Goal: Information Seeking & Learning: Learn about a topic

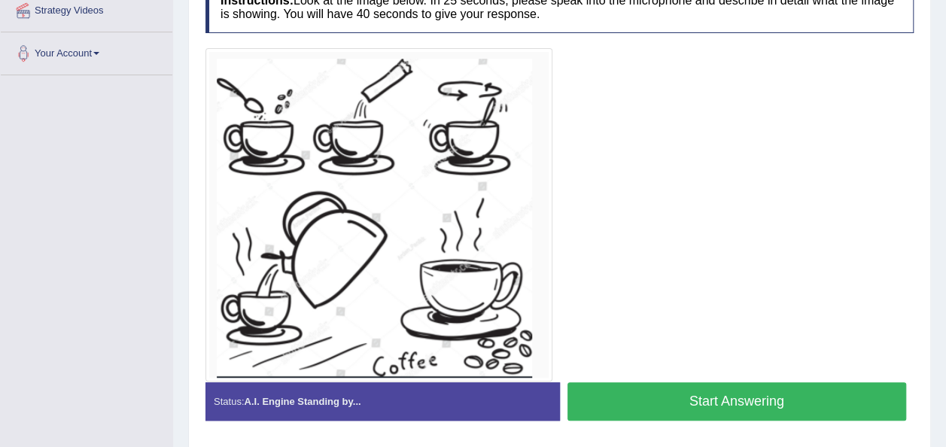
scroll to position [301, 0]
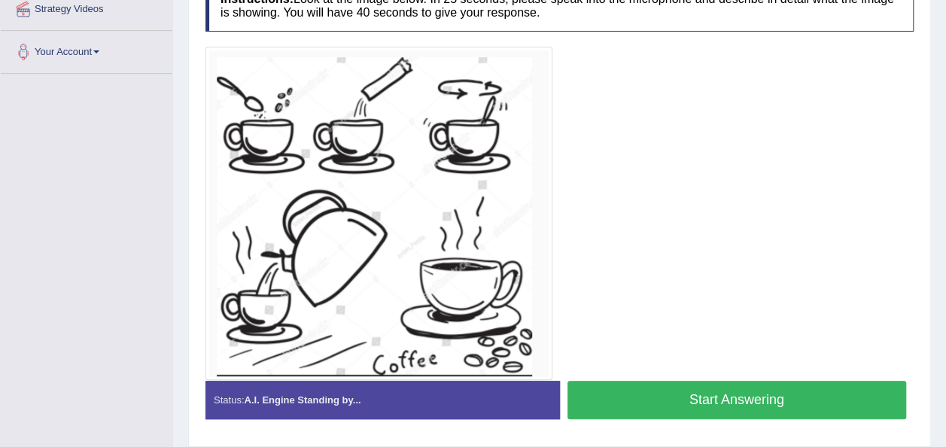
click at [692, 400] on button "Start Answering" at bounding box center [736, 400] width 339 height 38
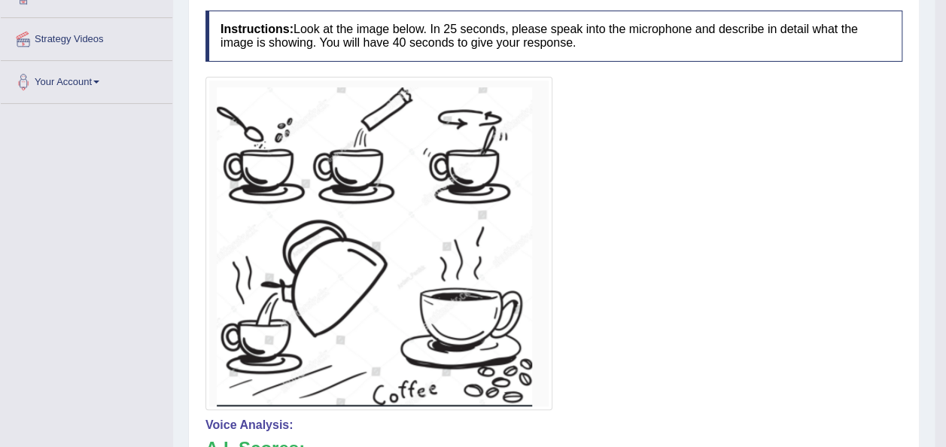
scroll to position [0, 0]
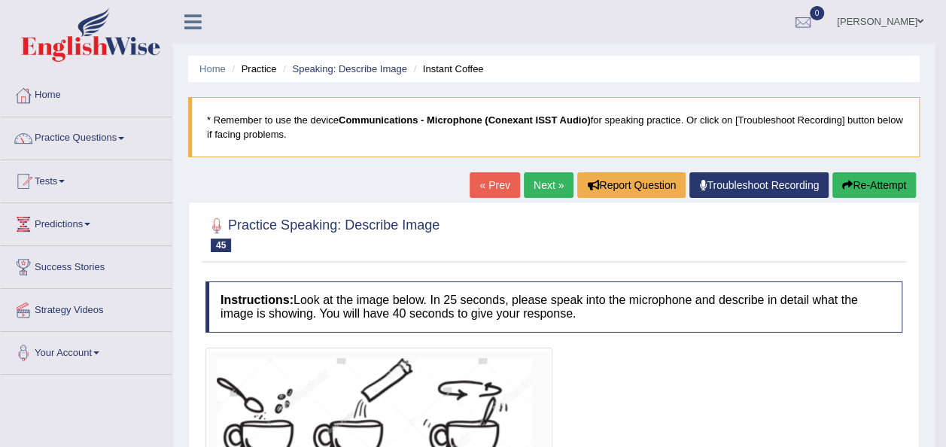
click at [888, 182] on button "Re-Attempt" at bounding box center [874, 185] width 84 height 26
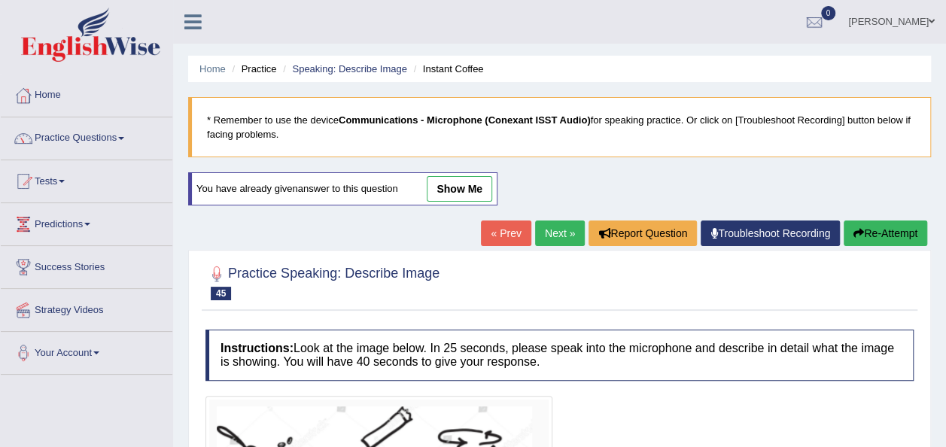
click at [944, 112] on div "Home Practice Speaking: Describe Image Instant Coffee * Remember to use the dev…" at bounding box center [559, 403] width 773 height 807
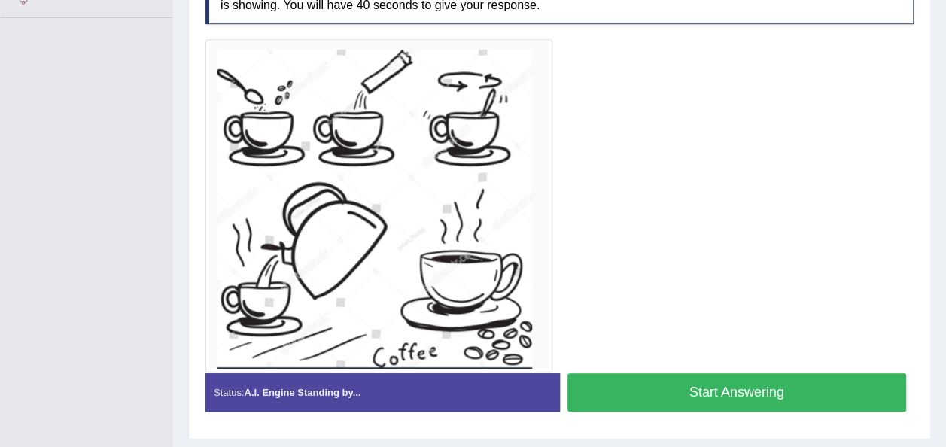
scroll to position [357, 0]
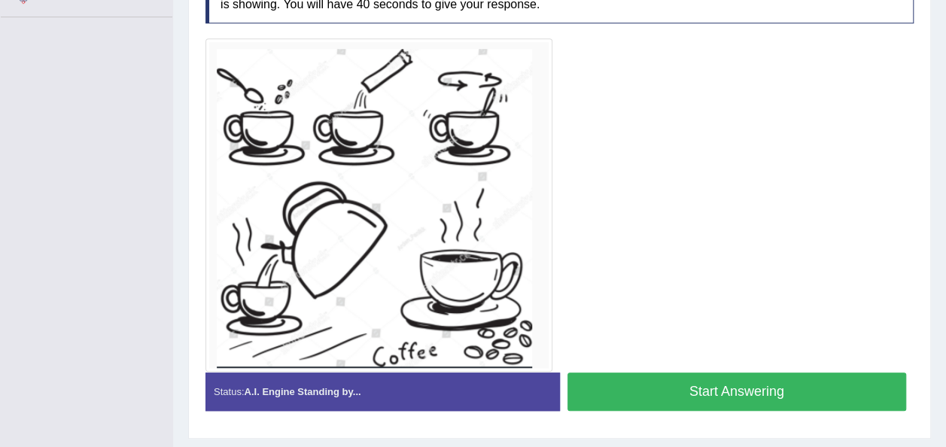
click at [653, 396] on button "Start Answering" at bounding box center [736, 391] width 339 height 38
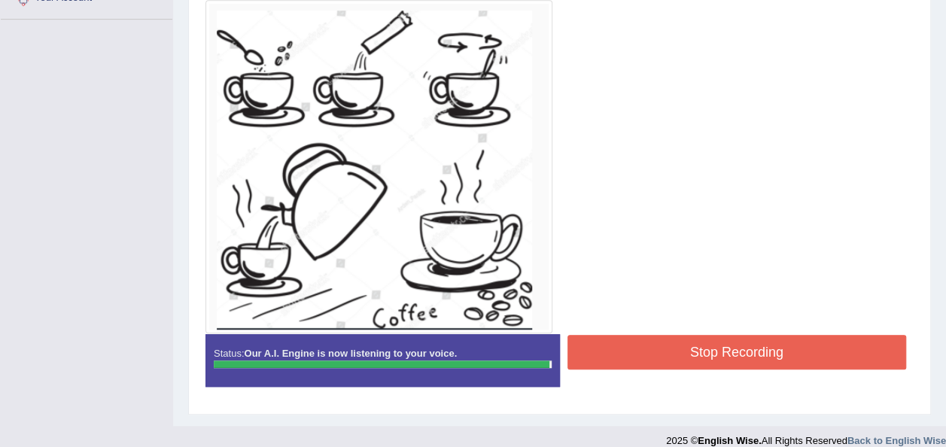
click at [648, 348] on button "Stop Recording" at bounding box center [736, 352] width 339 height 35
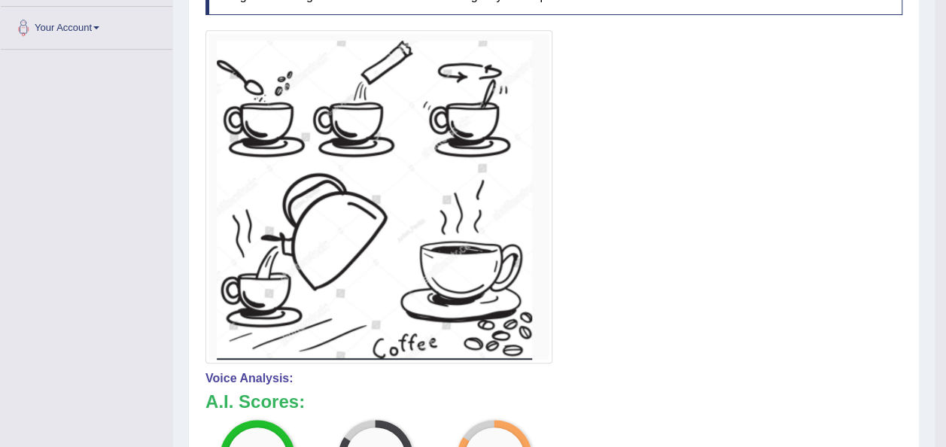
scroll to position [0, 0]
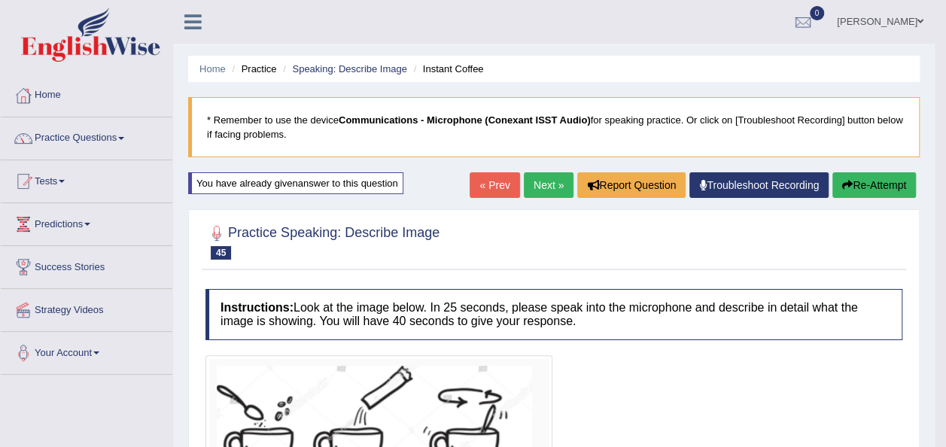
click at [859, 184] on button "Re-Attempt" at bounding box center [874, 185] width 84 height 26
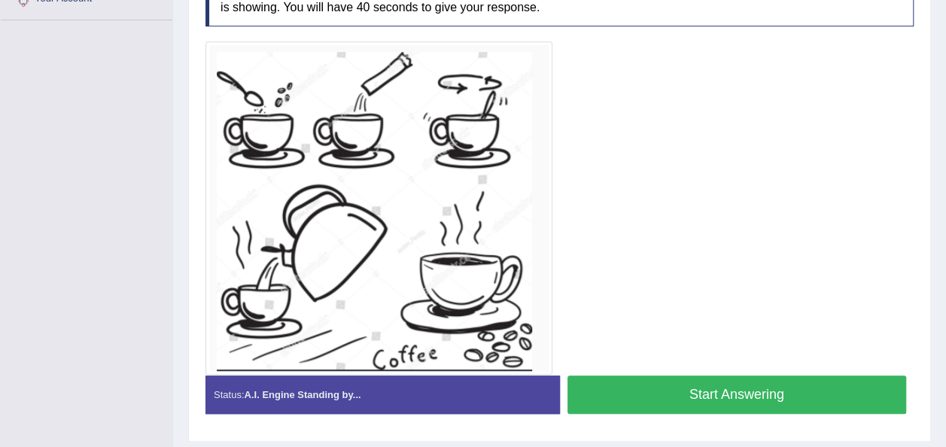
scroll to position [361, 0]
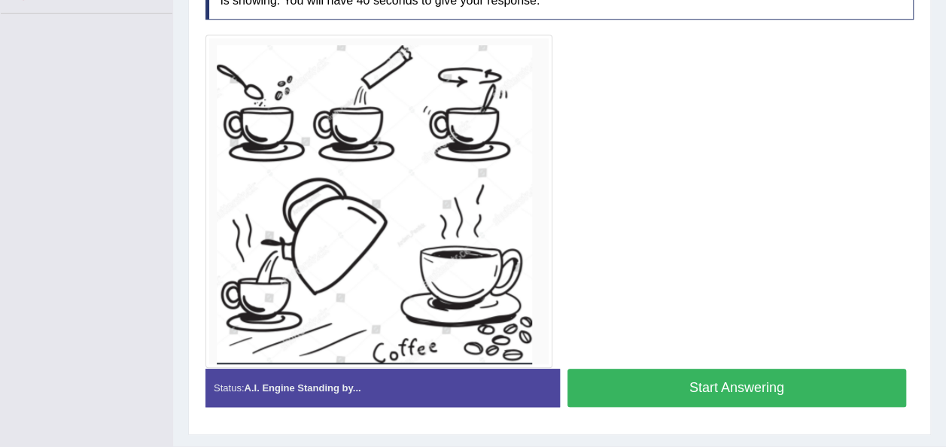
click at [622, 388] on button "Start Answering" at bounding box center [736, 388] width 339 height 38
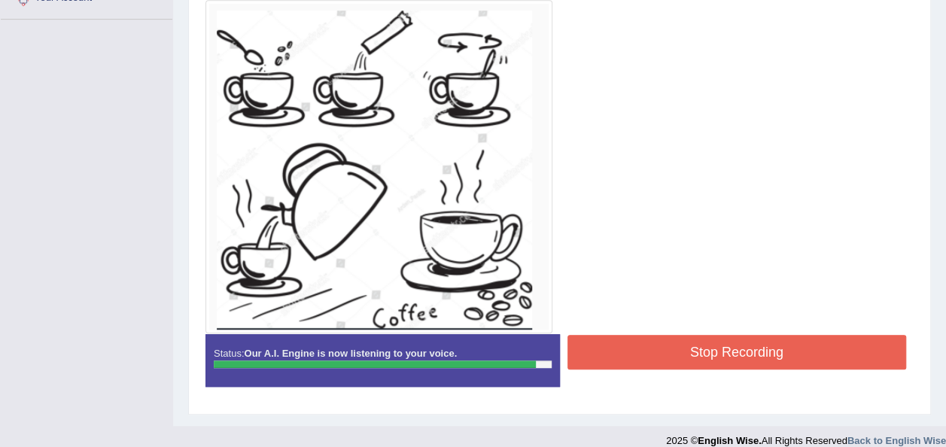
click at [613, 348] on button "Stop Recording" at bounding box center [736, 352] width 339 height 35
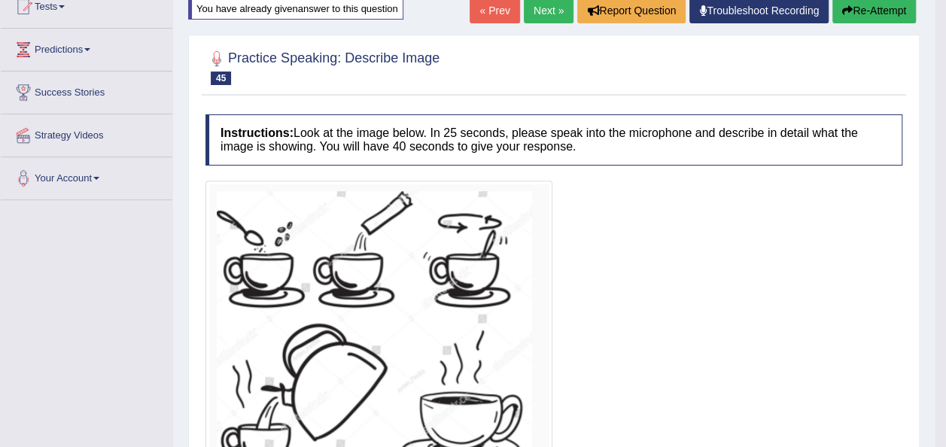
scroll to position [175, 0]
click at [528, 14] on link "Next »" at bounding box center [549, 11] width 50 height 26
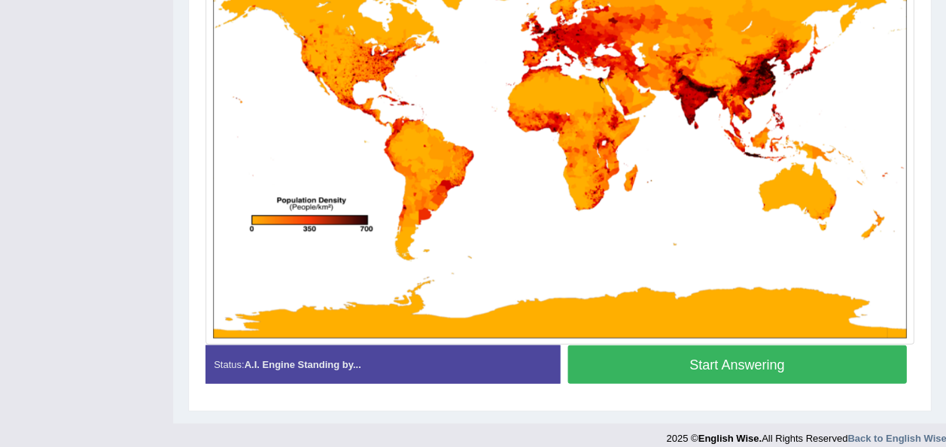
scroll to position [413, 0]
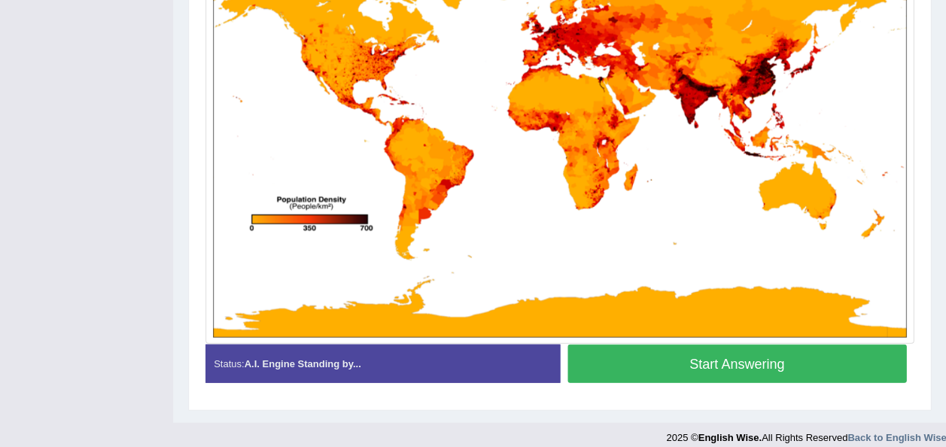
click at [619, 372] on button "Start Answering" at bounding box center [736, 363] width 339 height 38
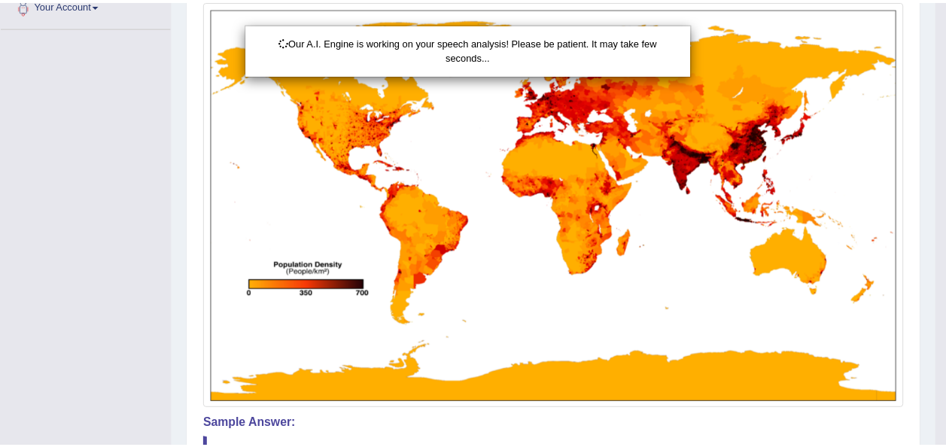
scroll to position [0, 0]
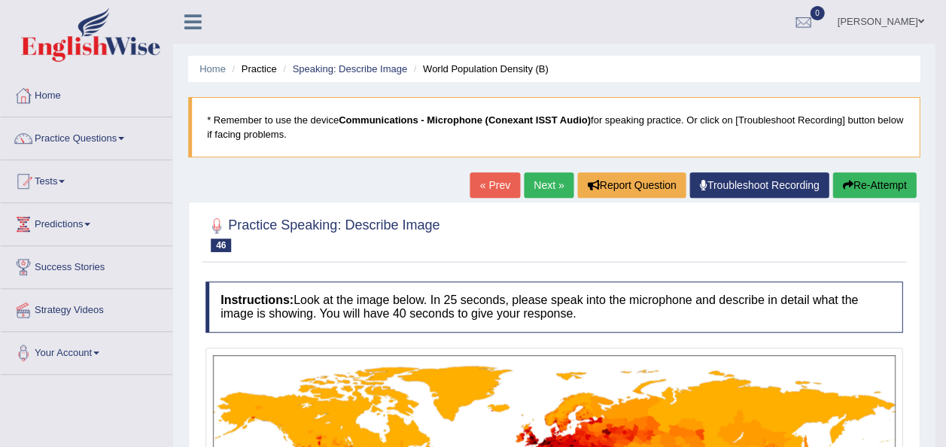
click at [850, 181] on icon "button" at bounding box center [847, 185] width 11 height 11
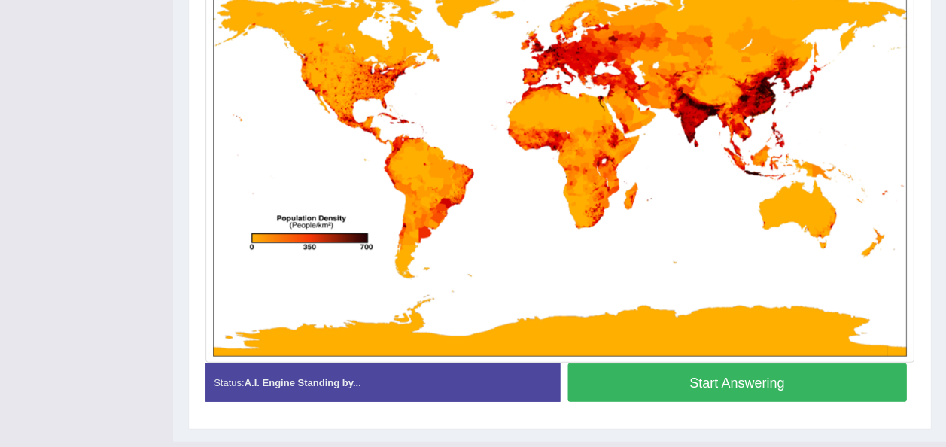
scroll to position [455, 0]
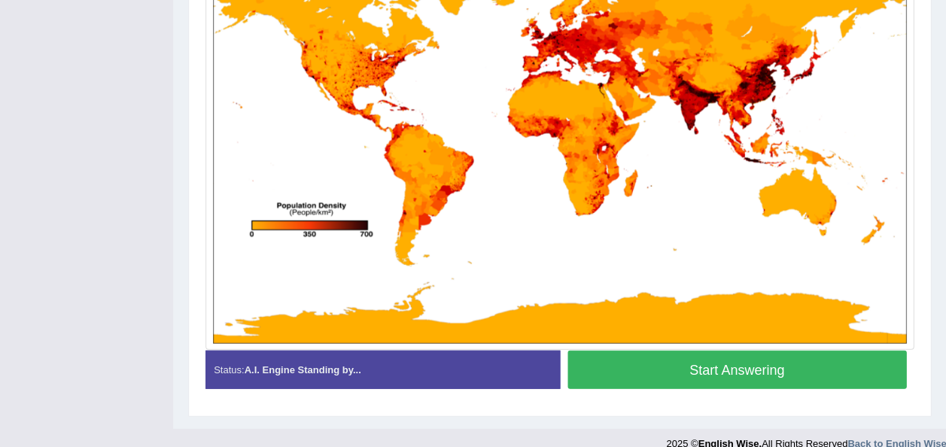
click at [763, 375] on button "Start Answering" at bounding box center [736, 369] width 339 height 38
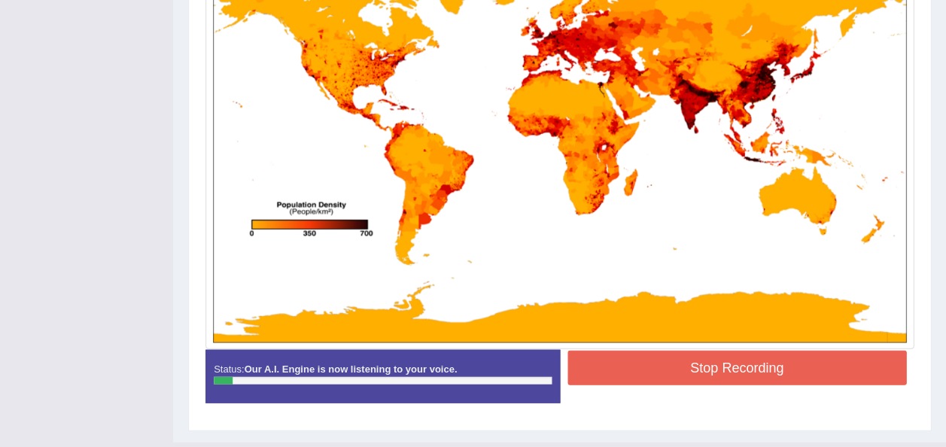
drag, startPoint x: 944, startPoint y: 248, endPoint x: 946, endPoint y: 199, distance: 49.0
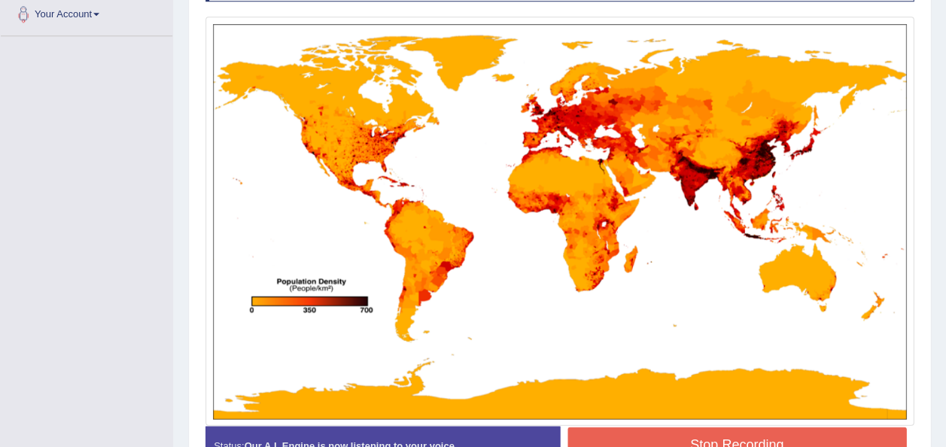
scroll to position [339, 0]
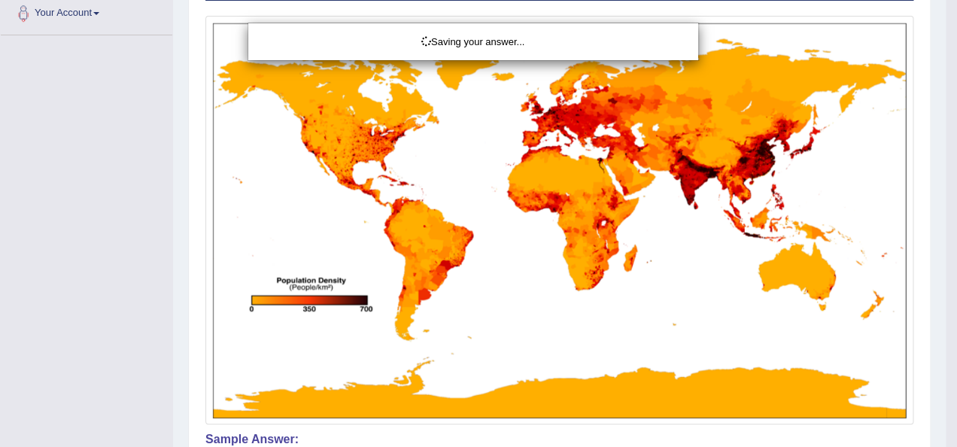
drag, startPoint x: 950, startPoint y: 249, endPoint x: 945, endPoint y: 109, distance: 140.0
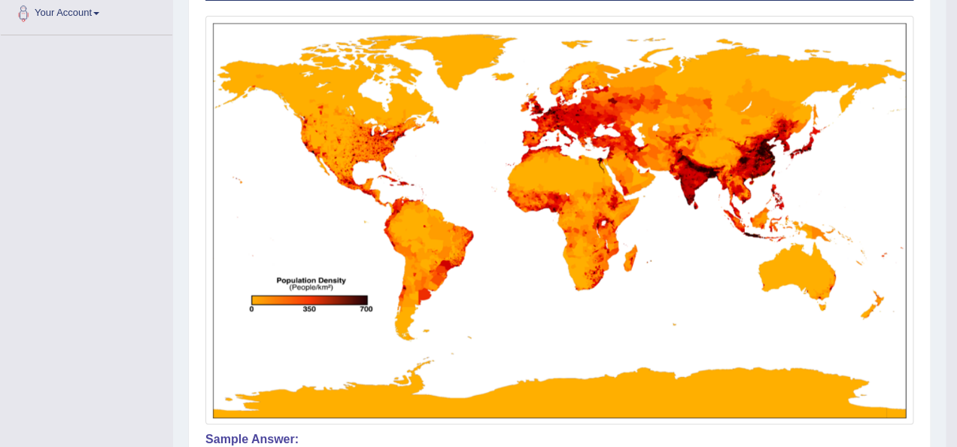
drag, startPoint x: 945, startPoint y: 109, endPoint x: 949, endPoint y: 187, distance: 77.6
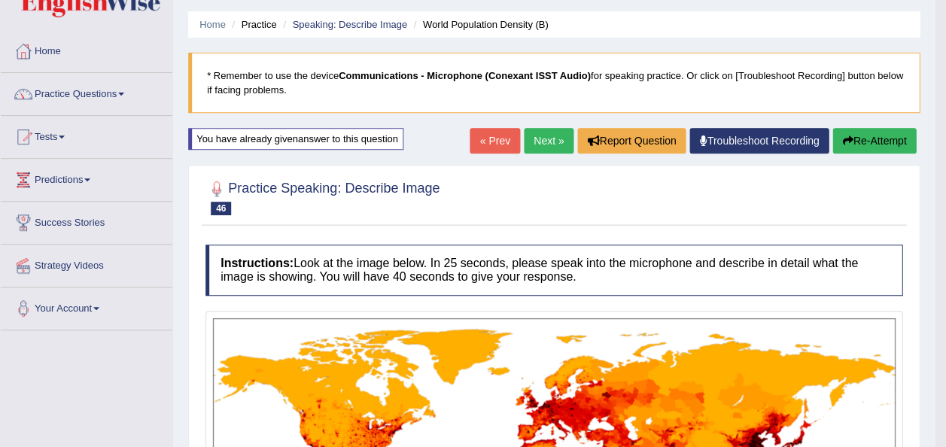
scroll to position [0, 0]
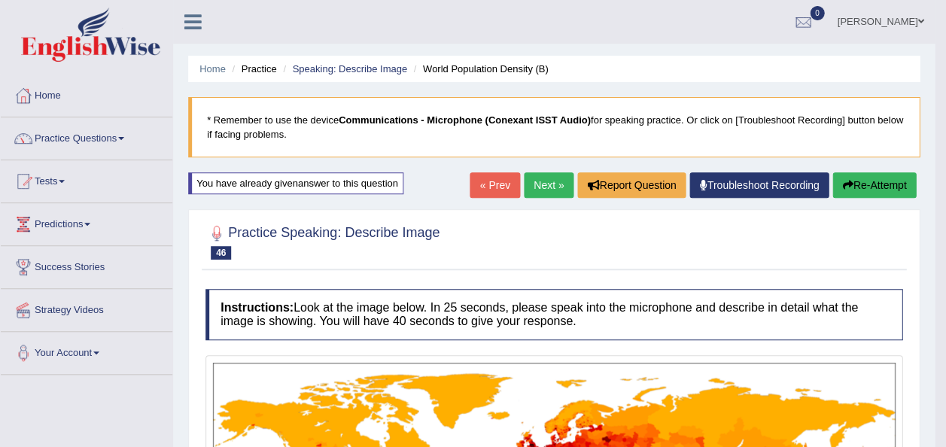
click at [945, 197] on html "Toggle navigation Home Practice Questions Speaking Practice Read Aloud Repeat S…" at bounding box center [473, 223] width 946 height 447
click at [879, 183] on button "Re-Attempt" at bounding box center [874, 185] width 84 height 26
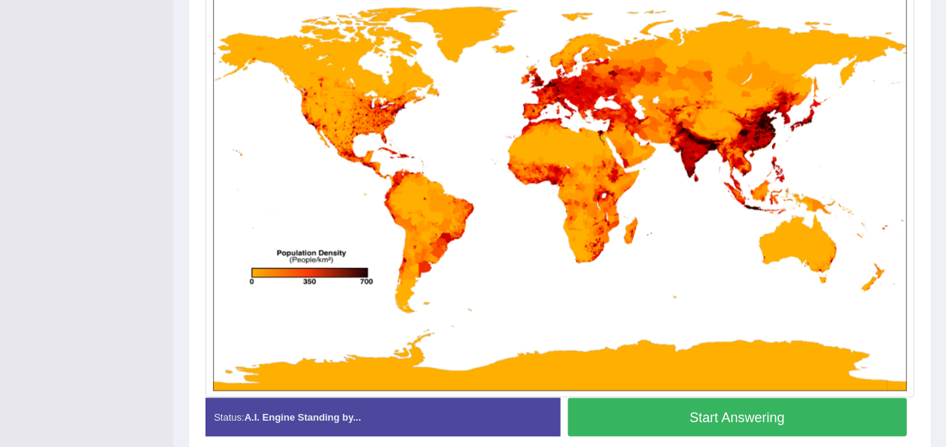
scroll to position [423, 0]
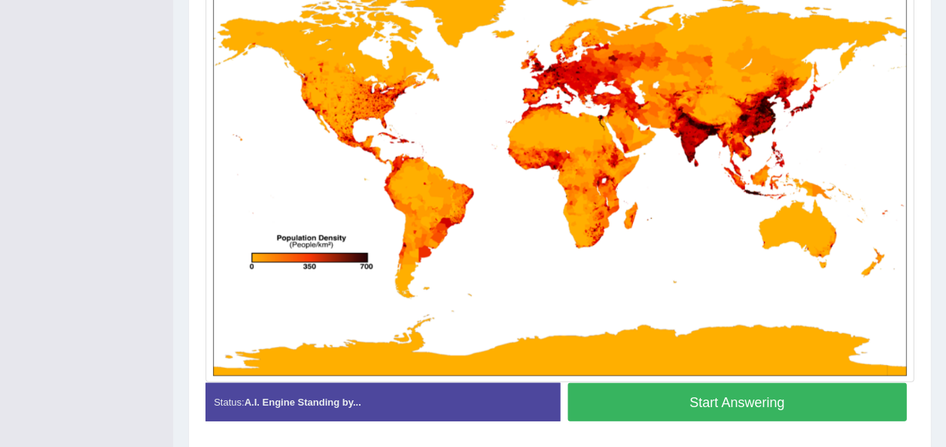
click at [667, 397] on button "Start Answering" at bounding box center [736, 401] width 339 height 38
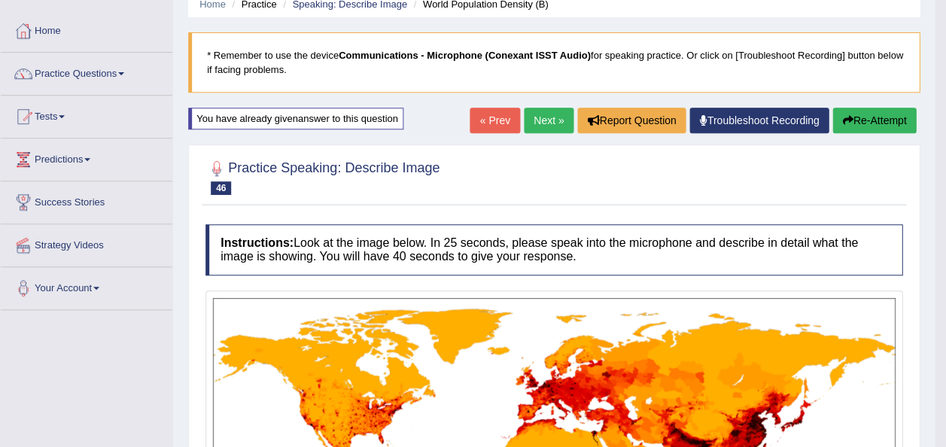
scroll to position [52, 0]
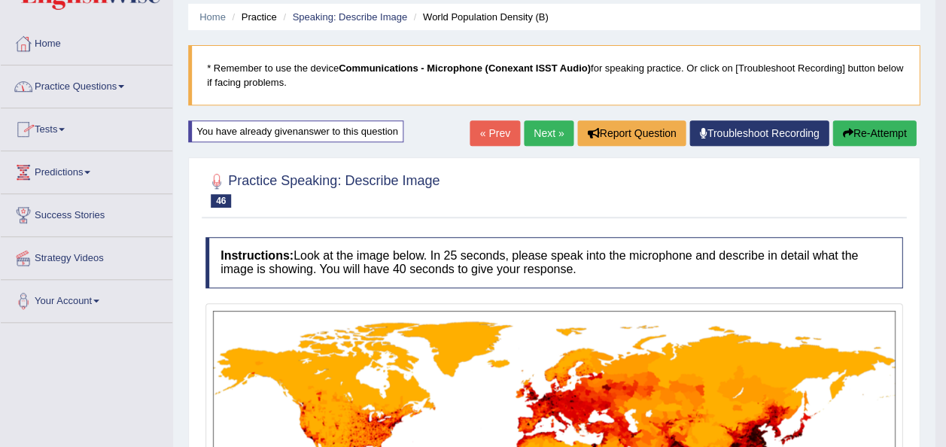
click at [537, 130] on link "Next »" at bounding box center [549, 133] width 50 height 26
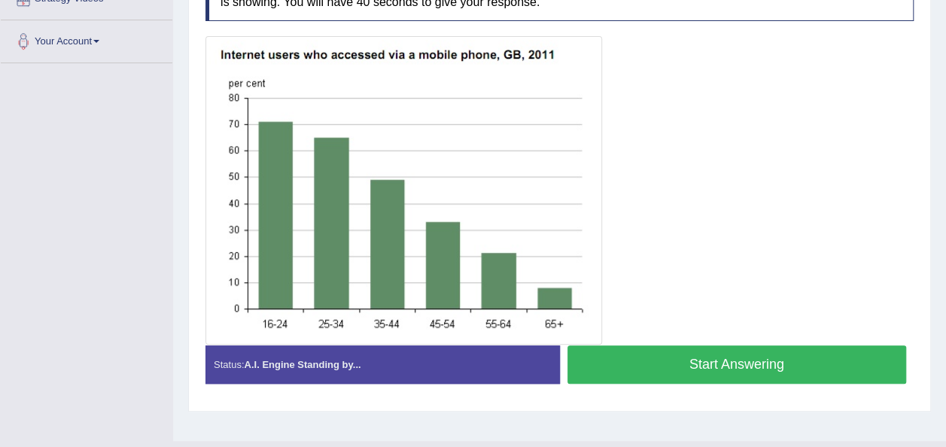
scroll to position [313, 0]
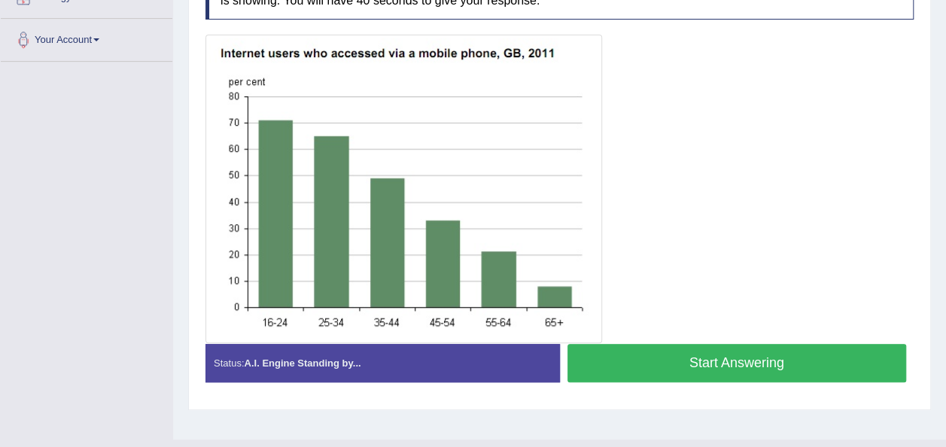
click at [737, 364] on button "Start Answering" at bounding box center [736, 363] width 339 height 38
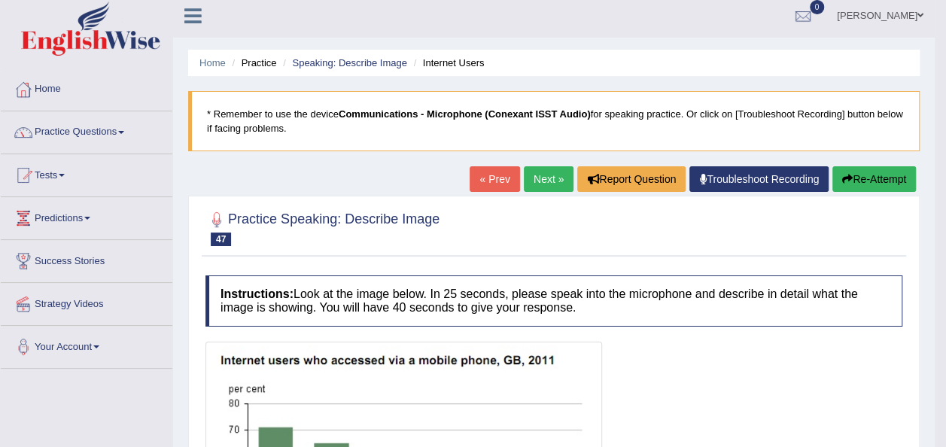
scroll to position [0, 0]
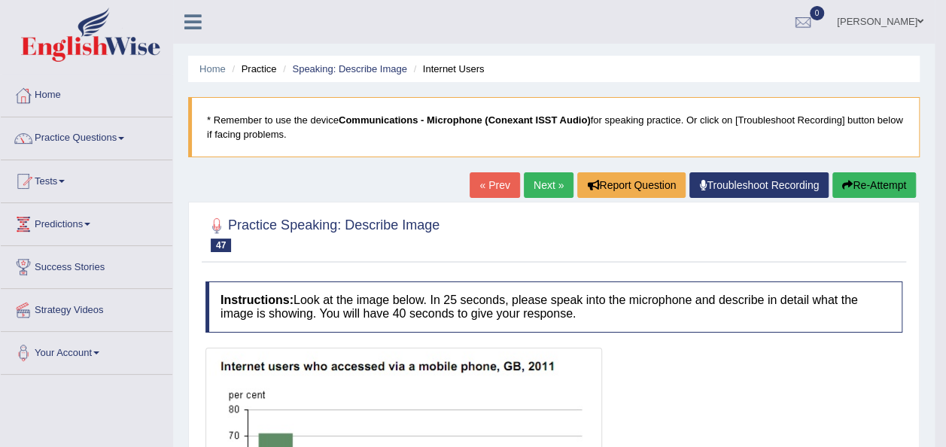
click at [859, 183] on button "Re-Attempt" at bounding box center [874, 185] width 84 height 26
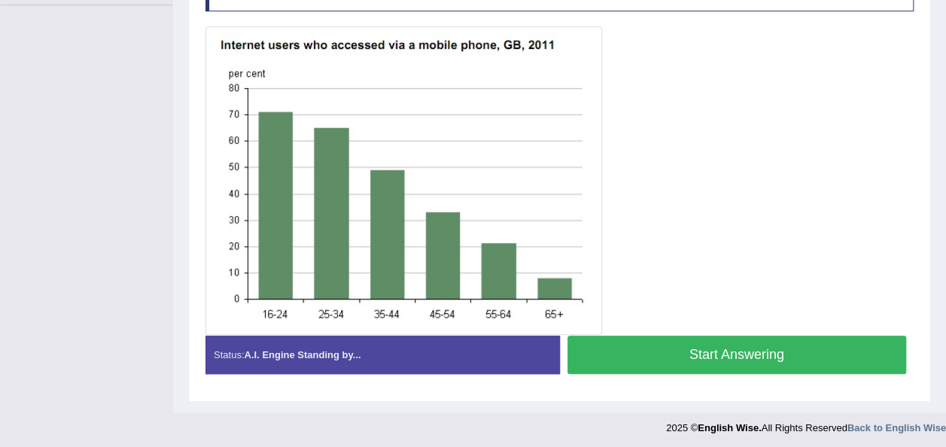
scroll to position [369, 0]
click at [609, 360] on button "Start Answering" at bounding box center [736, 355] width 339 height 38
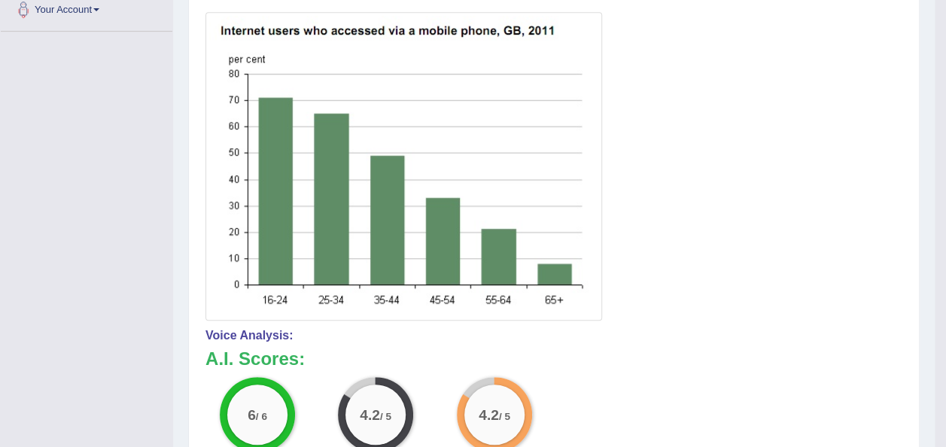
scroll to position [0, 0]
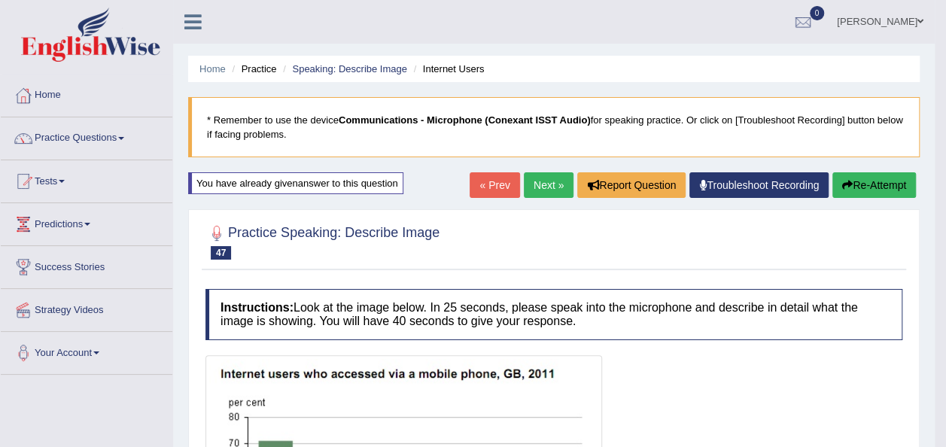
click at [534, 182] on link "Next »" at bounding box center [549, 185] width 50 height 26
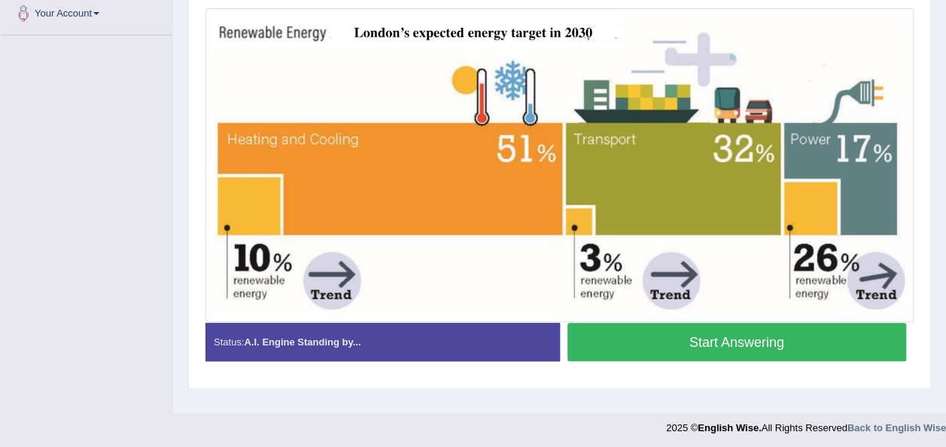
scroll to position [343, 0]
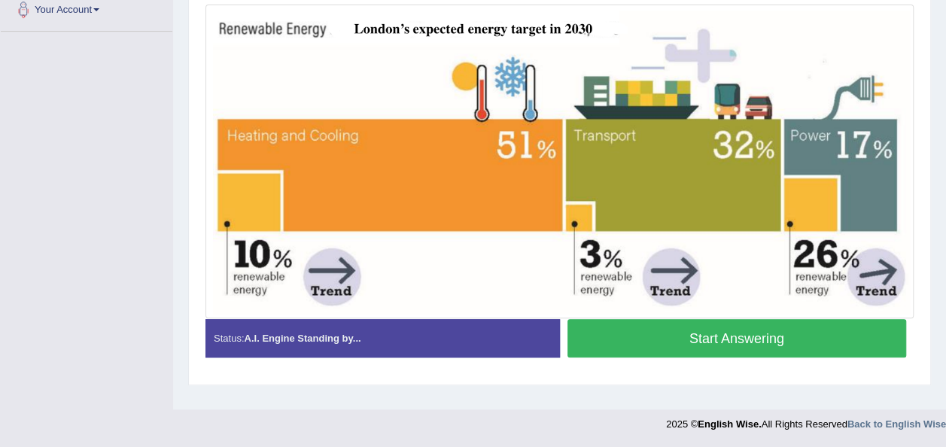
click at [718, 333] on button "Start Answering" at bounding box center [736, 338] width 339 height 38
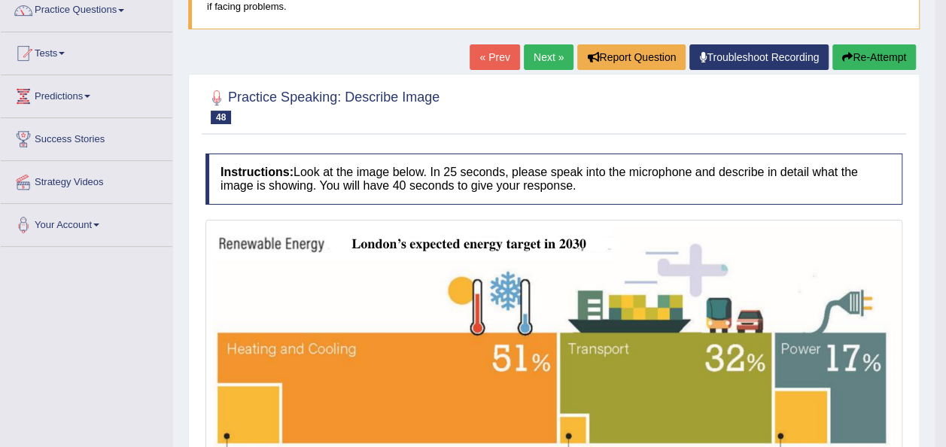
scroll to position [102, 0]
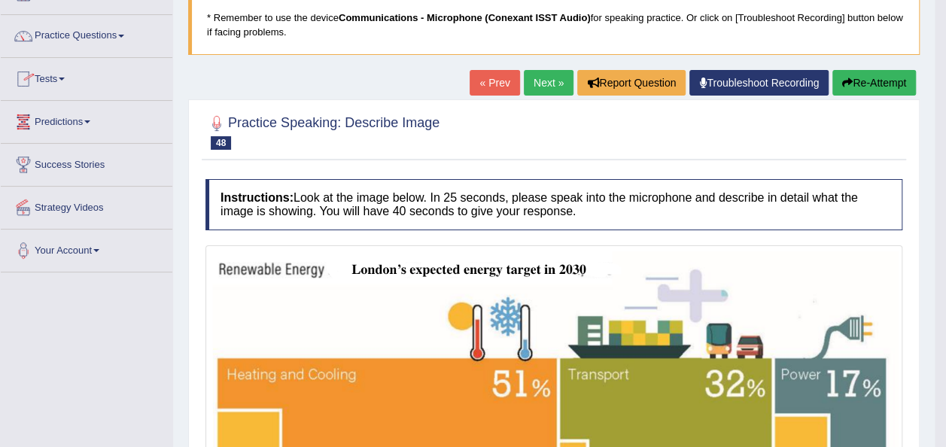
click at [885, 75] on button "Re-Attempt" at bounding box center [874, 83] width 84 height 26
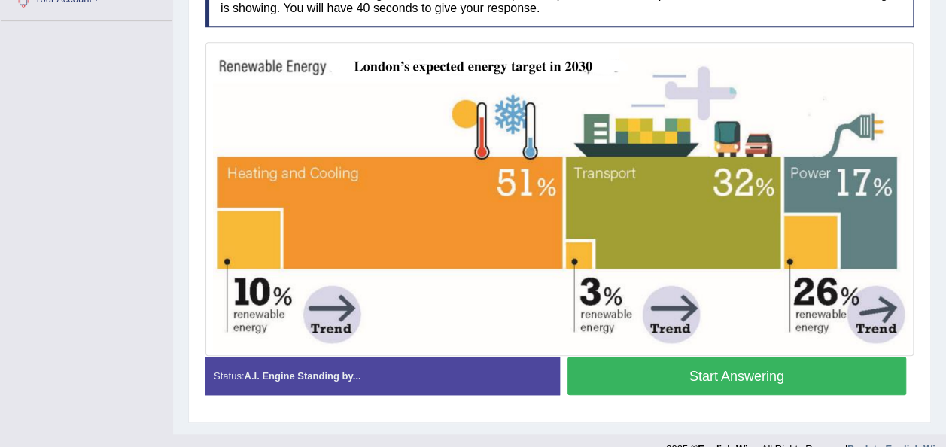
scroll to position [375, 0]
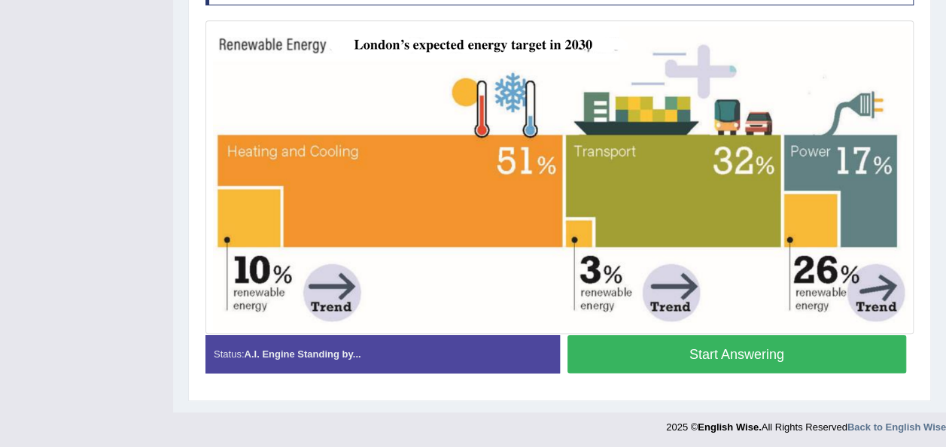
click at [655, 354] on button "Start Answering" at bounding box center [736, 354] width 339 height 38
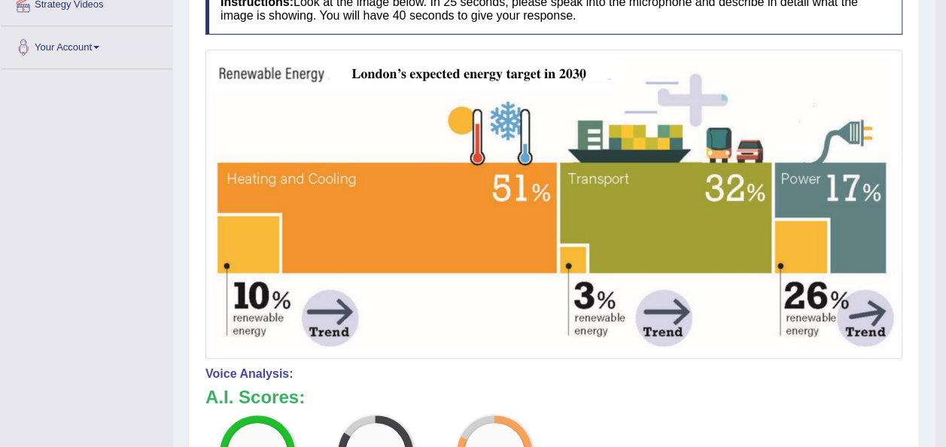
scroll to position [0, 0]
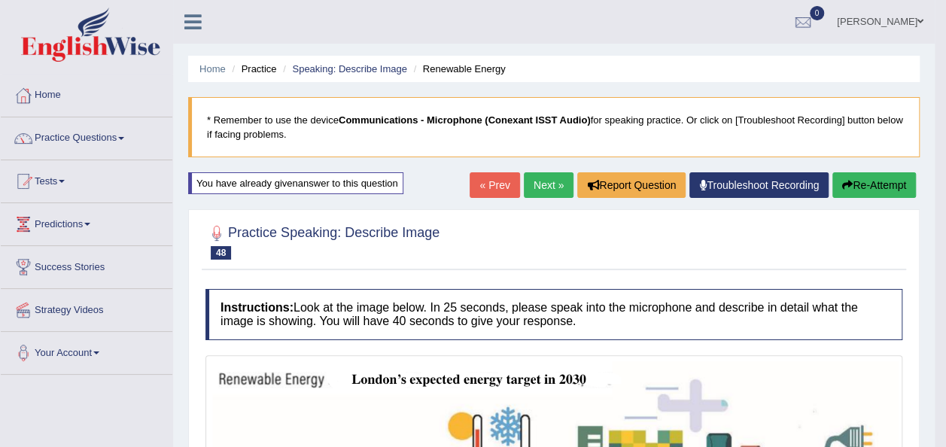
click at [549, 191] on link "Next »" at bounding box center [549, 185] width 50 height 26
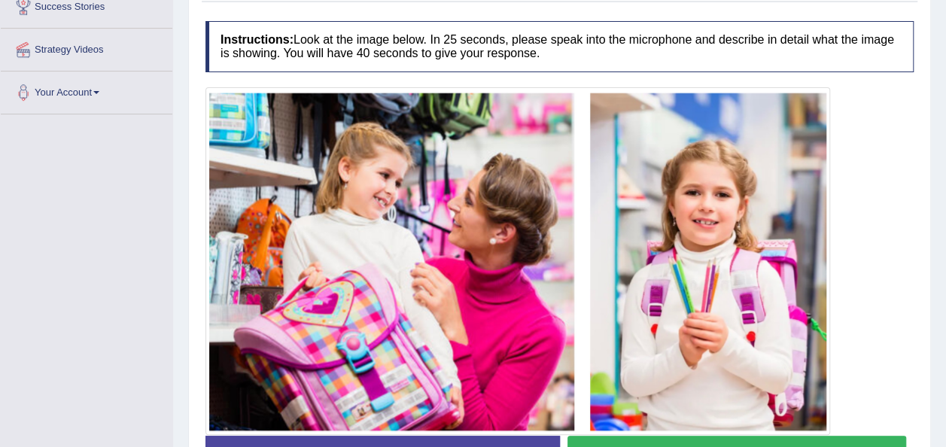
scroll to position [361, 0]
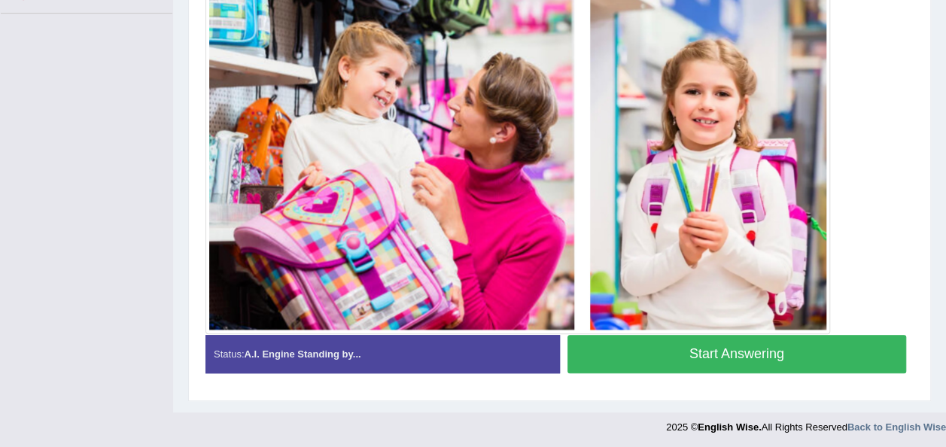
click at [711, 346] on button "Start Answering" at bounding box center [736, 354] width 339 height 38
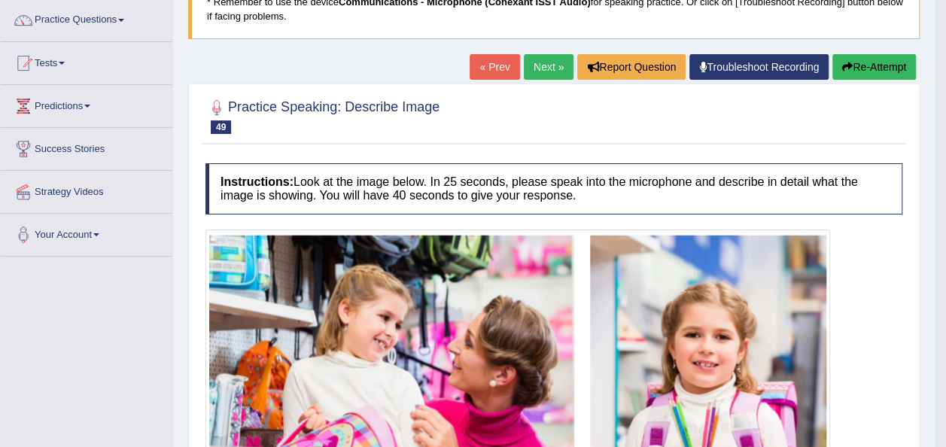
scroll to position [104, 0]
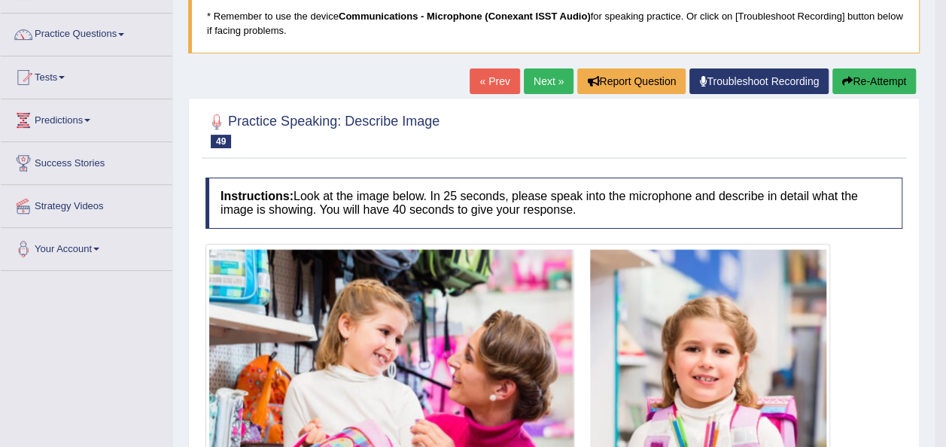
click at [554, 80] on link "Next »" at bounding box center [549, 81] width 50 height 26
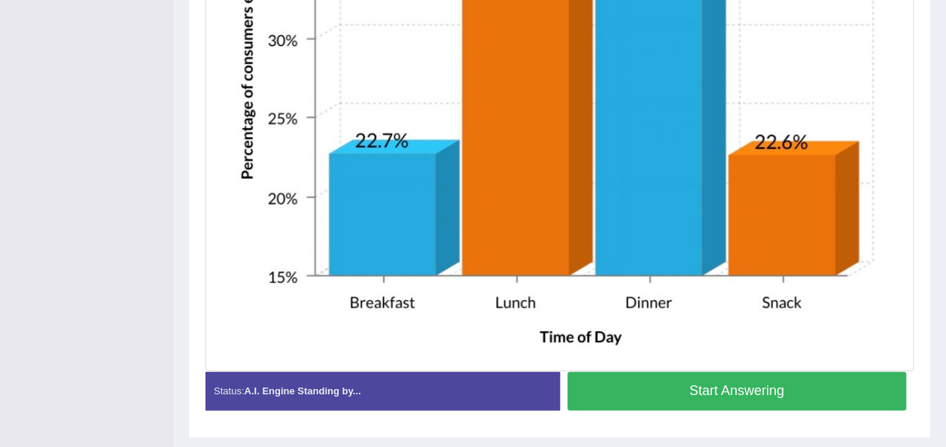
scroll to position [686, 0]
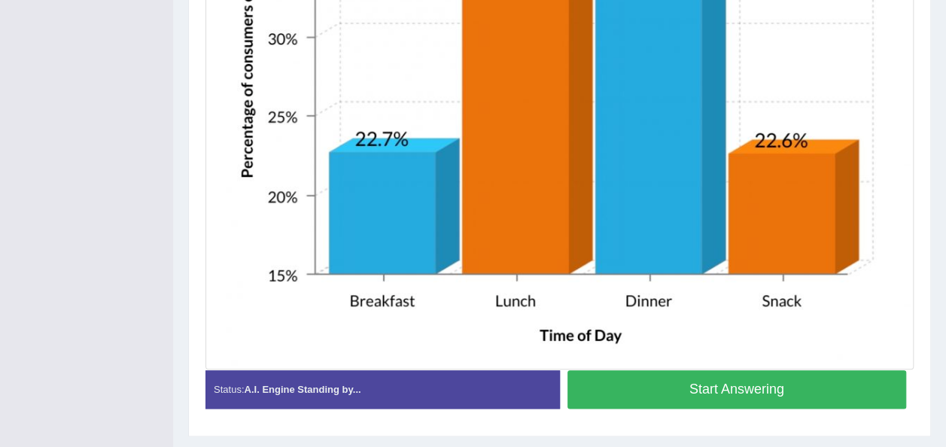
click at [909, 171] on img at bounding box center [559, 15] width 701 height 701
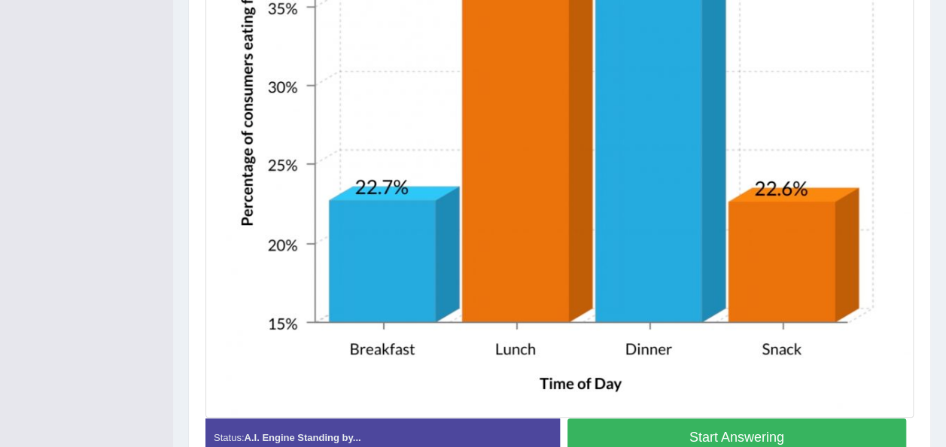
scroll to position [659, 0]
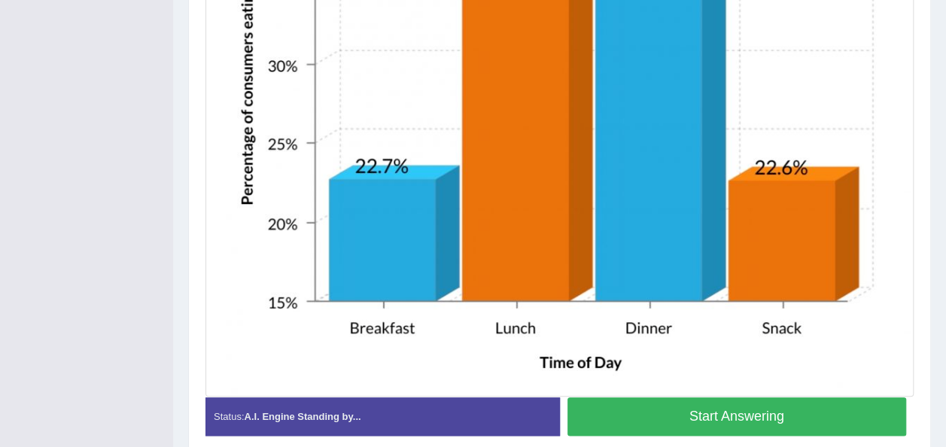
click at [653, 420] on button "Start Answering" at bounding box center [736, 416] width 339 height 38
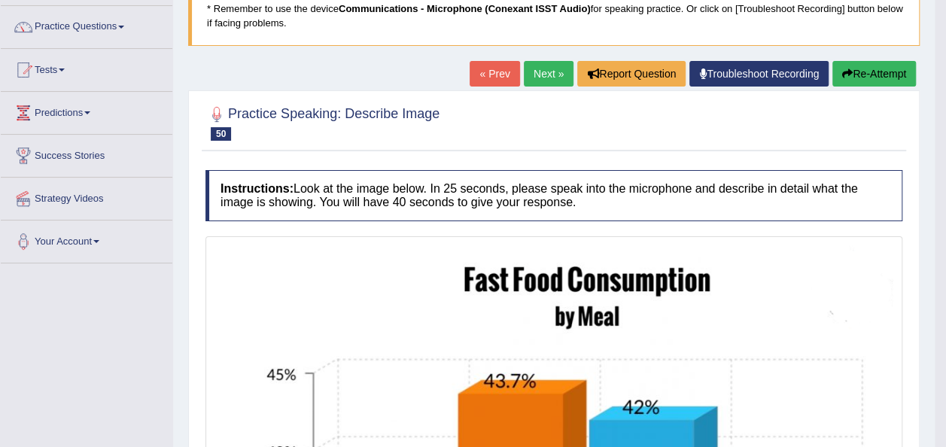
scroll to position [0, 0]
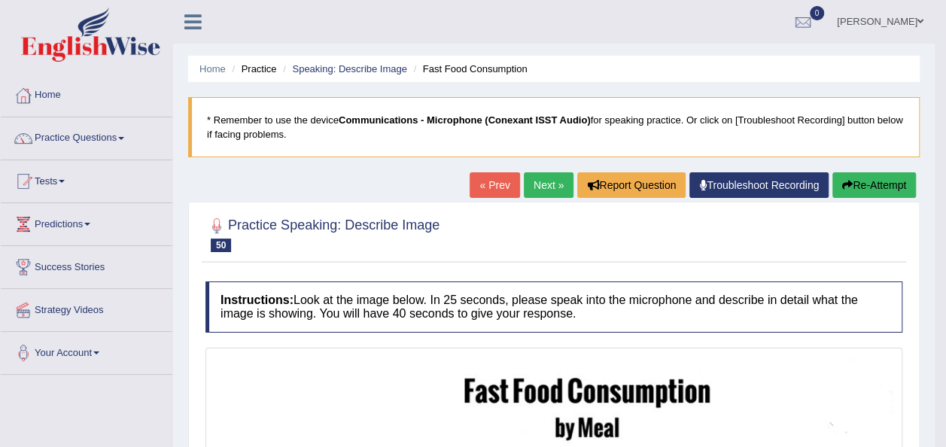
click at [871, 193] on button "Re-Attempt" at bounding box center [874, 185] width 84 height 26
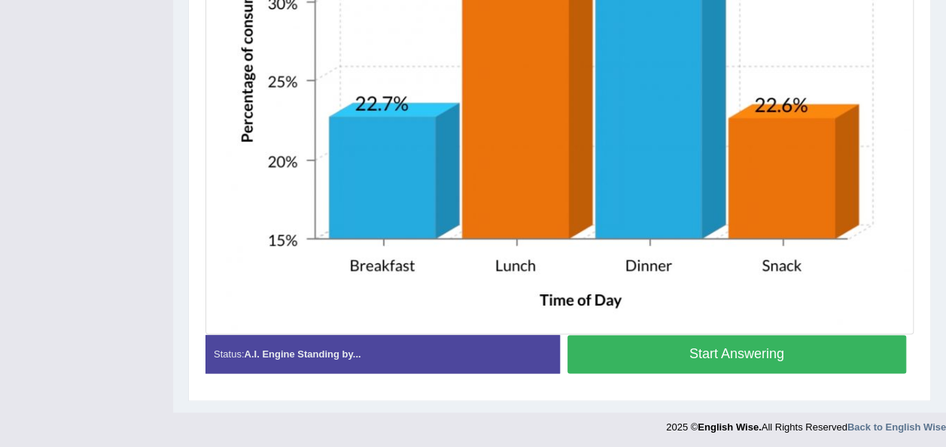
click at [752, 352] on button "Start Answering" at bounding box center [736, 354] width 339 height 38
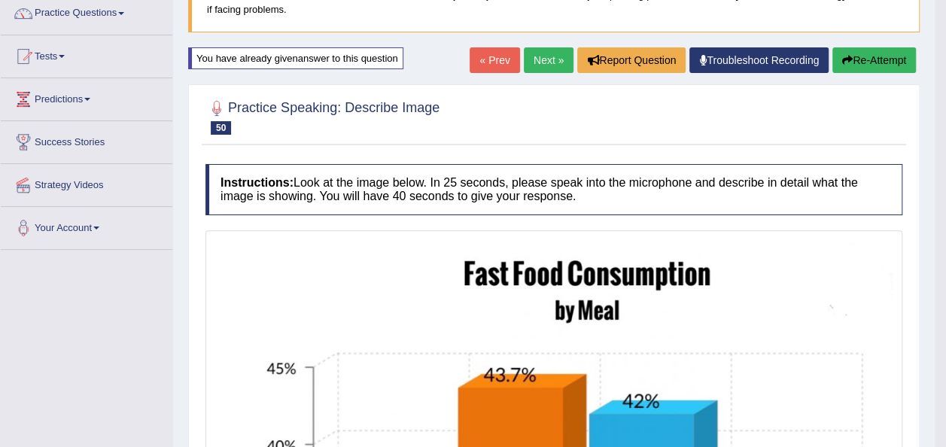
scroll to position [124, 0]
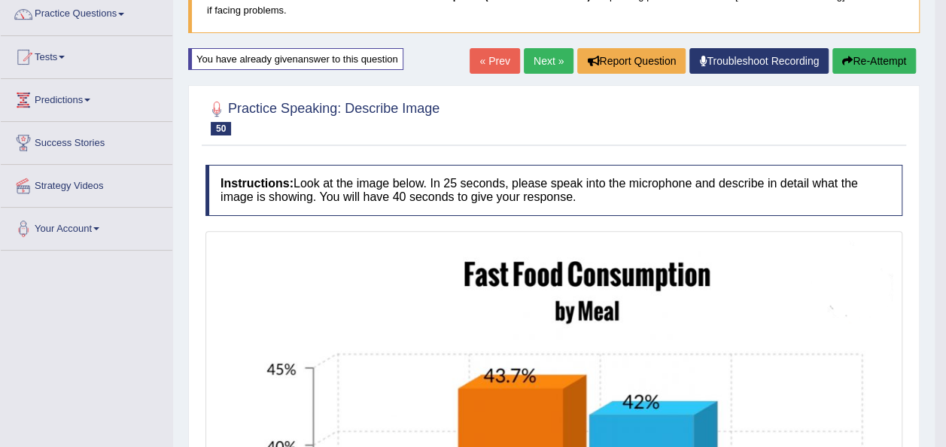
click at [874, 63] on button "Re-Attempt" at bounding box center [874, 61] width 84 height 26
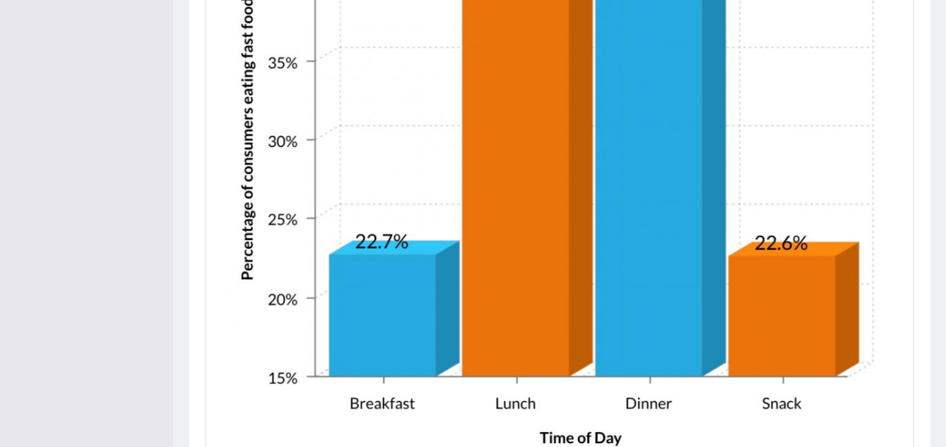
scroll to position [770, 0]
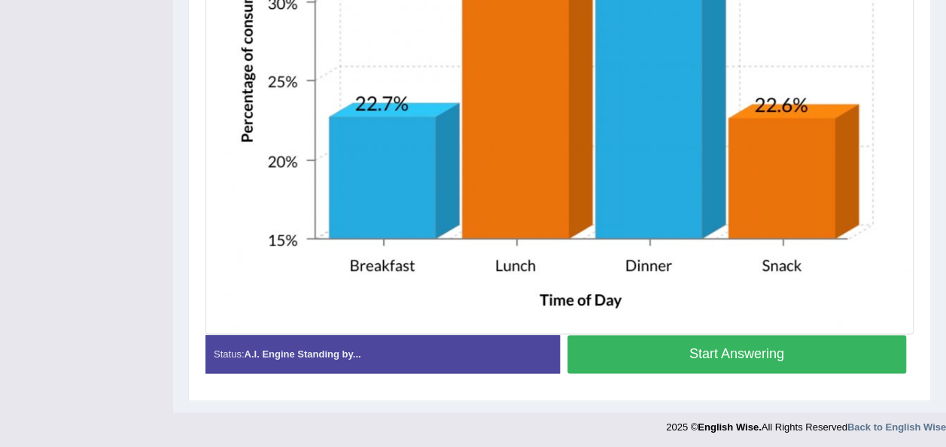
click at [741, 361] on button "Start Answering" at bounding box center [736, 354] width 339 height 38
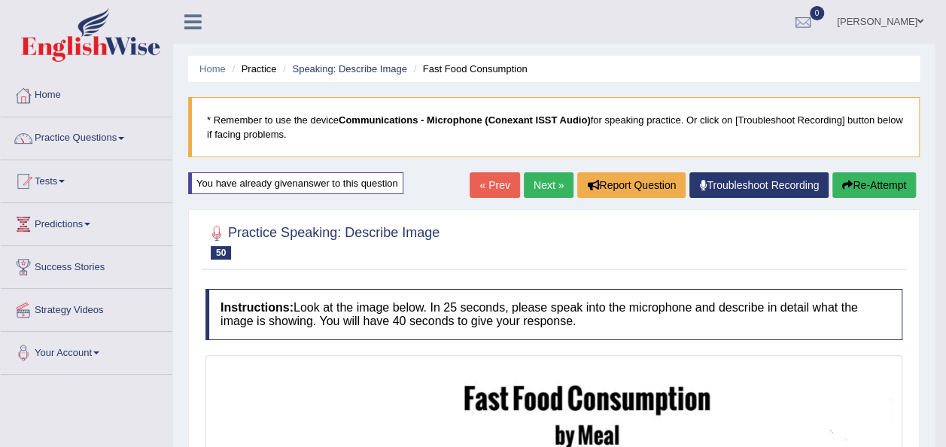
scroll to position [0, 0]
click at [128, 140] on link "Practice Questions" at bounding box center [87, 136] width 172 height 38
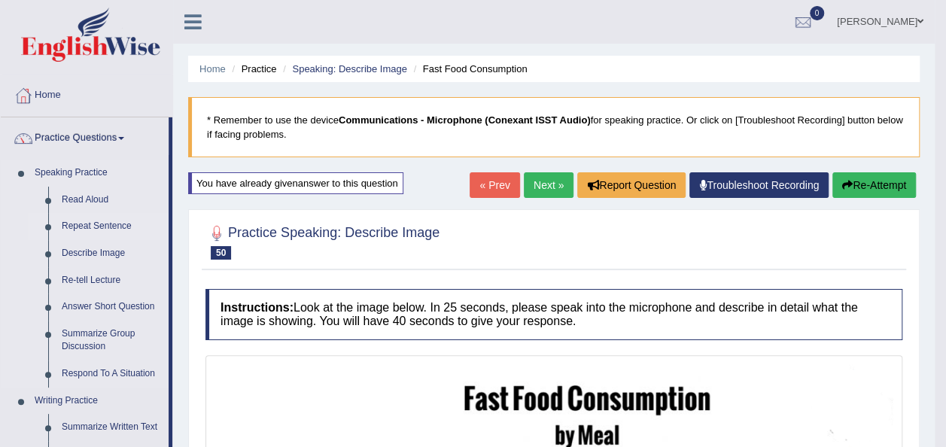
click at [84, 230] on link "Repeat Sentence" at bounding box center [112, 226] width 114 height 27
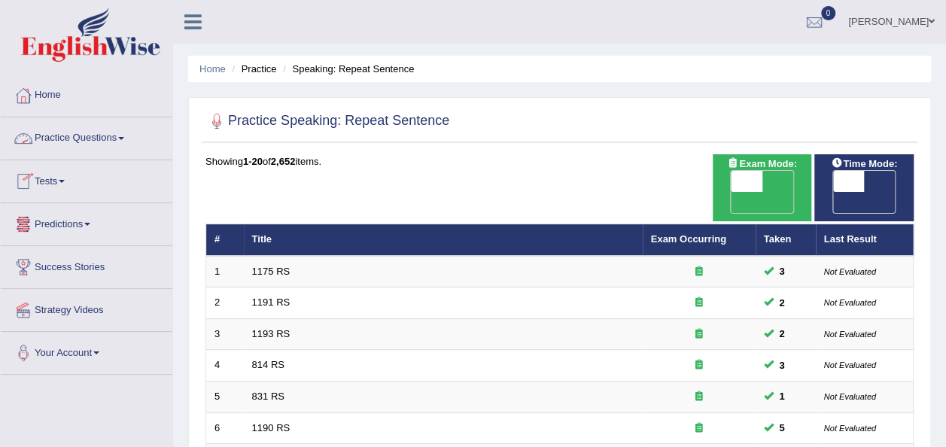
click at [118, 131] on link "Practice Questions" at bounding box center [87, 136] width 172 height 38
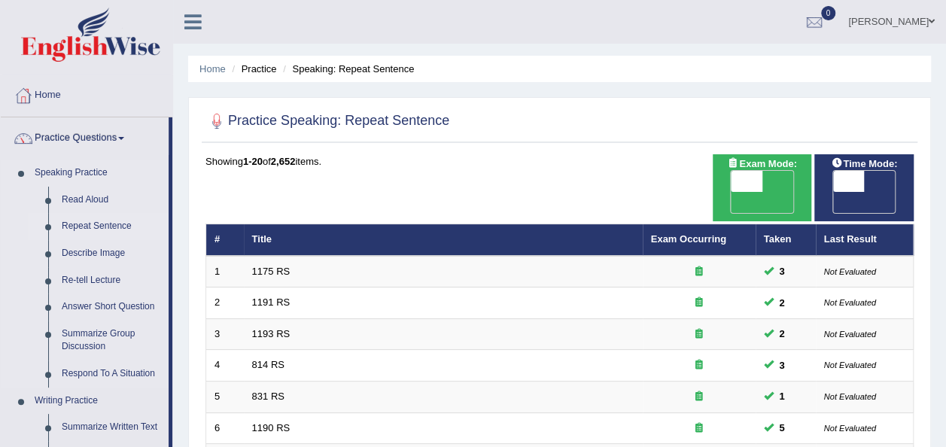
click at [78, 222] on link "Repeat Sentence" at bounding box center [112, 226] width 114 height 27
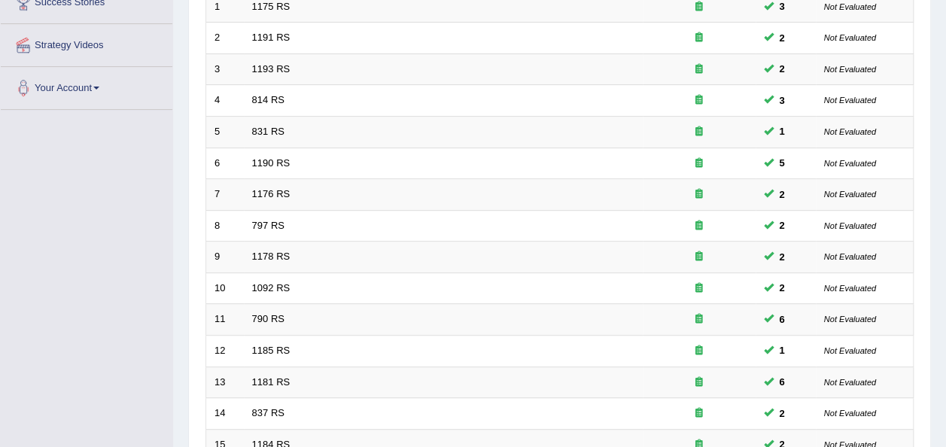
scroll to position [542, 0]
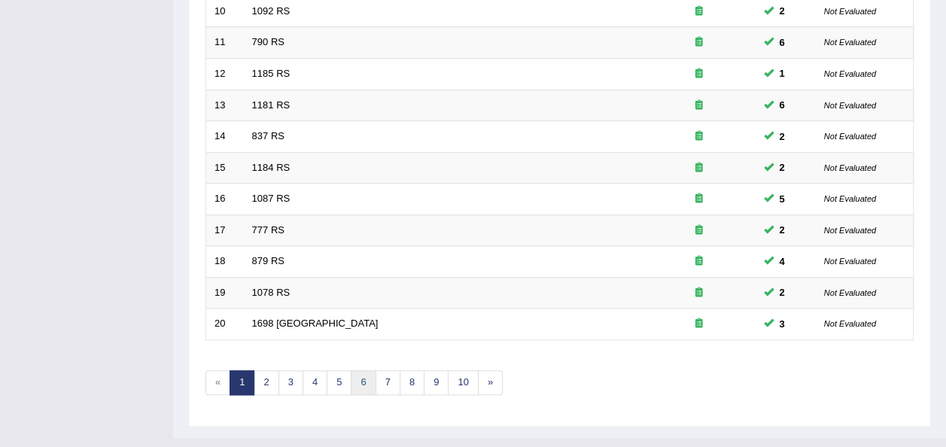
click at [357, 370] on link "6" at bounding box center [363, 382] width 25 height 25
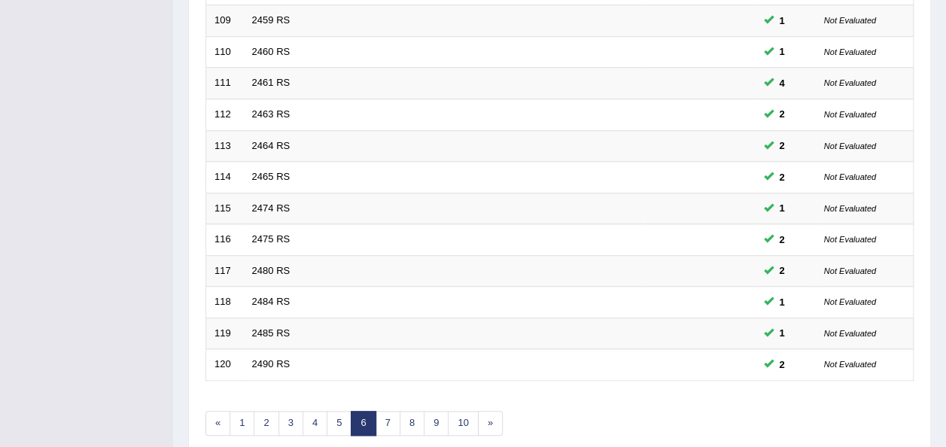
scroll to position [542, 0]
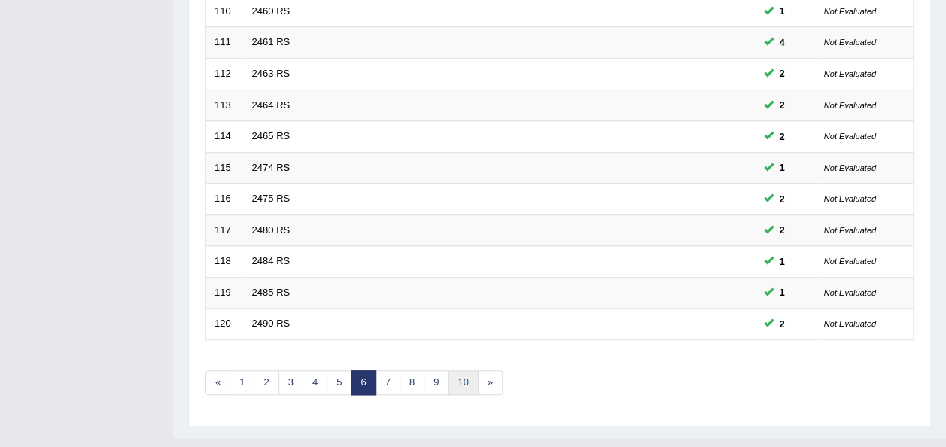
click at [448, 370] on link "10" at bounding box center [463, 382] width 30 height 25
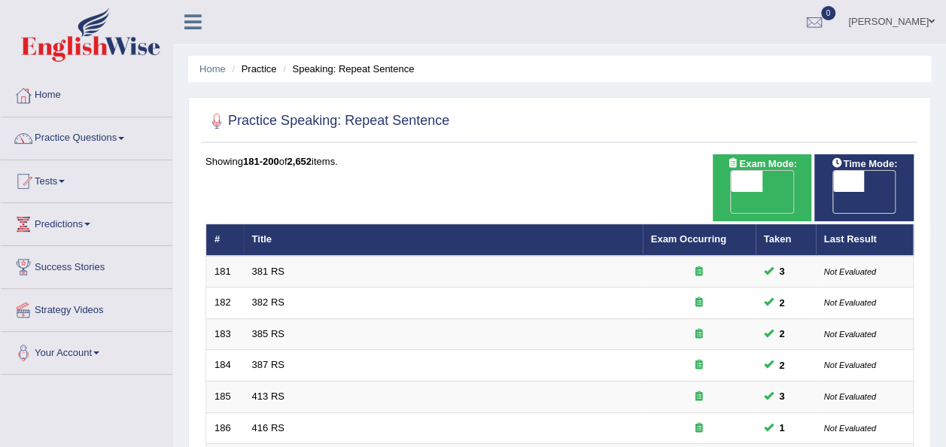
drag, startPoint x: 944, startPoint y: 269, endPoint x: 956, endPoint y: 427, distance: 158.4
click at [945, 427] on html "Toggle navigation Home Practice Questions Speaking Practice Read Aloud Repeat S…" at bounding box center [473, 223] width 946 height 447
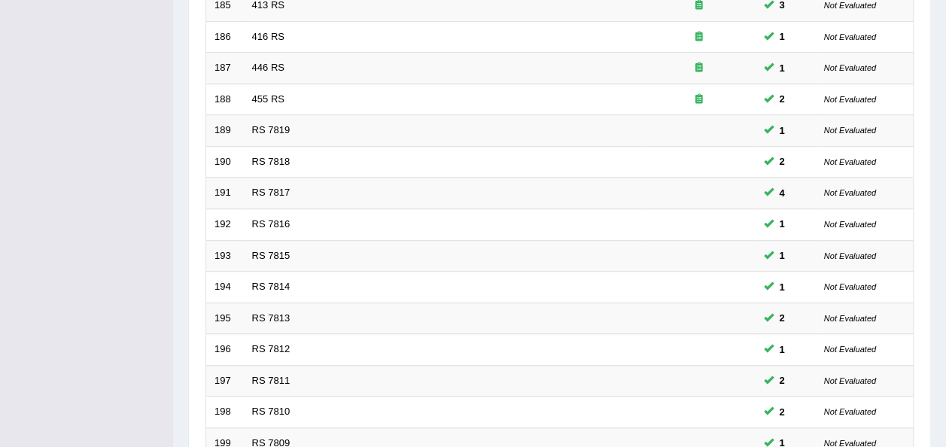
scroll to position [542, 0]
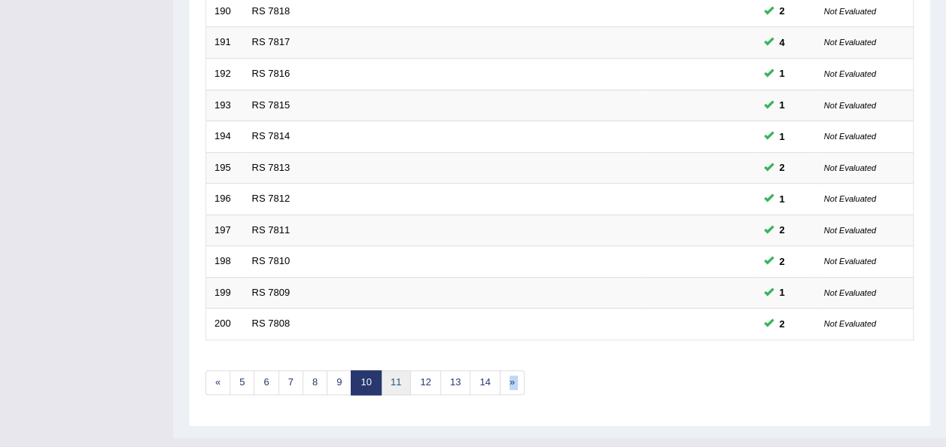
click at [385, 370] on link "11" at bounding box center [396, 382] width 30 height 25
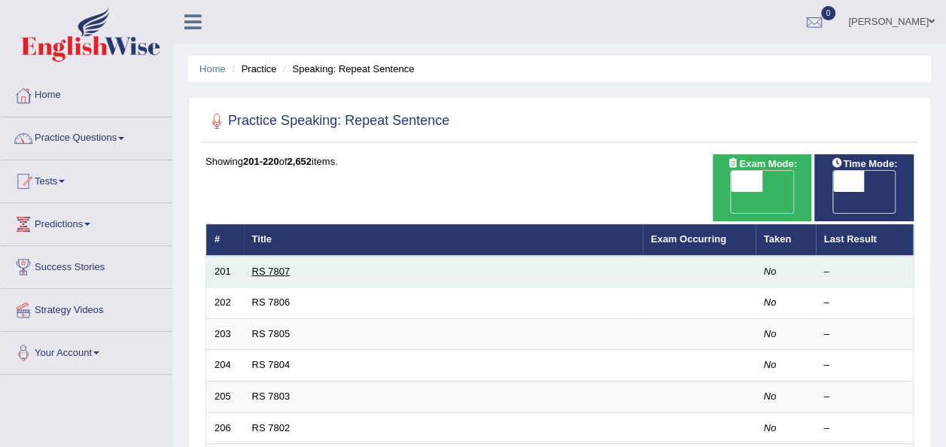
click at [274, 266] on link "RS 7807" at bounding box center [271, 271] width 38 height 11
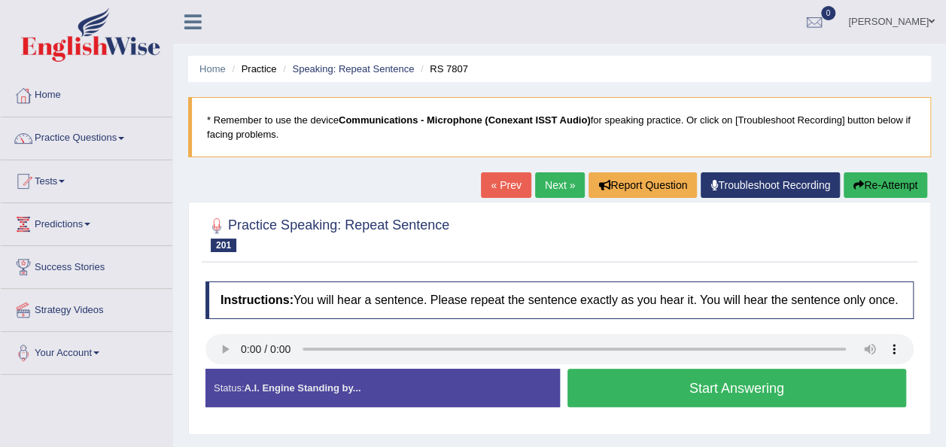
click at [783, 394] on button "Start Answering" at bounding box center [736, 388] width 339 height 38
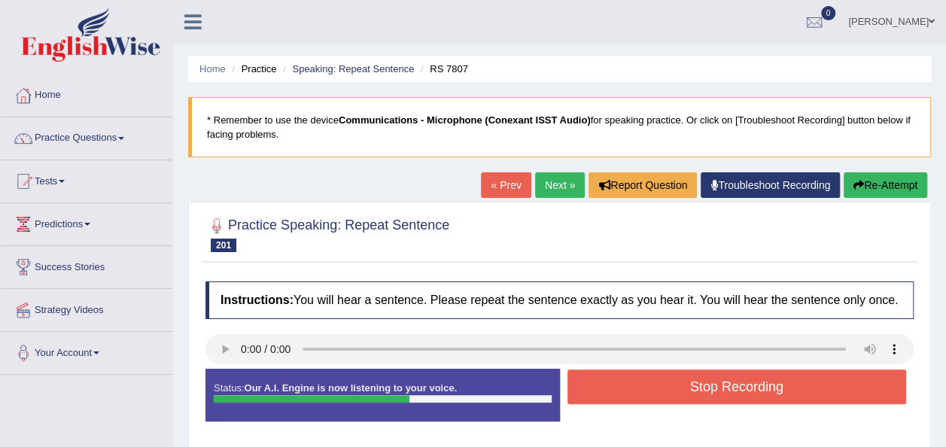
click at [783, 394] on button "Stop Recording" at bounding box center [736, 386] width 339 height 35
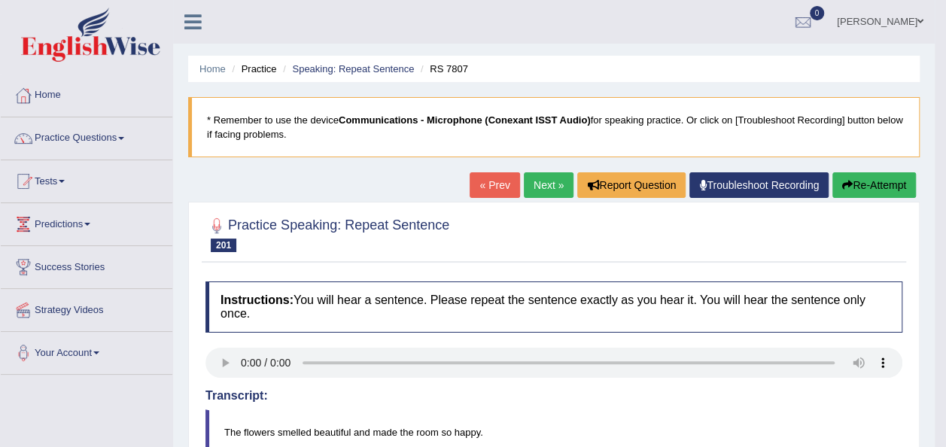
click at [539, 178] on link "Next »" at bounding box center [549, 185] width 50 height 26
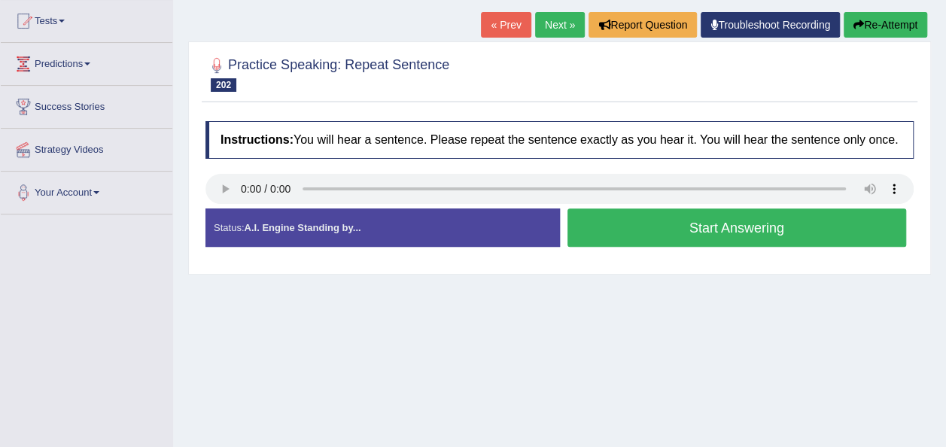
scroll to position [188, 0]
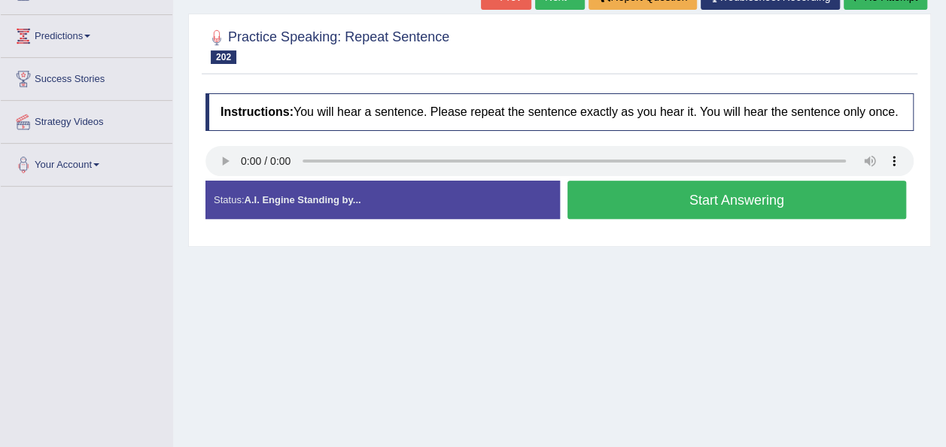
click at [623, 195] on button "Start Answering" at bounding box center [736, 200] width 339 height 38
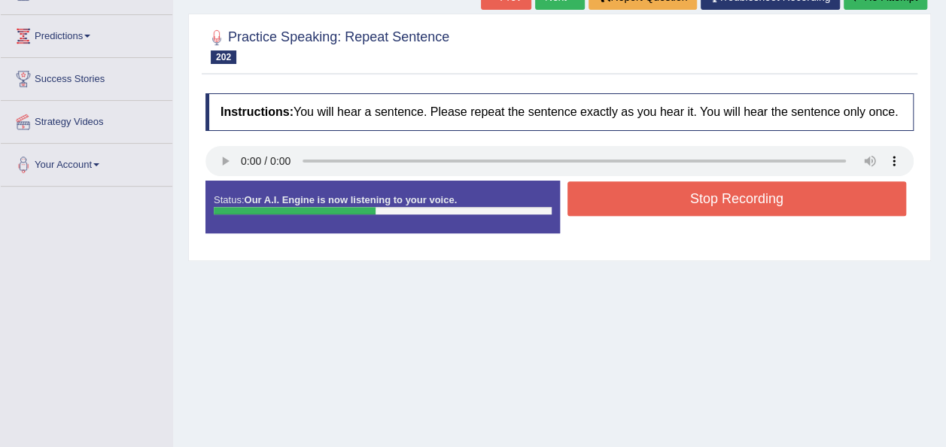
click at [623, 195] on button "Stop Recording" at bounding box center [736, 198] width 339 height 35
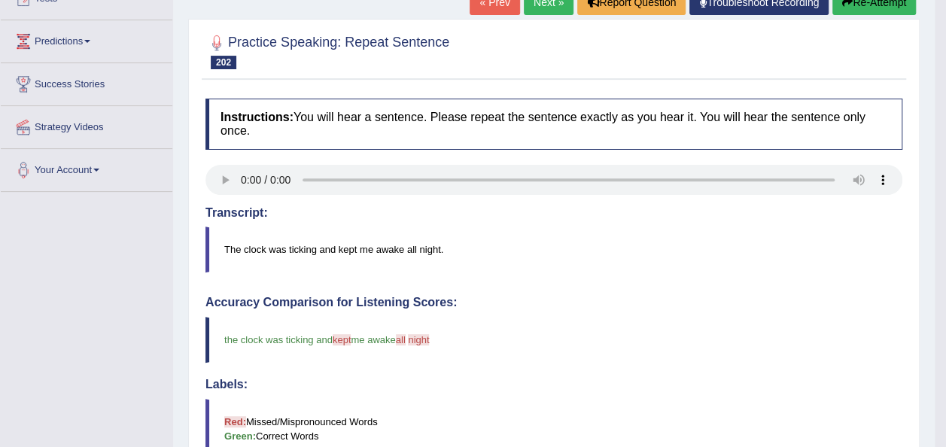
scroll to position [158, 0]
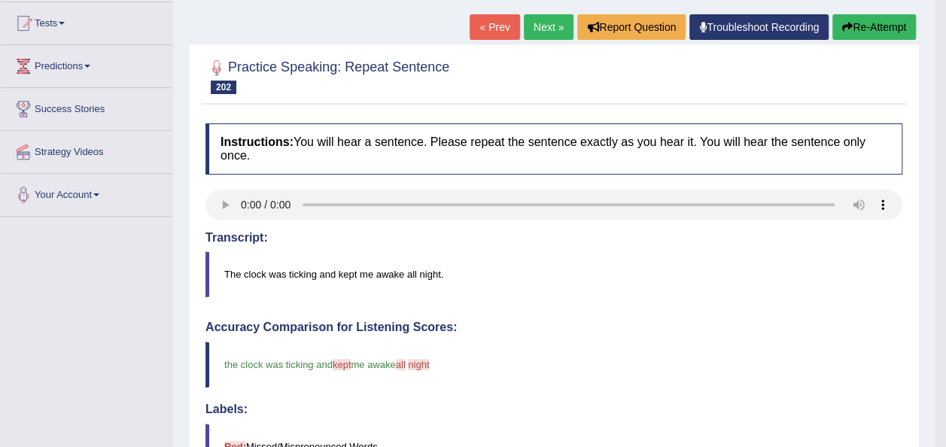
click at [549, 28] on link "Next »" at bounding box center [549, 27] width 50 height 26
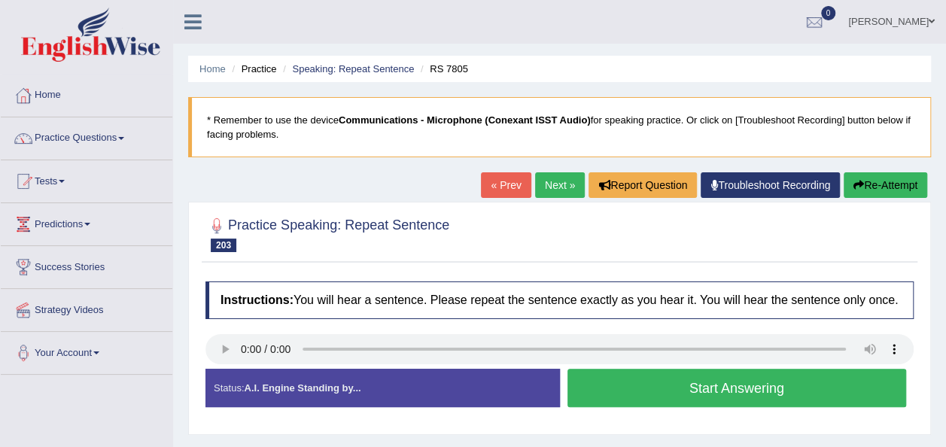
click at [620, 389] on button "Start Answering" at bounding box center [736, 388] width 339 height 38
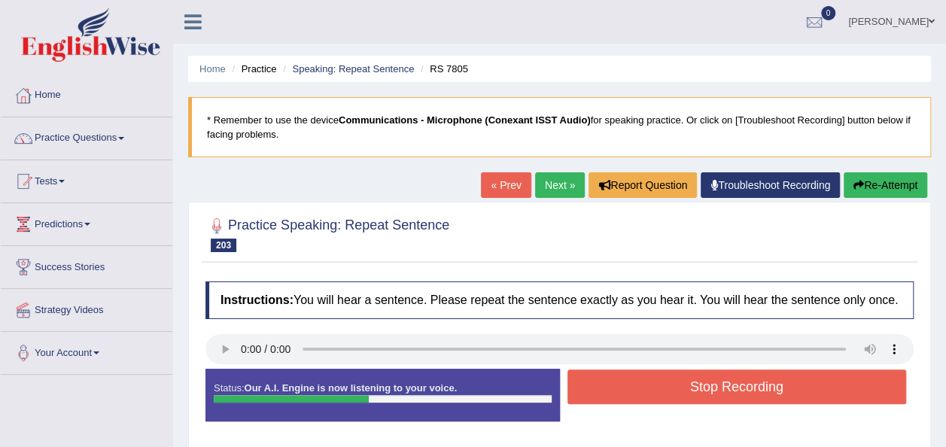
click at [620, 389] on button "Stop Recording" at bounding box center [736, 386] width 339 height 35
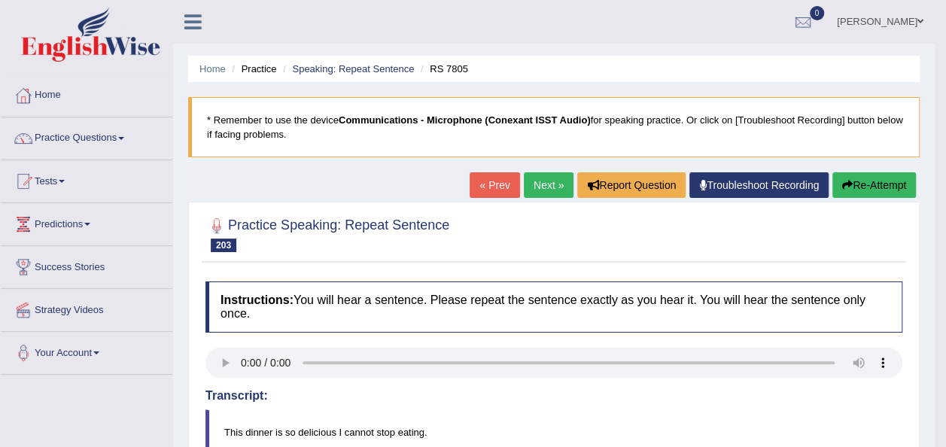
click at [553, 192] on link "Next »" at bounding box center [549, 185] width 50 height 26
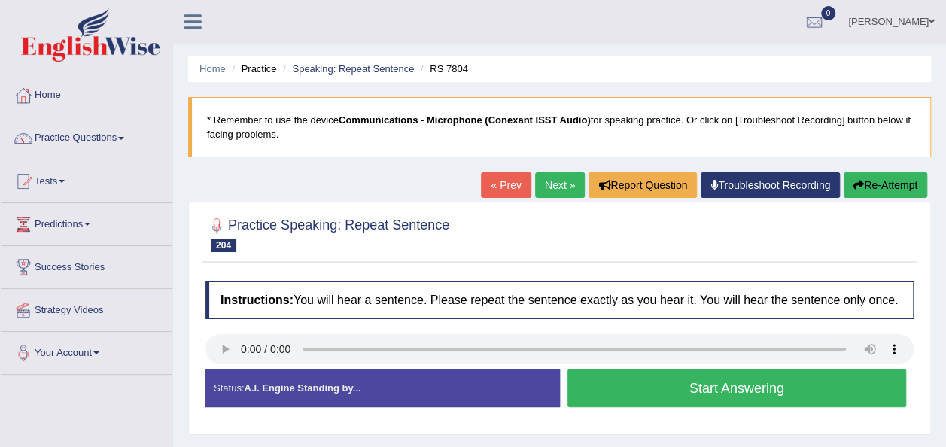
click at [605, 378] on button "Start Answering" at bounding box center [736, 388] width 339 height 38
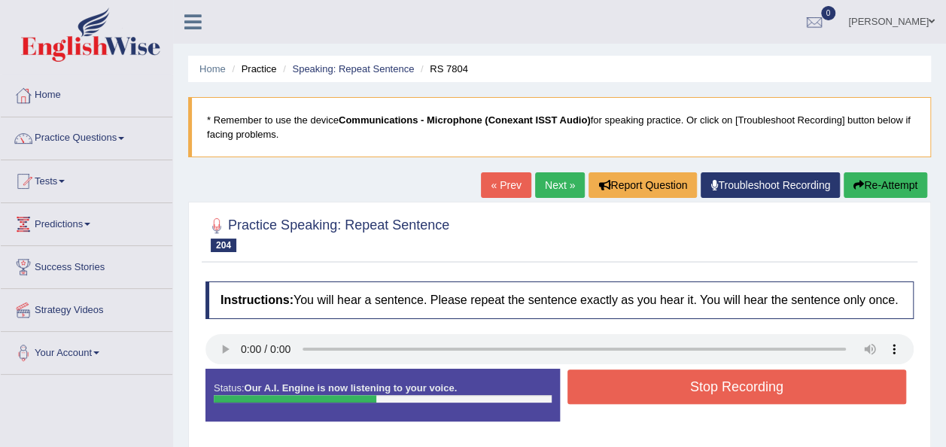
click at [605, 378] on button "Stop Recording" at bounding box center [736, 386] width 339 height 35
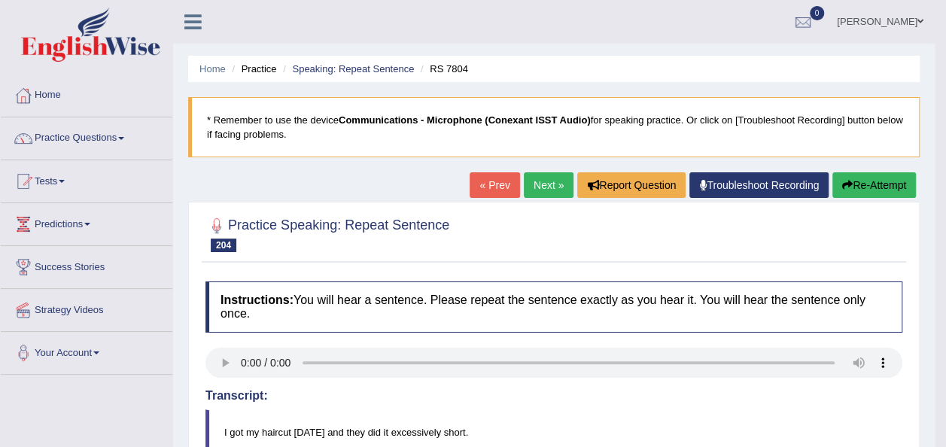
click at [533, 172] on link "Next »" at bounding box center [549, 185] width 50 height 26
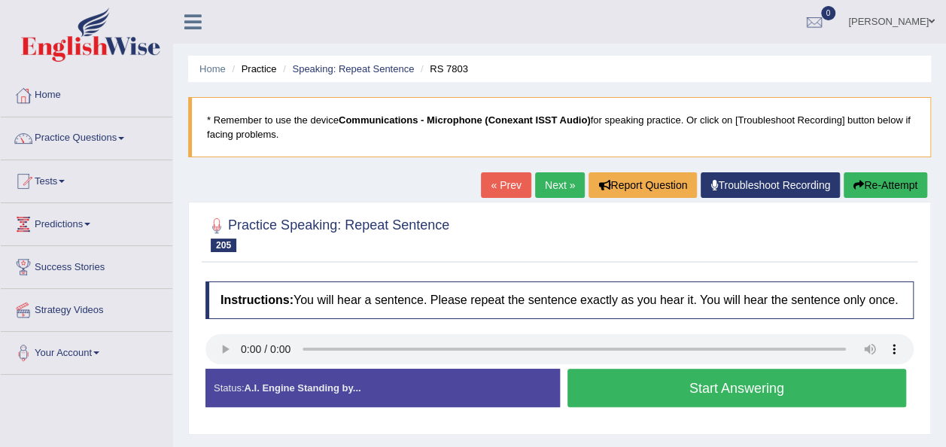
click at [575, 380] on button "Start Answering" at bounding box center [736, 388] width 339 height 38
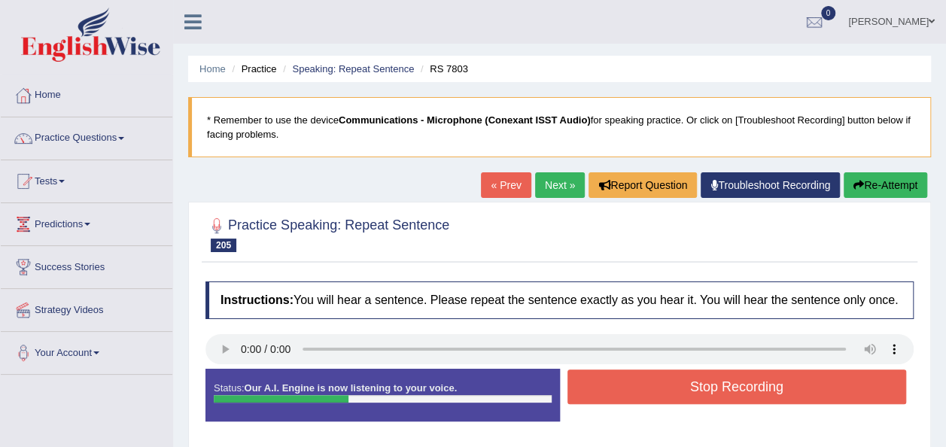
click at [575, 380] on button "Stop Recording" at bounding box center [736, 386] width 339 height 35
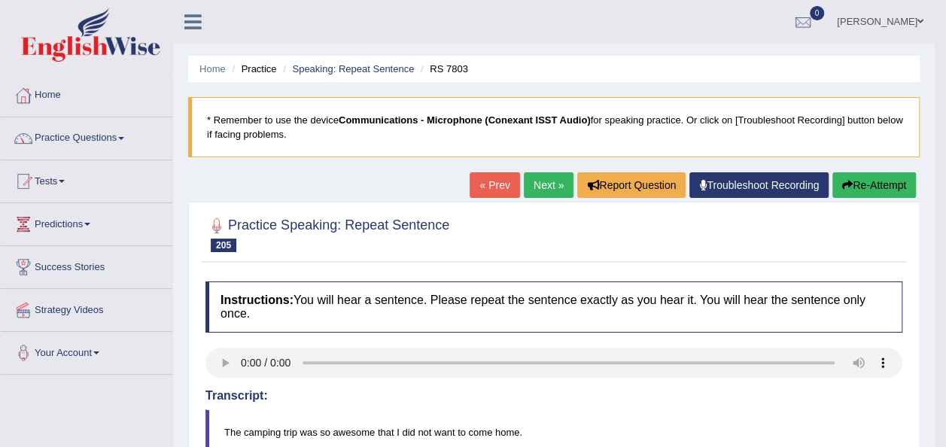
click at [540, 184] on link "Next »" at bounding box center [549, 185] width 50 height 26
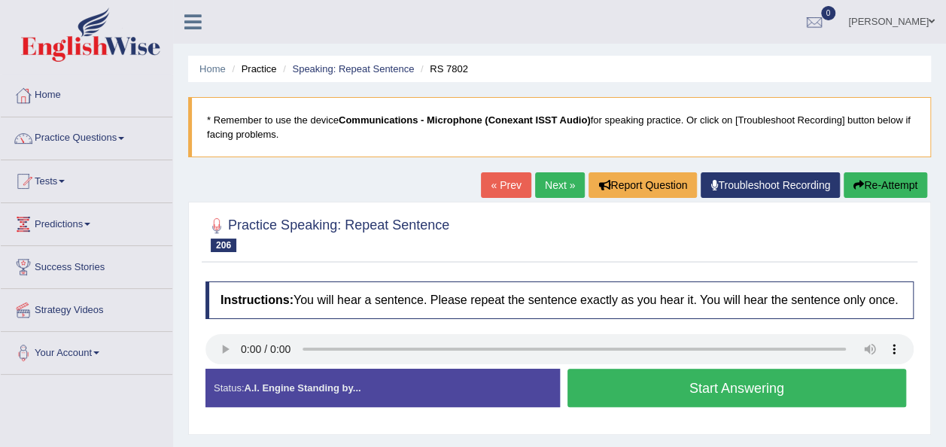
click at [600, 394] on button "Start Answering" at bounding box center [736, 388] width 339 height 38
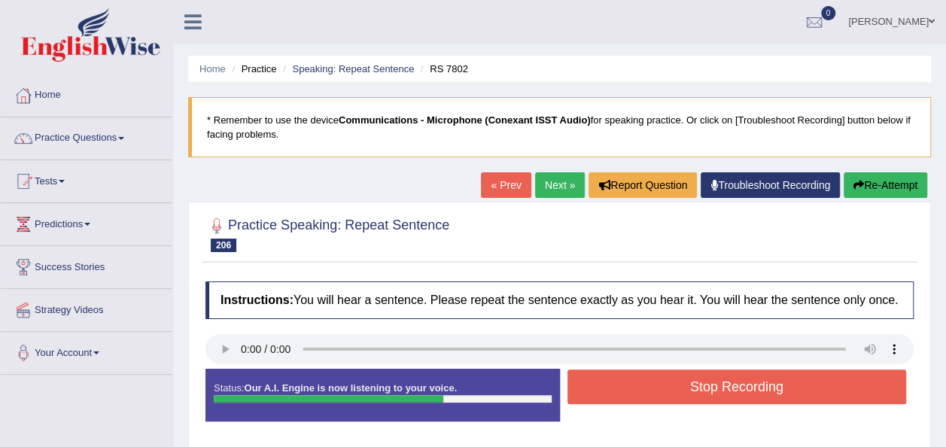
click at [600, 394] on button "Stop Recording" at bounding box center [736, 386] width 339 height 35
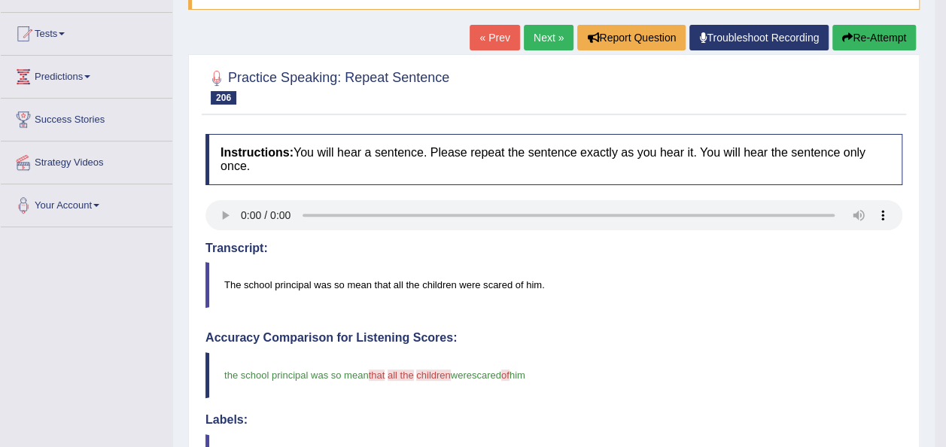
scroll to position [149, 0]
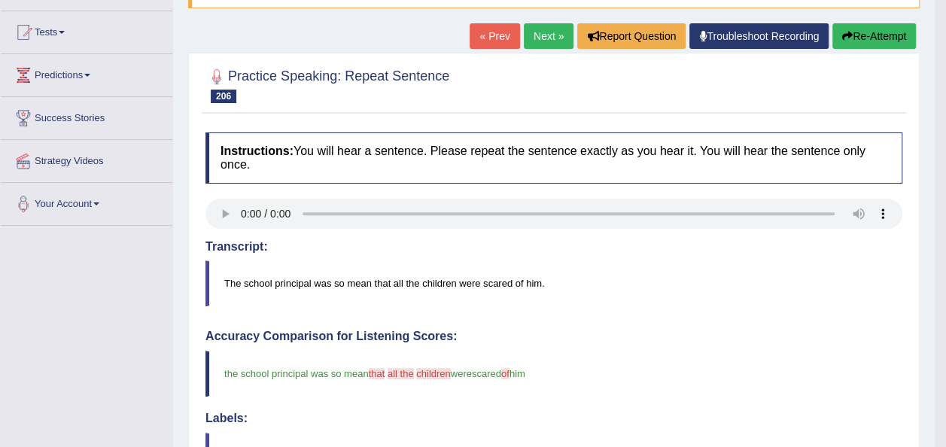
click at [883, 32] on button "Re-Attempt" at bounding box center [874, 36] width 84 height 26
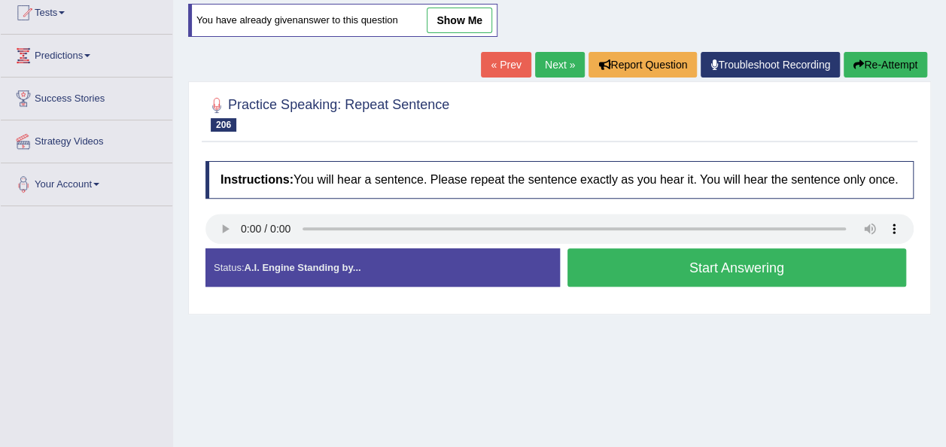
scroll to position [149, 0]
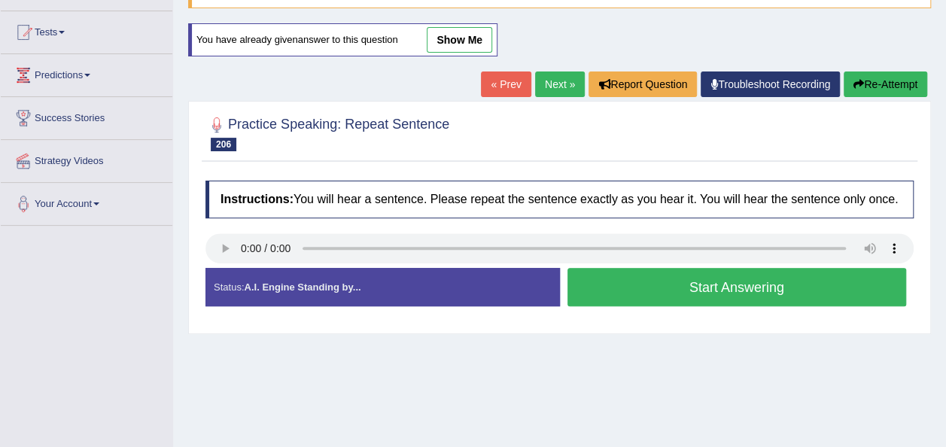
click at [628, 273] on button "Start Answering" at bounding box center [736, 287] width 339 height 38
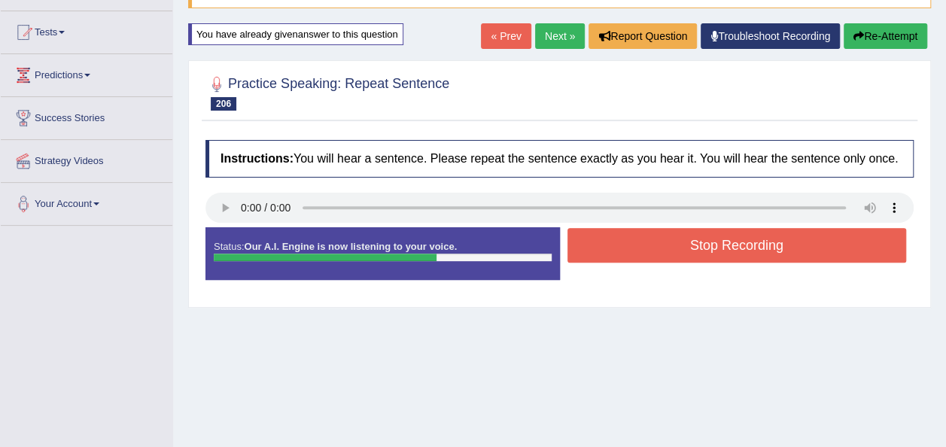
click at [649, 245] on button "Stop Recording" at bounding box center [736, 245] width 339 height 35
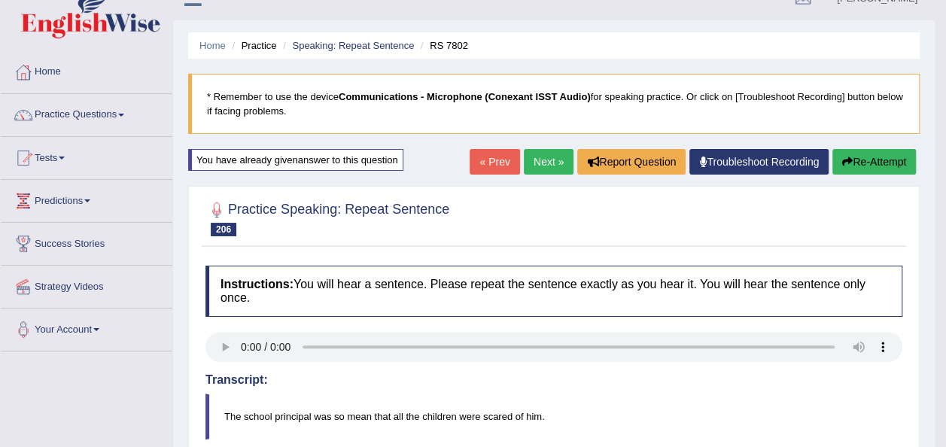
scroll to position [0, 0]
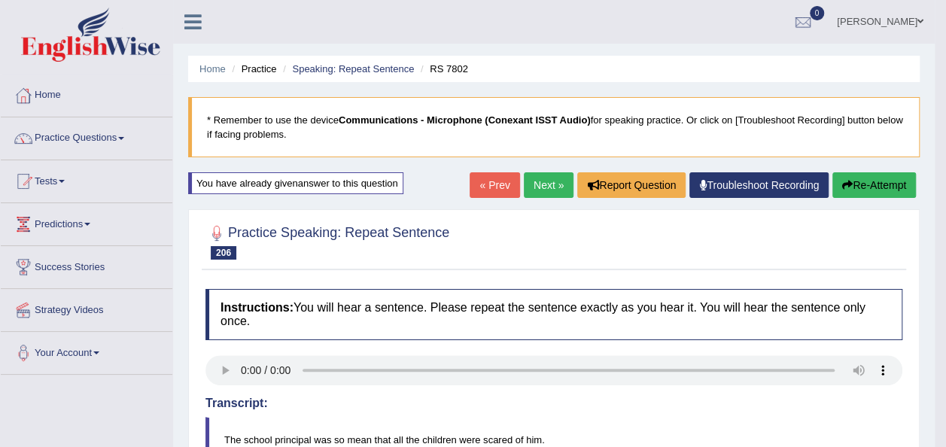
click at [548, 186] on link "Next »" at bounding box center [549, 185] width 50 height 26
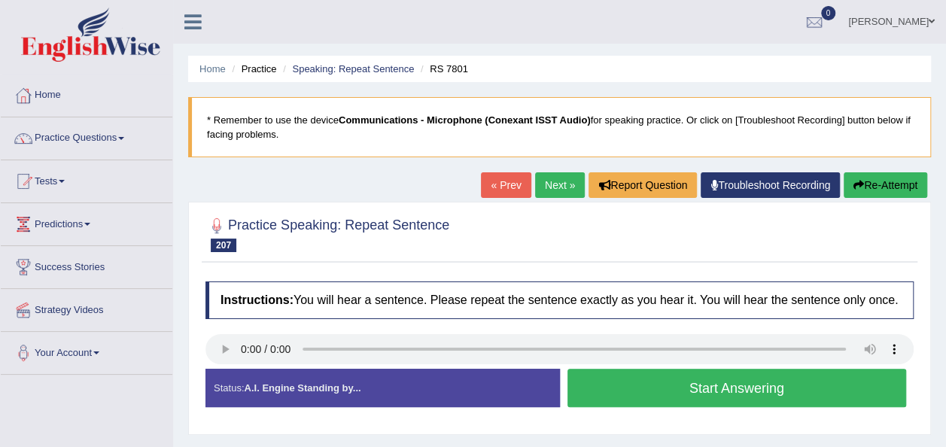
click at [591, 394] on button "Start Answering" at bounding box center [736, 388] width 339 height 38
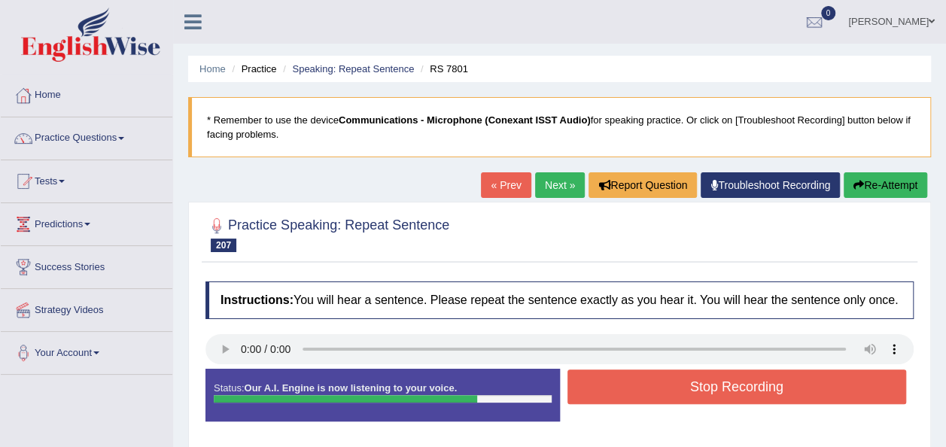
click at [591, 394] on button "Stop Recording" at bounding box center [736, 386] width 339 height 35
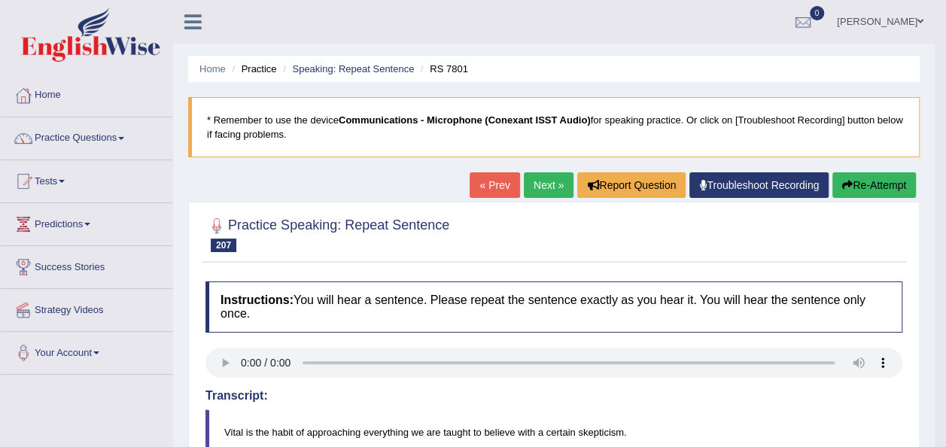
click at [853, 185] on button "Re-Attempt" at bounding box center [874, 185] width 84 height 26
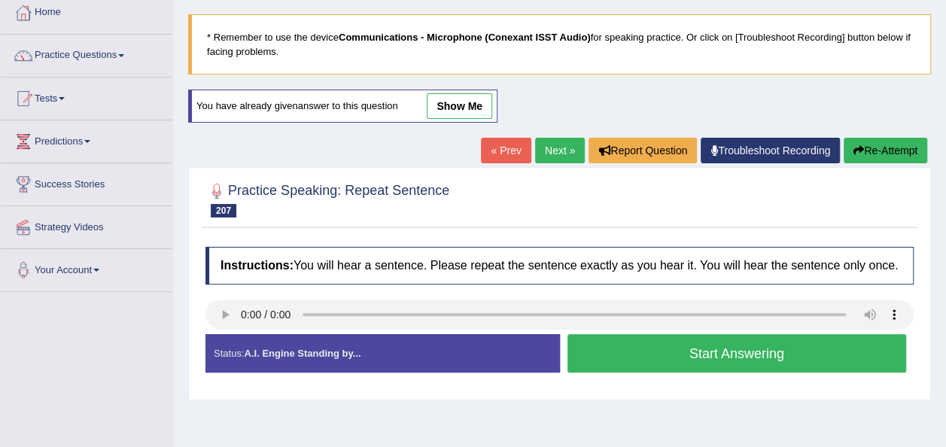
scroll to position [92, 0]
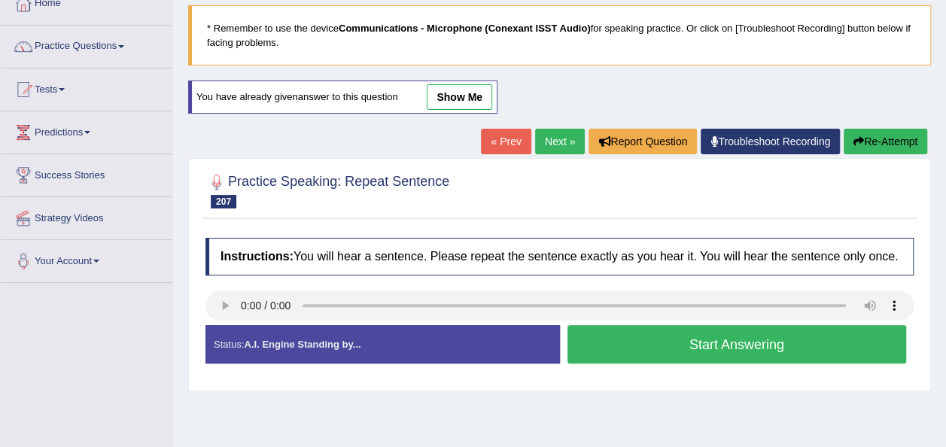
click at [733, 334] on button "Start Answering" at bounding box center [736, 344] width 339 height 38
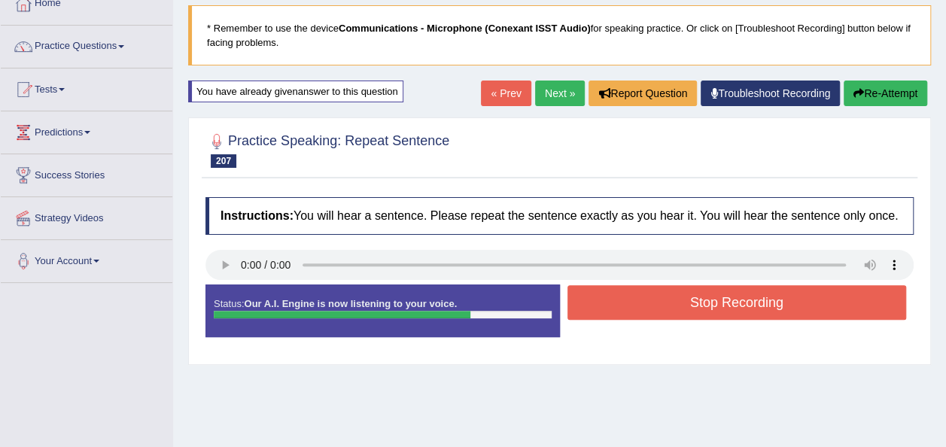
click at [732, 302] on button "Stop Recording" at bounding box center [736, 302] width 339 height 35
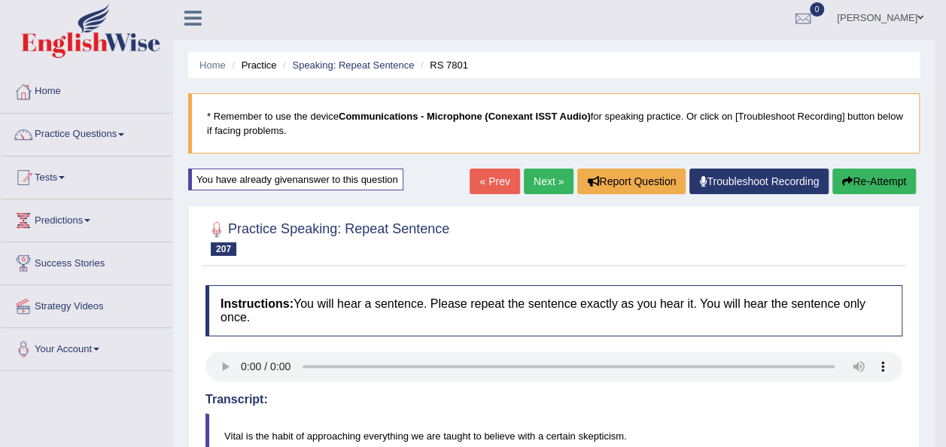
scroll to position [0, 0]
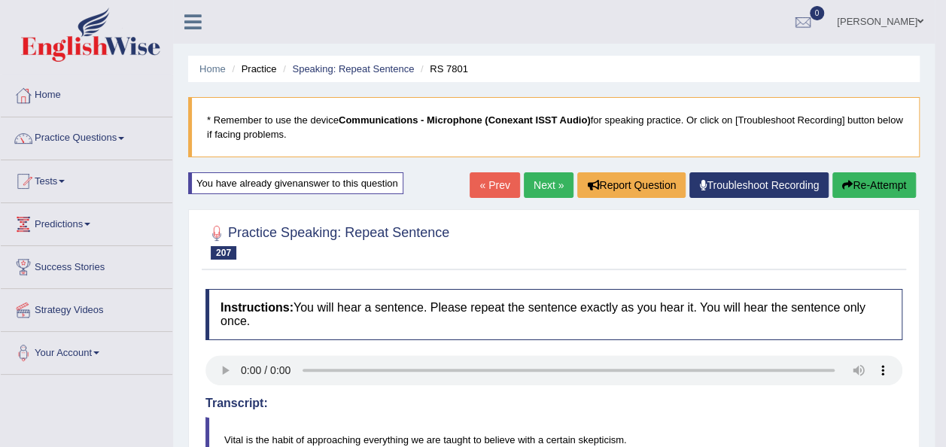
click at [550, 185] on link "Next »" at bounding box center [549, 185] width 50 height 26
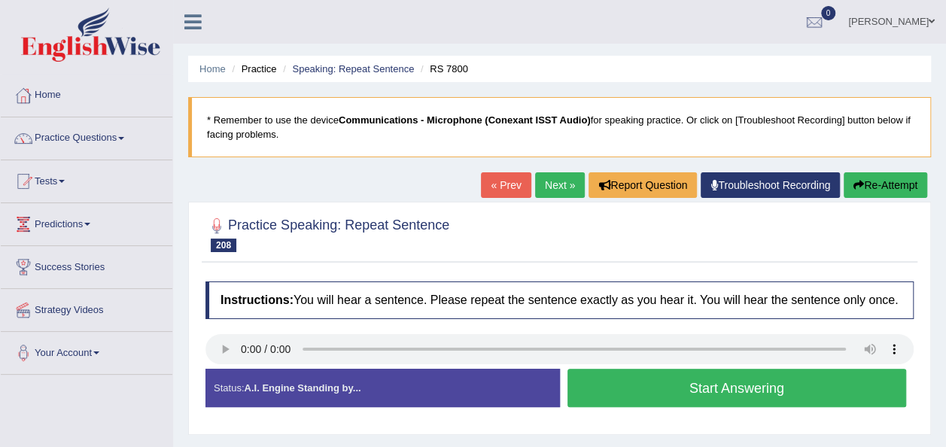
click at [664, 388] on button "Start Answering" at bounding box center [736, 388] width 339 height 38
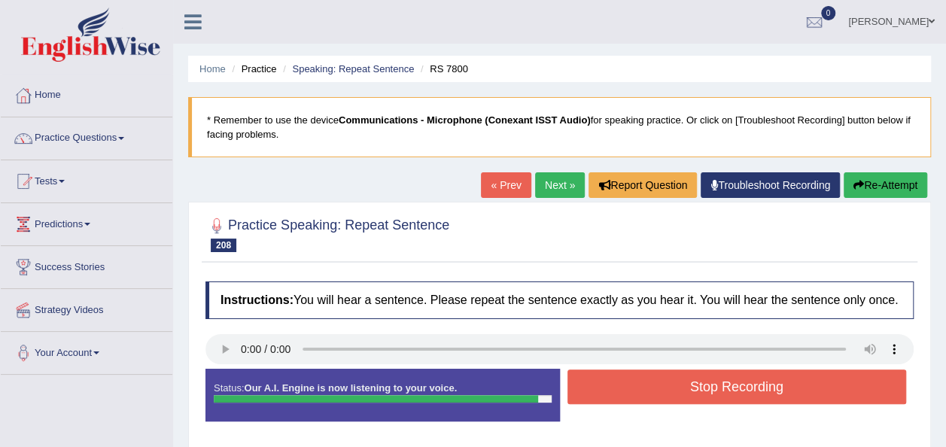
click at [664, 387] on button "Stop Recording" at bounding box center [736, 386] width 339 height 35
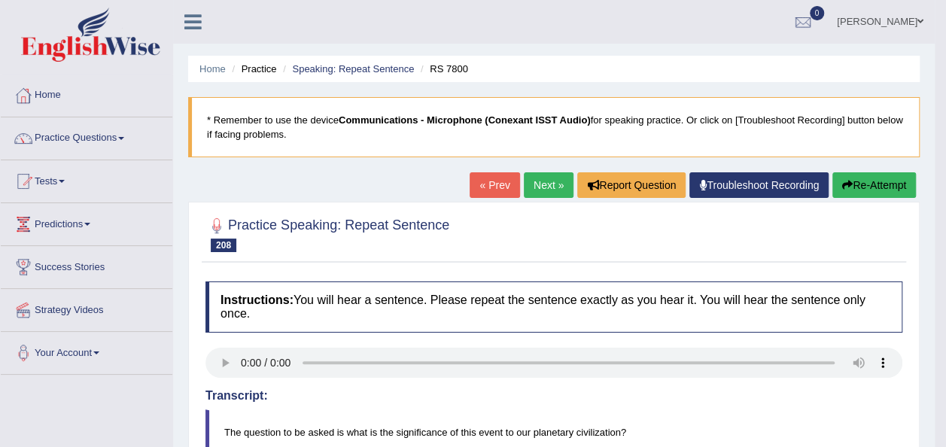
click at [862, 177] on button "Re-Attempt" at bounding box center [874, 185] width 84 height 26
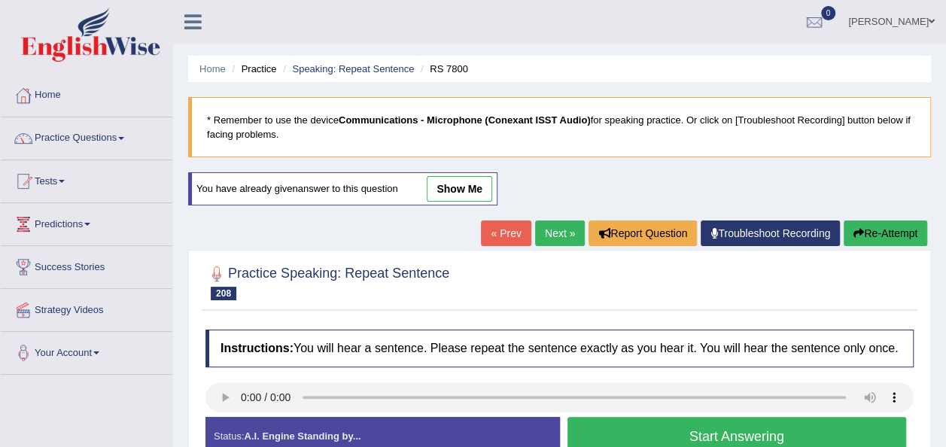
click at [625, 433] on button "Start Answering" at bounding box center [736, 436] width 339 height 38
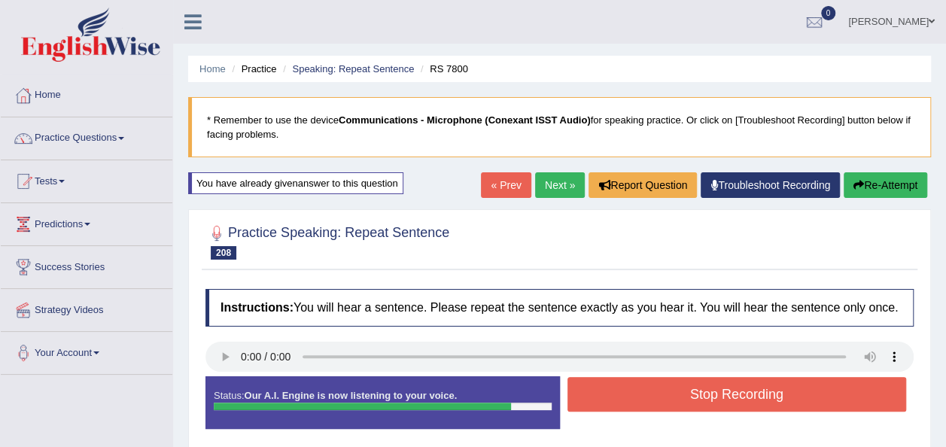
click at [643, 405] on button "Stop Recording" at bounding box center [736, 394] width 339 height 35
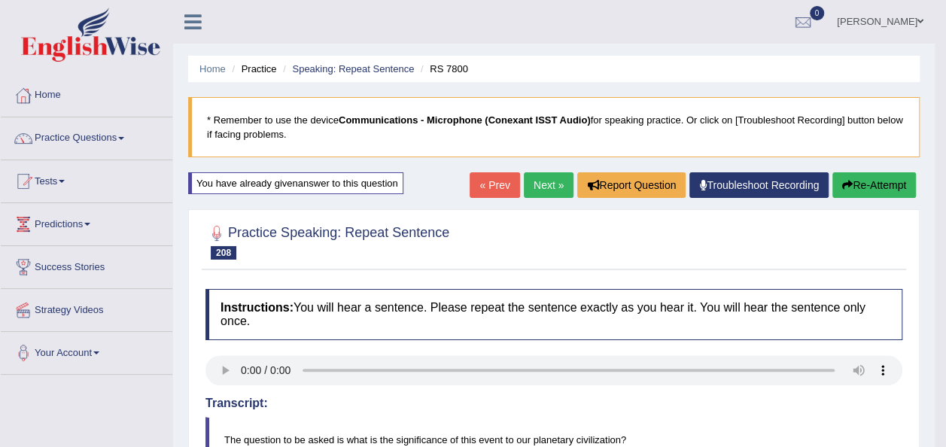
click at [541, 186] on link "Next »" at bounding box center [549, 185] width 50 height 26
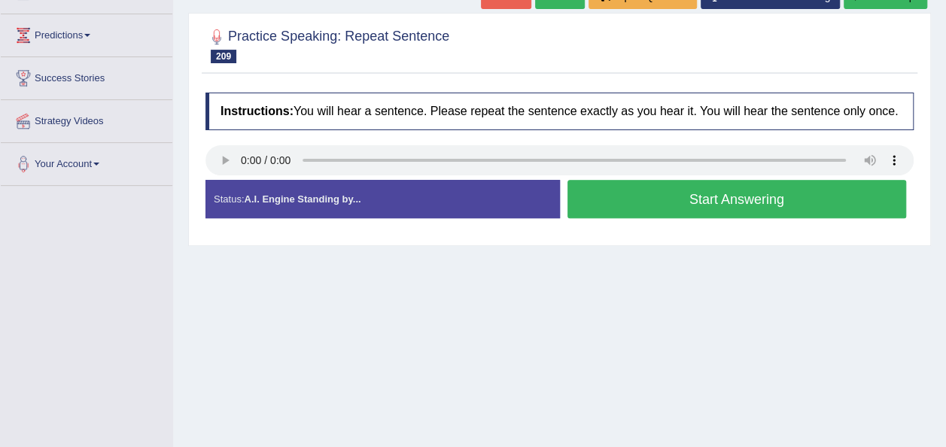
scroll to position [193, 0]
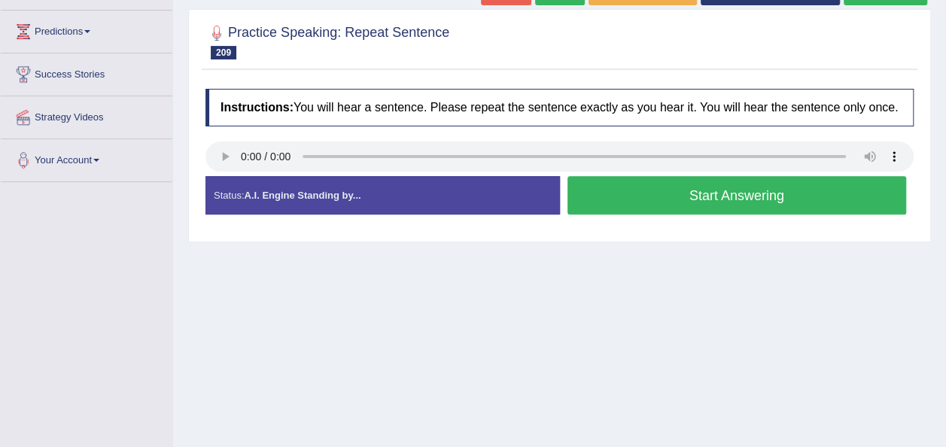
click at [605, 193] on button "Start Answering" at bounding box center [736, 195] width 339 height 38
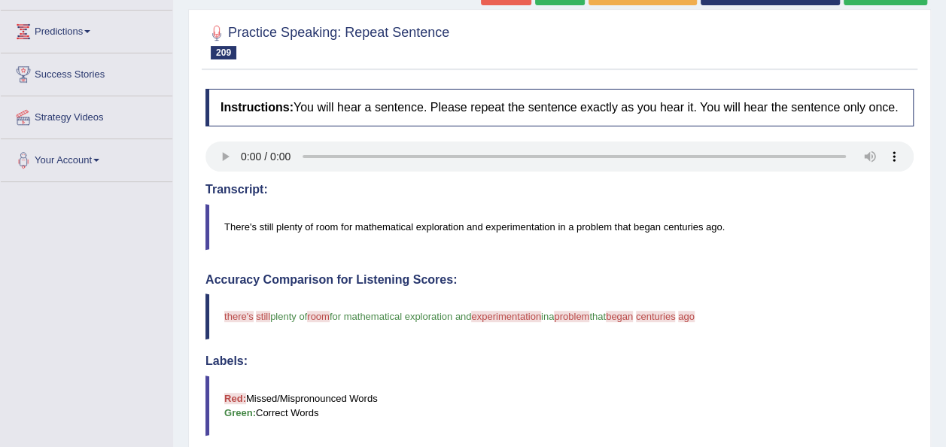
drag, startPoint x: 950, startPoint y: 113, endPoint x: 956, endPoint y: 257, distance: 144.6
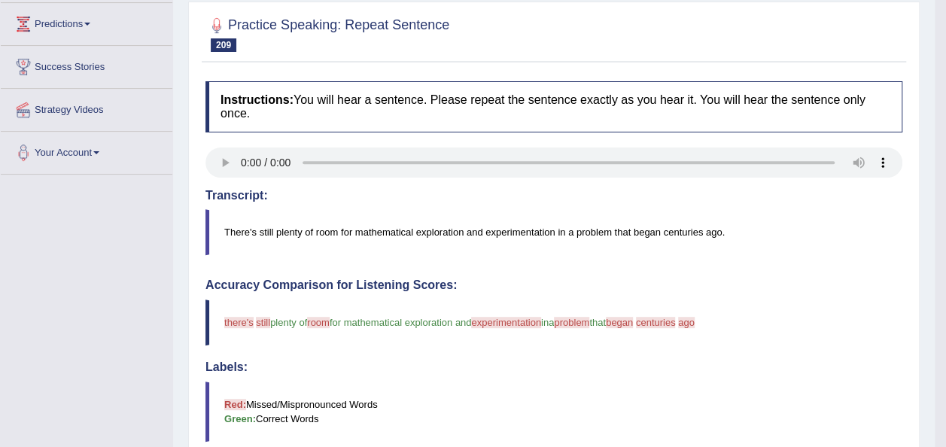
scroll to position [0, 0]
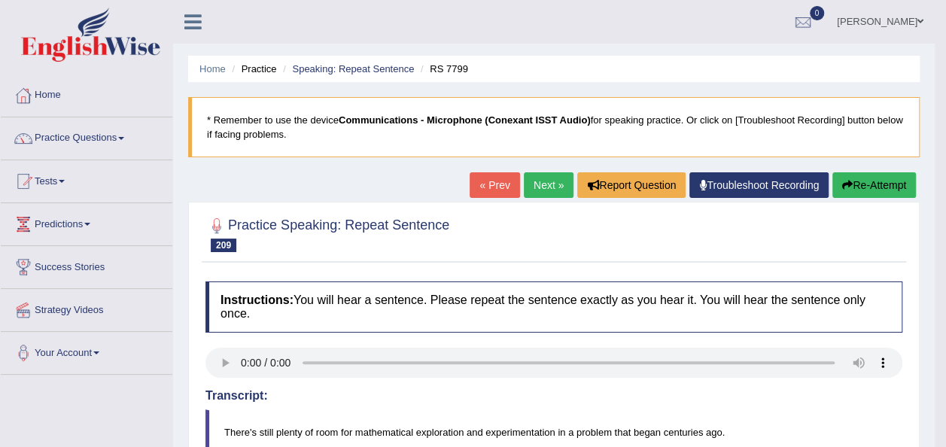
click at [882, 172] on button "Re-Attempt" at bounding box center [874, 185] width 84 height 26
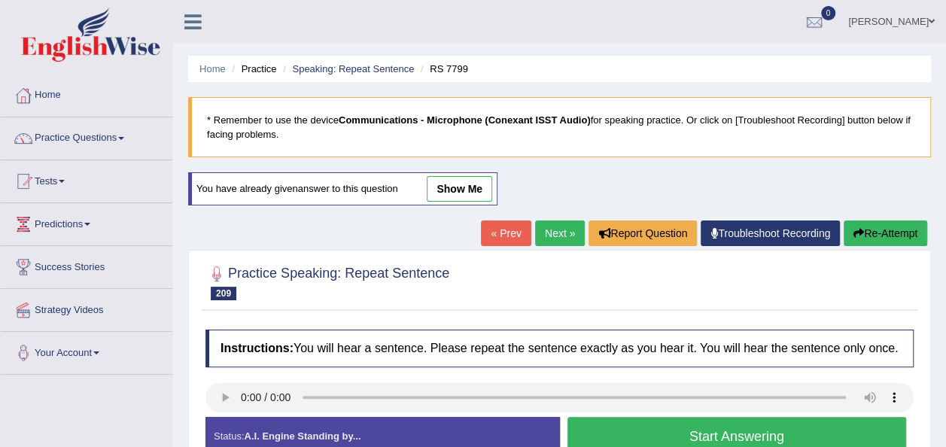
click at [594, 423] on button "Start Answering" at bounding box center [736, 436] width 339 height 38
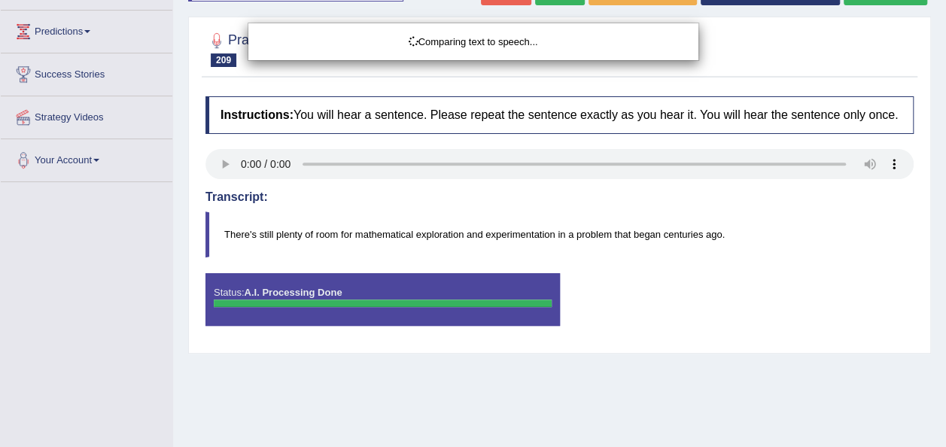
scroll to position [209, 0]
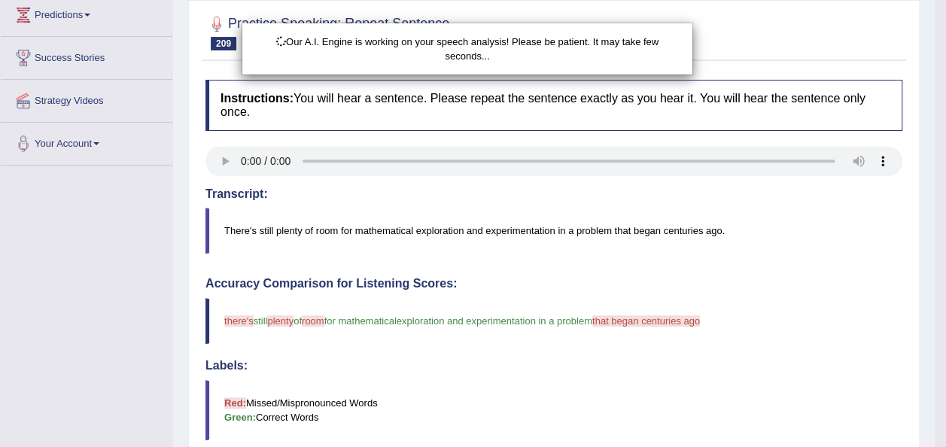
drag, startPoint x: 954, startPoint y: 236, endPoint x: 959, endPoint y: 409, distance: 173.9
click at [945, 238] on html "Toggle navigation Home Practice Questions Speaking Practice Read Aloud Repeat S…" at bounding box center [473, 14] width 946 height 447
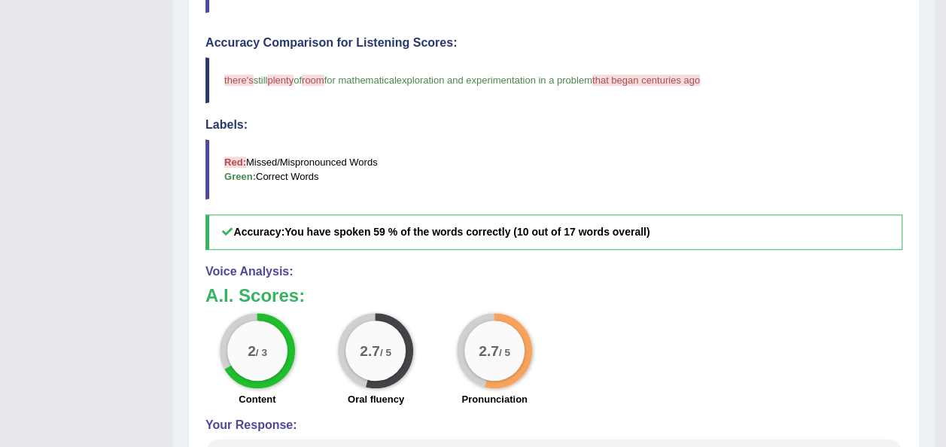
scroll to position [35, 0]
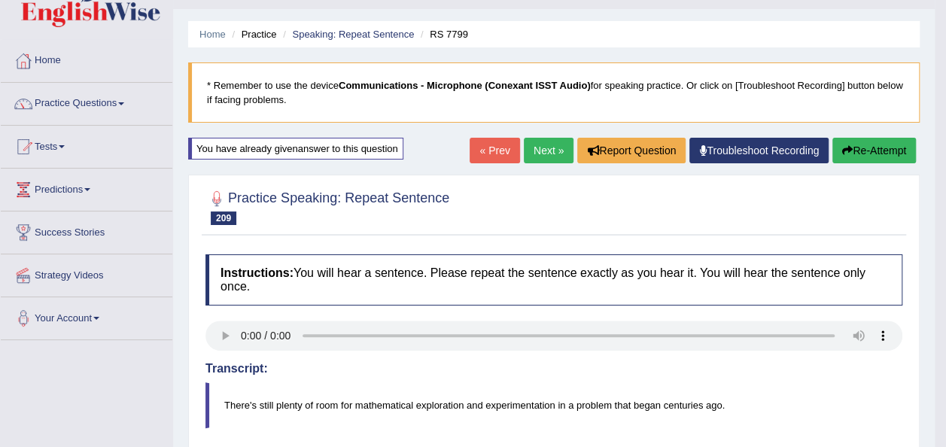
click at [877, 152] on button "Re-Attempt" at bounding box center [874, 151] width 84 height 26
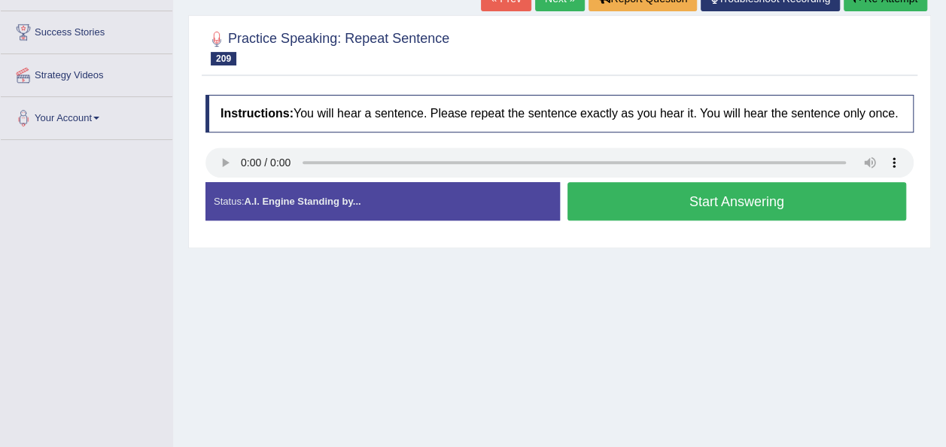
scroll to position [257, 0]
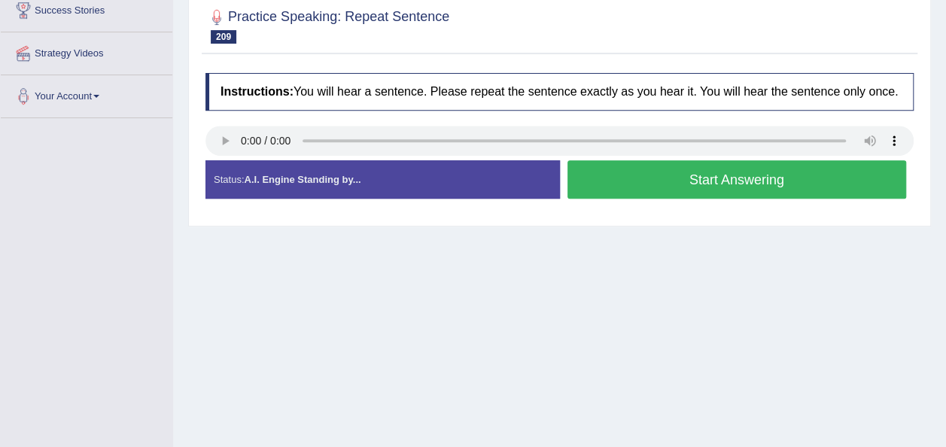
click at [680, 178] on button "Start Answering" at bounding box center [736, 179] width 339 height 38
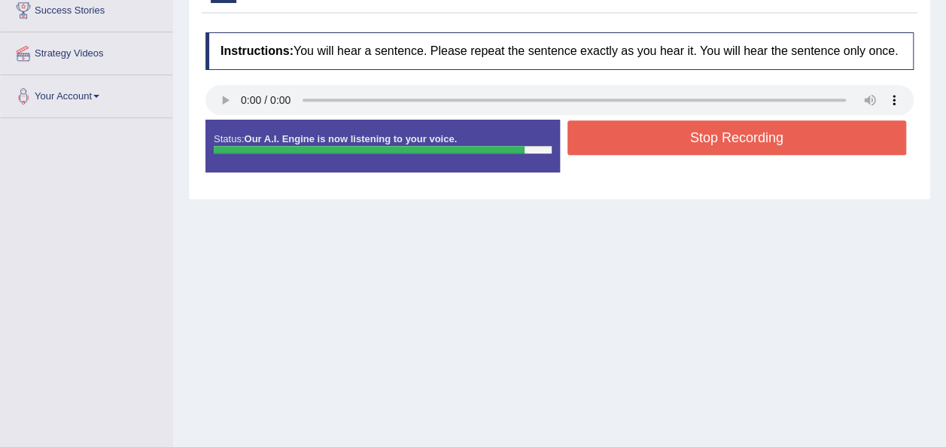
click at [677, 137] on button "Stop Recording" at bounding box center [736, 137] width 339 height 35
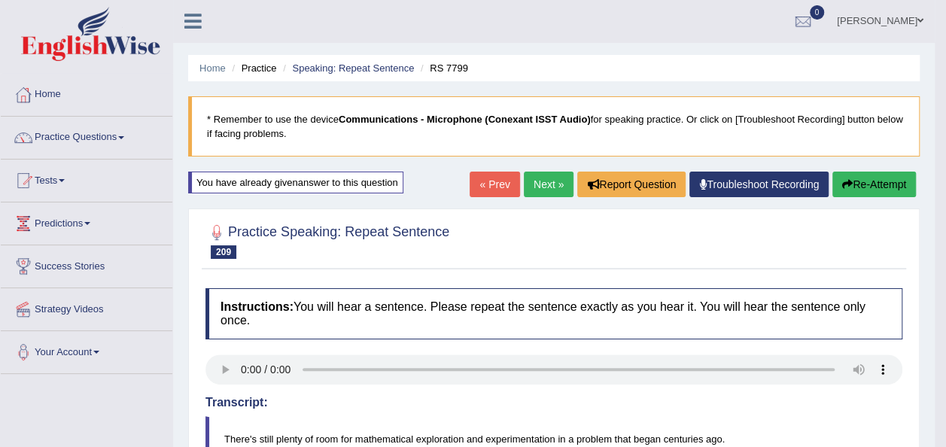
scroll to position [0, 0]
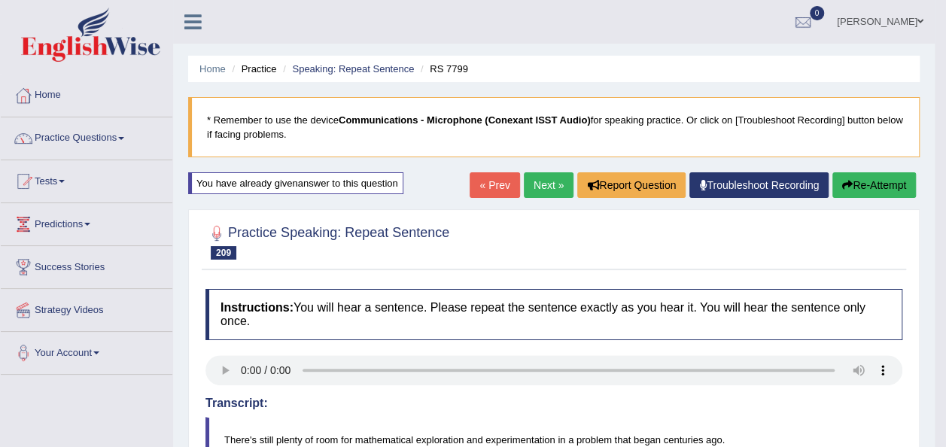
click at [524, 190] on link "Next »" at bounding box center [549, 185] width 50 height 26
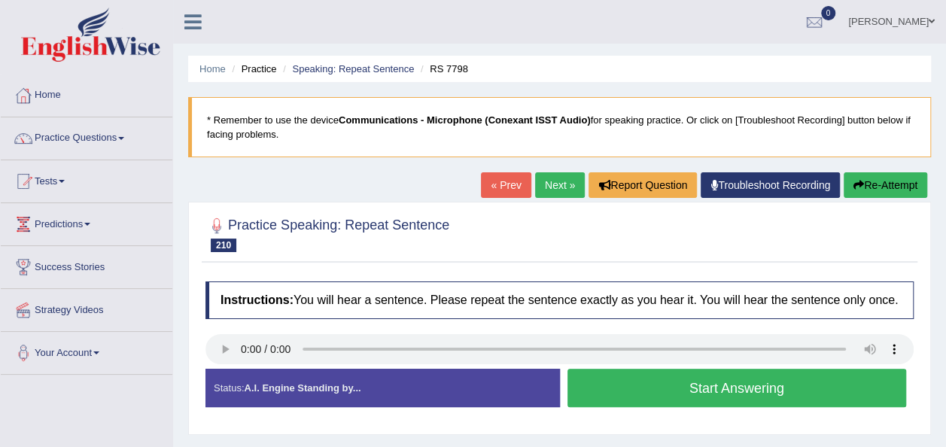
click at [574, 386] on button "Start Answering" at bounding box center [736, 388] width 339 height 38
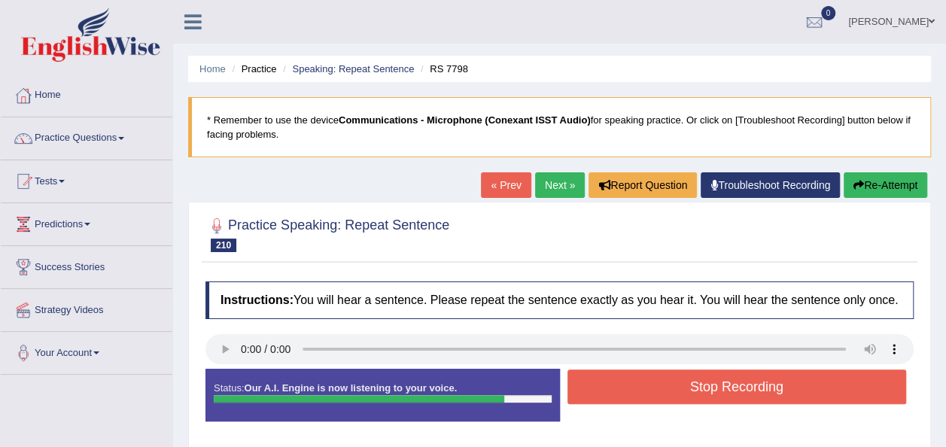
click at [585, 390] on button "Stop Recording" at bounding box center [736, 386] width 339 height 35
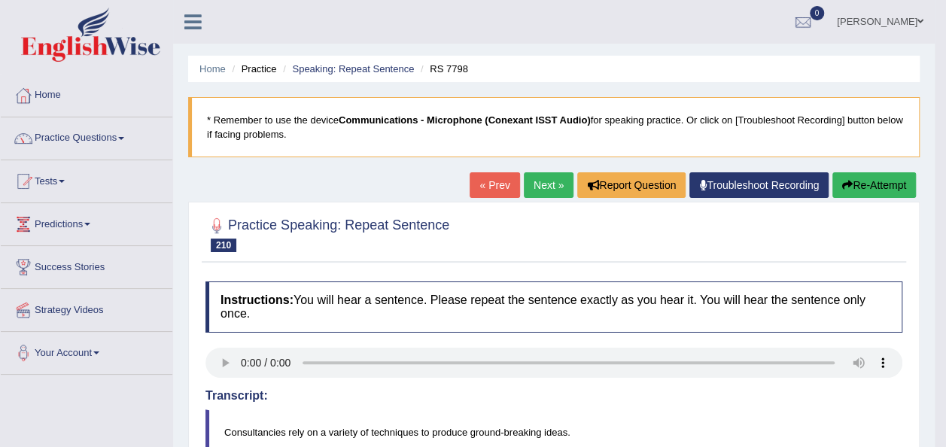
click at [886, 181] on button "Re-Attempt" at bounding box center [874, 185] width 84 height 26
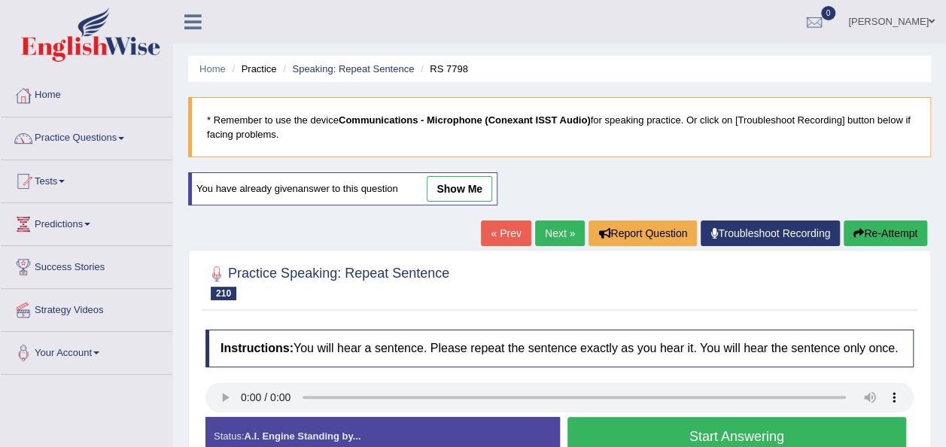
click at [635, 436] on button "Start Answering" at bounding box center [736, 436] width 339 height 38
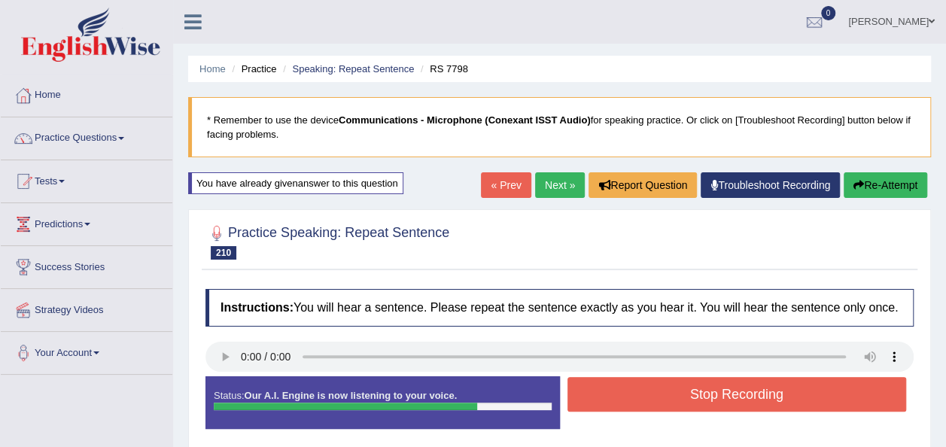
click at [629, 394] on button "Stop Recording" at bounding box center [736, 394] width 339 height 35
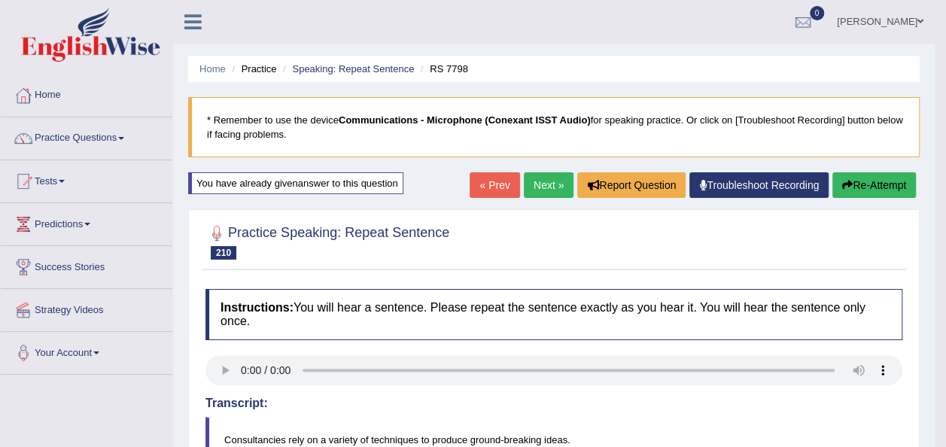
click at [873, 187] on button "Re-Attempt" at bounding box center [874, 185] width 84 height 26
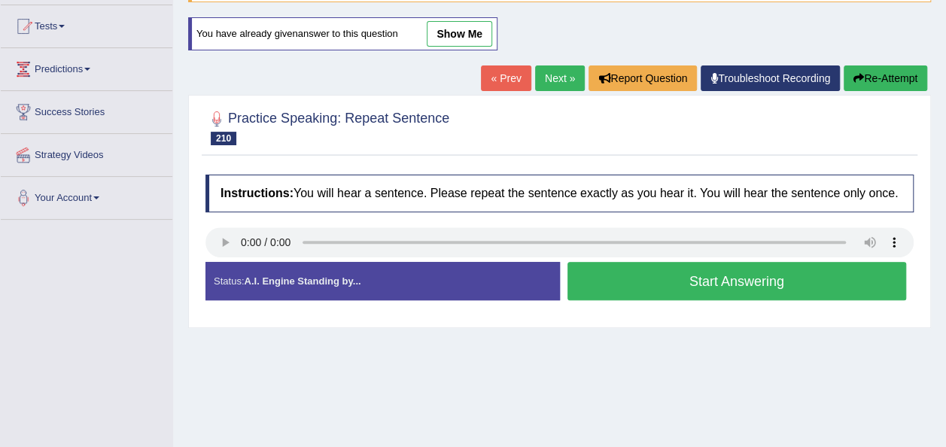
scroll to position [158, 0]
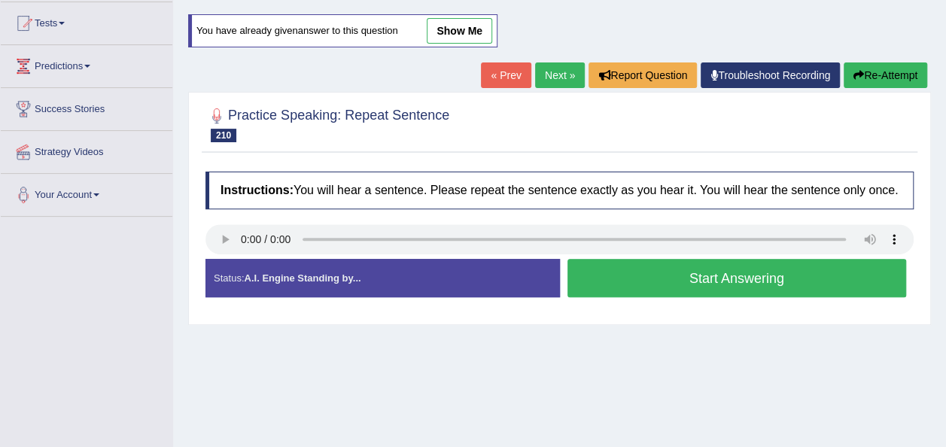
click at [795, 269] on button "Start Answering" at bounding box center [736, 278] width 339 height 38
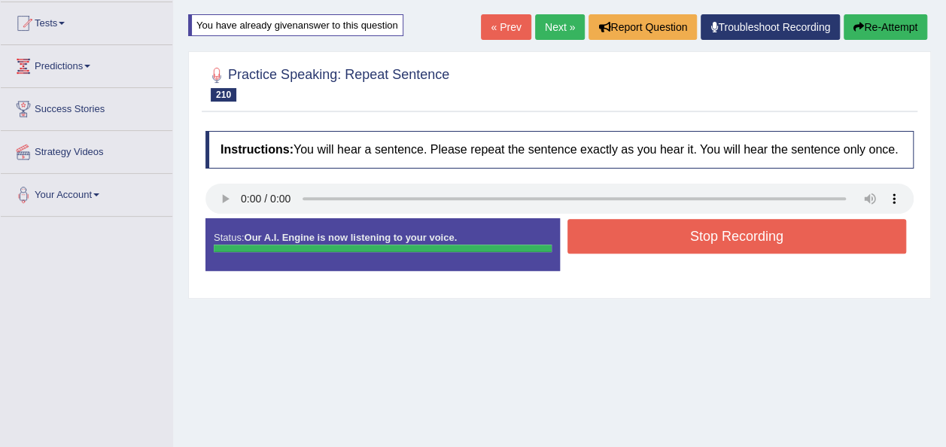
click at [765, 236] on button "Stop Recording" at bounding box center [736, 236] width 339 height 35
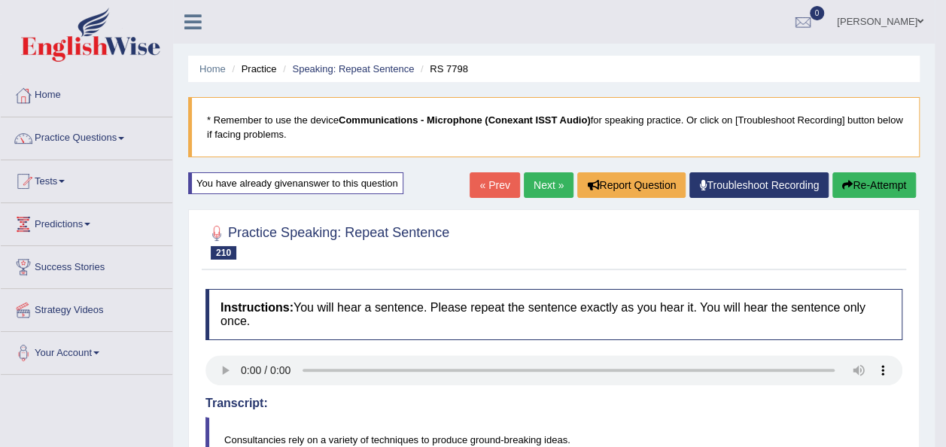
scroll to position [0, 0]
click at [873, 190] on button "Re-Attempt" at bounding box center [874, 185] width 84 height 26
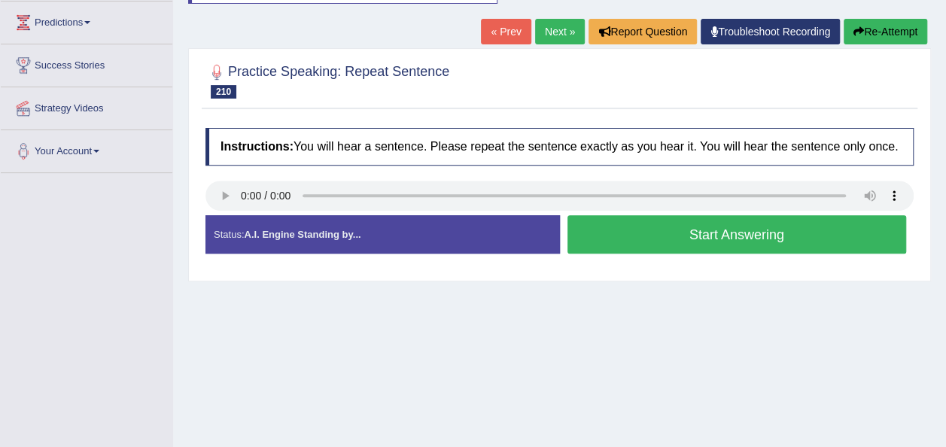
scroll to position [205, 0]
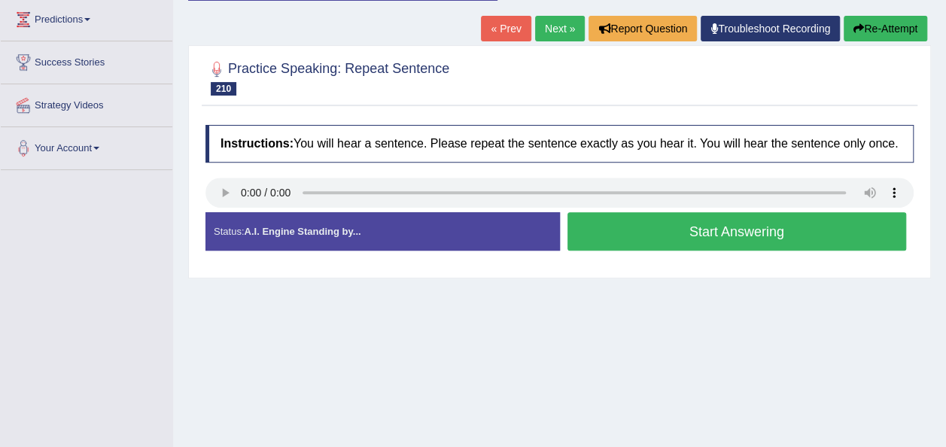
click at [774, 227] on button "Start Answering" at bounding box center [736, 231] width 339 height 38
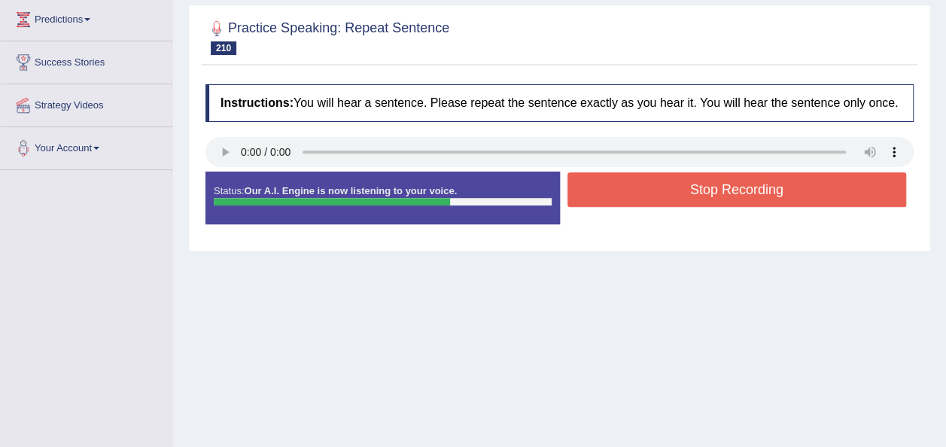
click at [724, 186] on button "Stop Recording" at bounding box center [736, 189] width 339 height 35
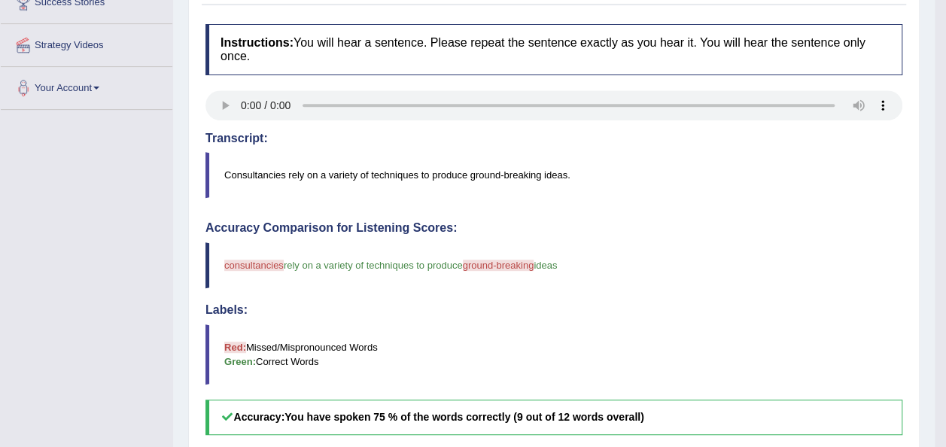
scroll to position [0, 0]
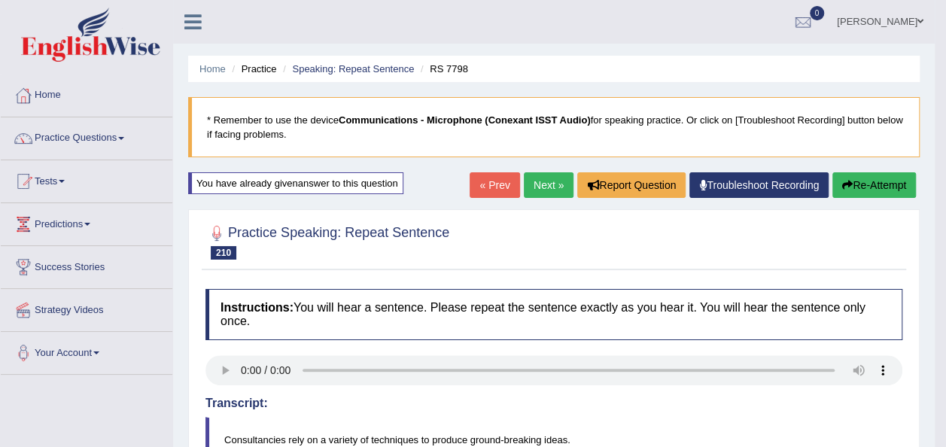
click at [856, 174] on button "Re-Attempt" at bounding box center [874, 185] width 84 height 26
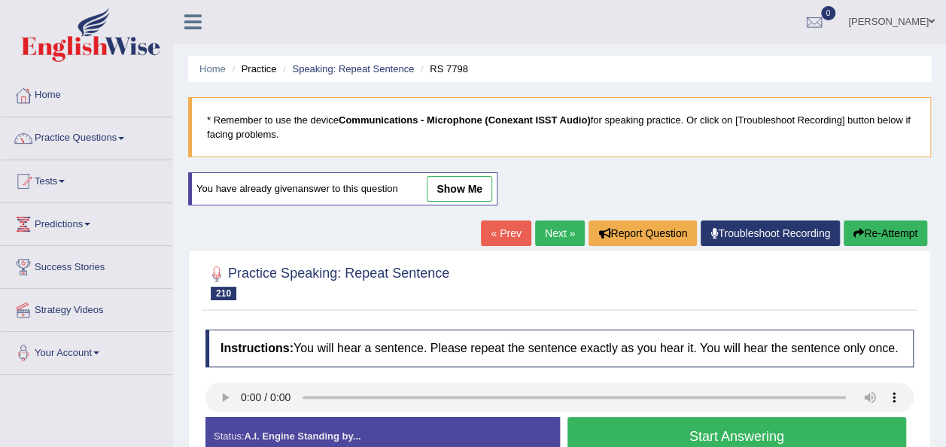
scroll to position [176, 0]
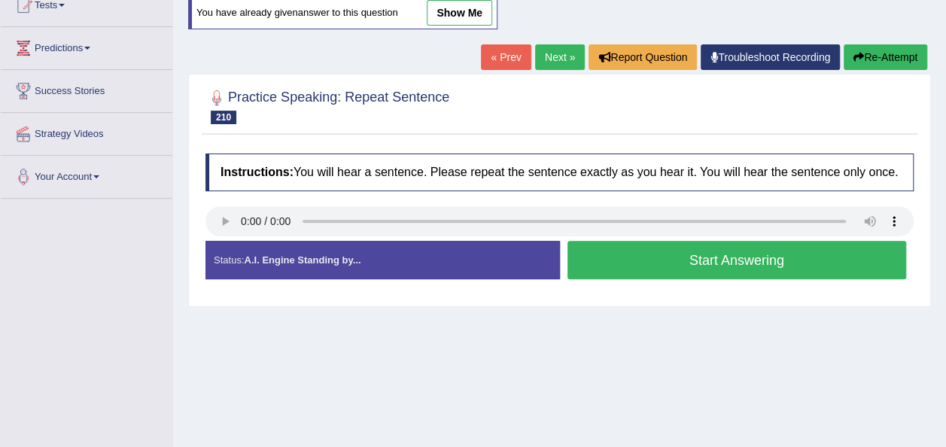
click at [697, 266] on button "Start Answering" at bounding box center [736, 260] width 339 height 38
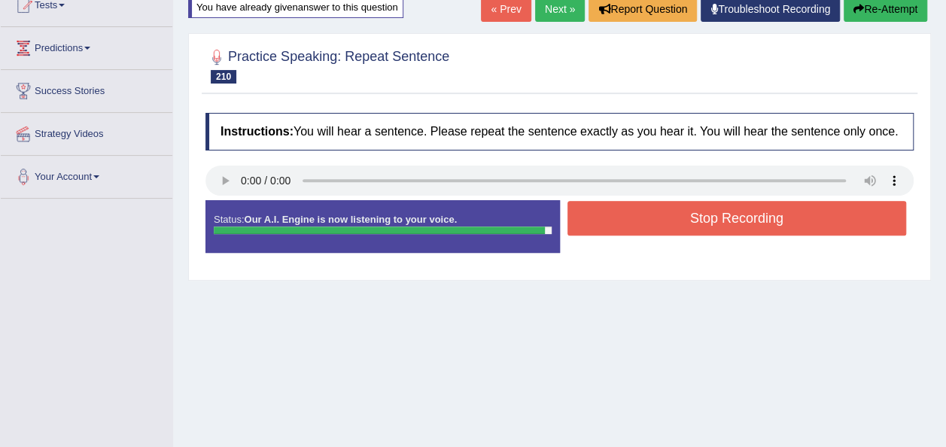
click at [658, 220] on button "Stop Recording" at bounding box center [736, 218] width 339 height 35
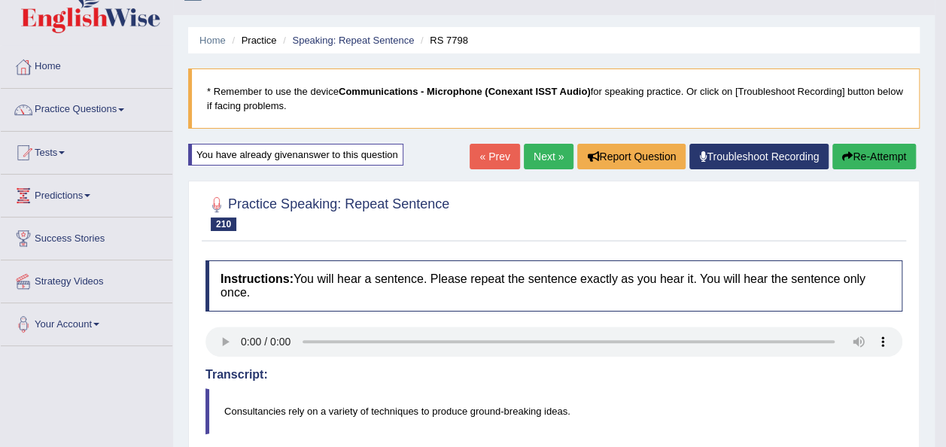
scroll to position [0, 0]
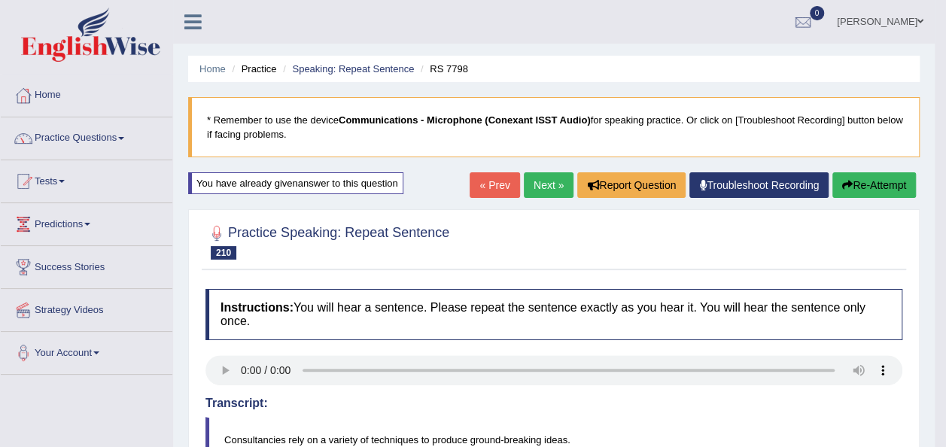
click at [542, 185] on link "Next »" at bounding box center [549, 185] width 50 height 26
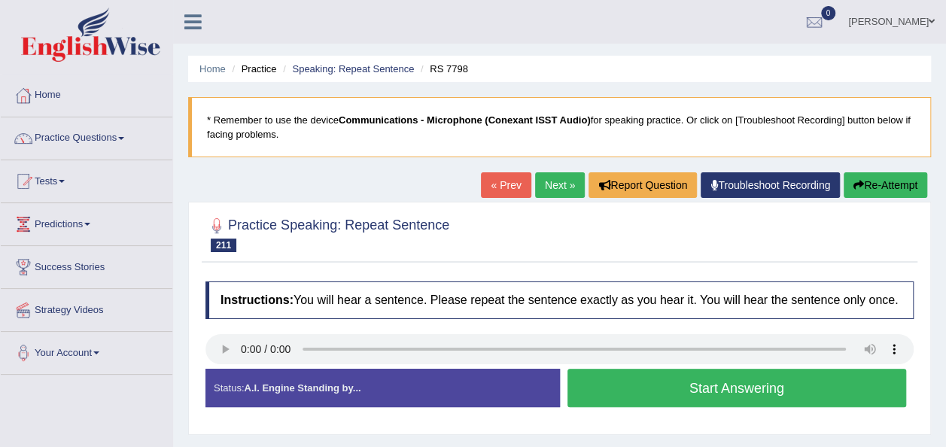
click at [555, 184] on link "Next »" at bounding box center [560, 185] width 50 height 26
click at [704, 381] on button "Start Answering" at bounding box center [736, 388] width 339 height 38
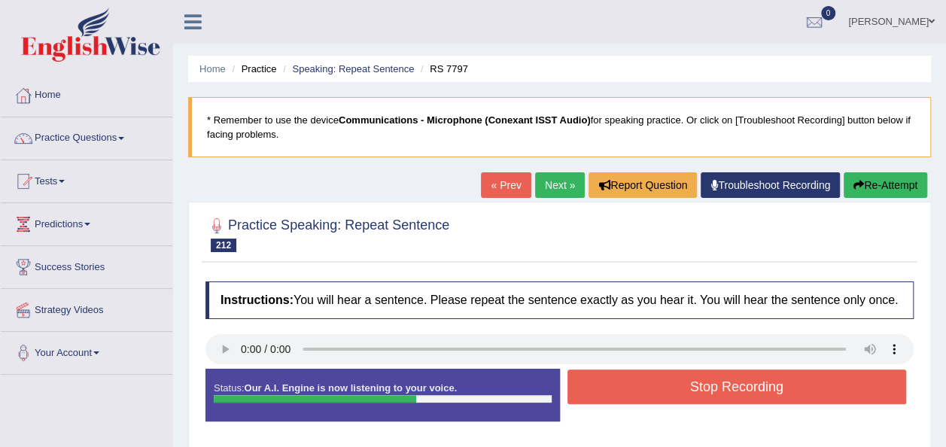
click at [704, 381] on button "Stop Recording" at bounding box center [736, 386] width 339 height 35
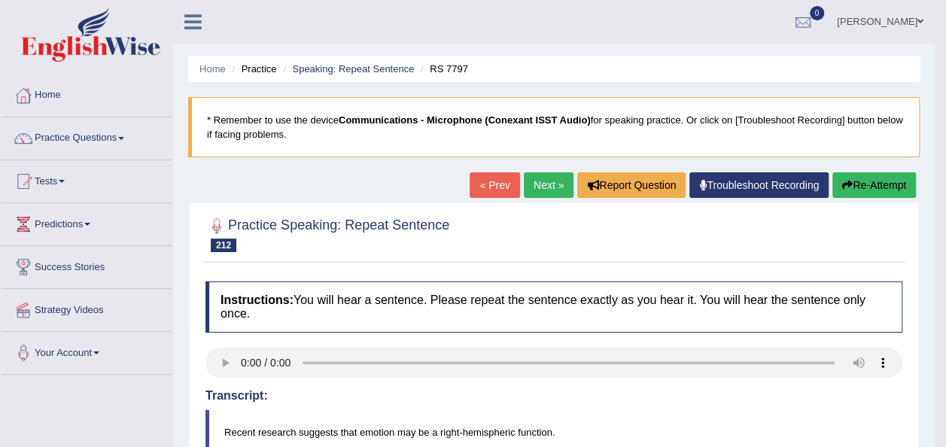
click at [552, 190] on link "Next »" at bounding box center [549, 185] width 50 height 26
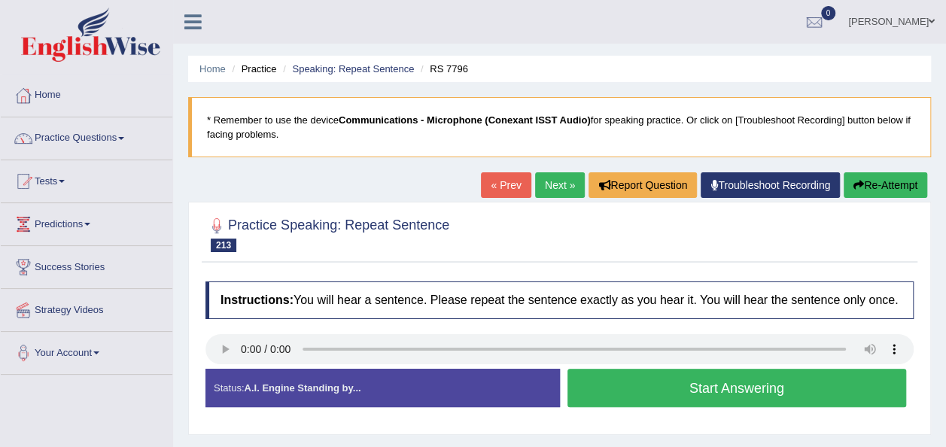
click at [587, 376] on button "Start Answering" at bounding box center [736, 388] width 339 height 38
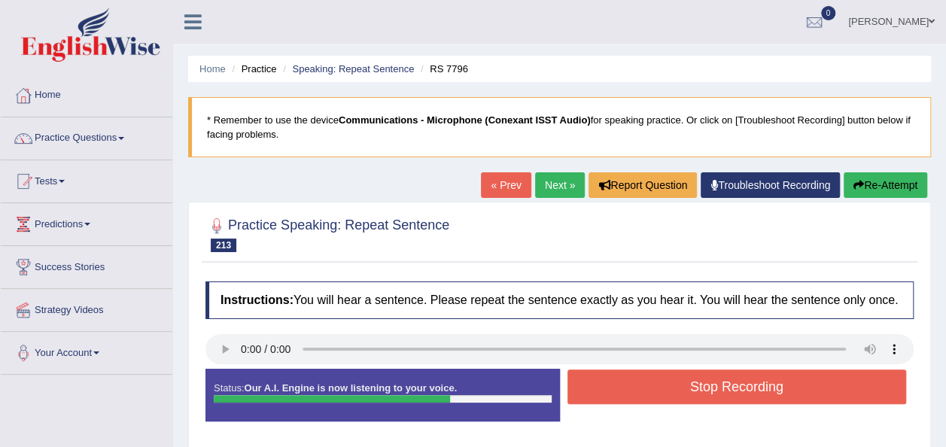
click at [682, 377] on button "Stop Recording" at bounding box center [736, 386] width 339 height 35
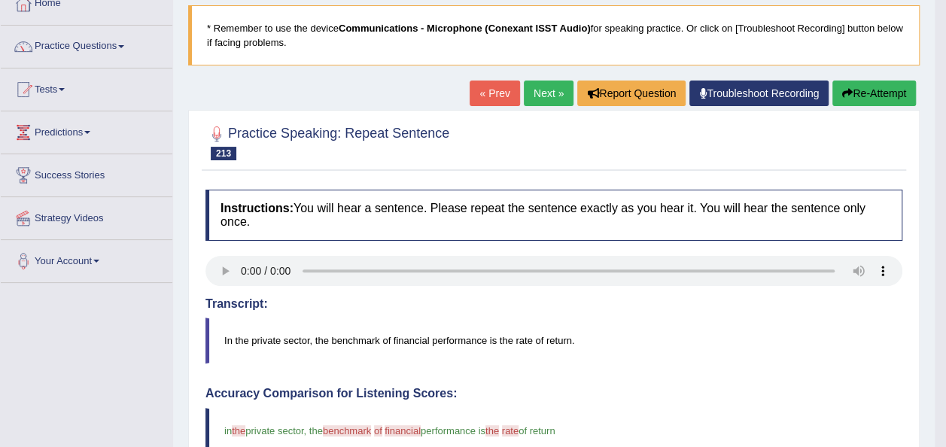
scroll to position [90, 0]
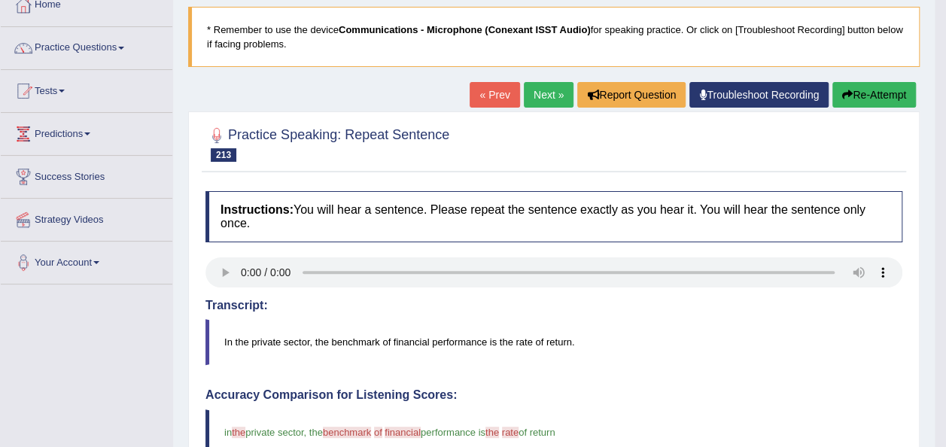
drag, startPoint x: 682, startPoint y: 377, endPoint x: 473, endPoint y: 407, distance: 211.3
click at [873, 98] on button "Re-Attempt" at bounding box center [874, 95] width 84 height 26
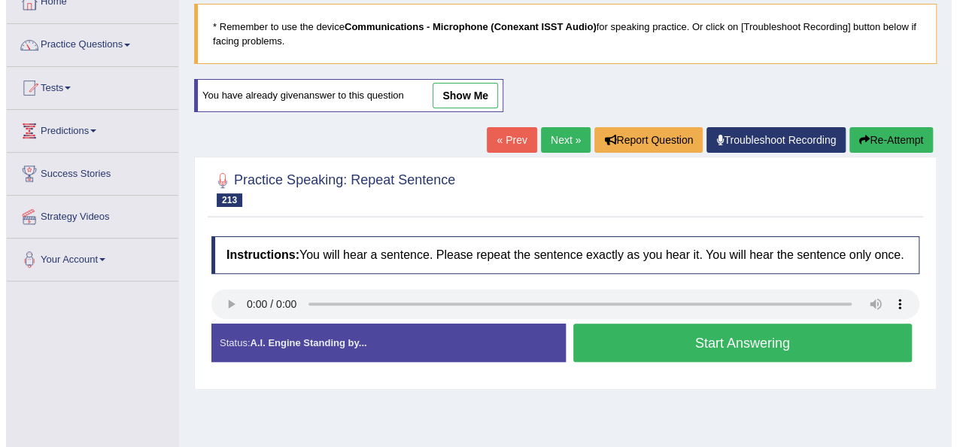
scroll to position [90, 0]
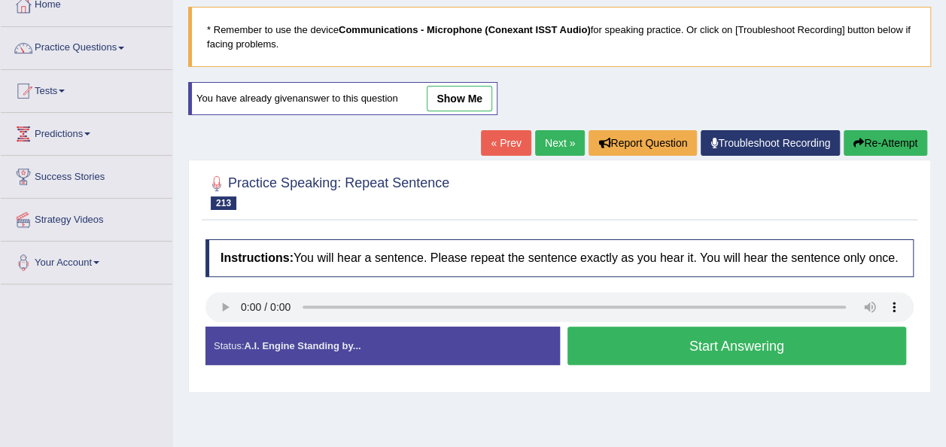
click at [578, 361] on button "Start Answering" at bounding box center [736, 346] width 339 height 38
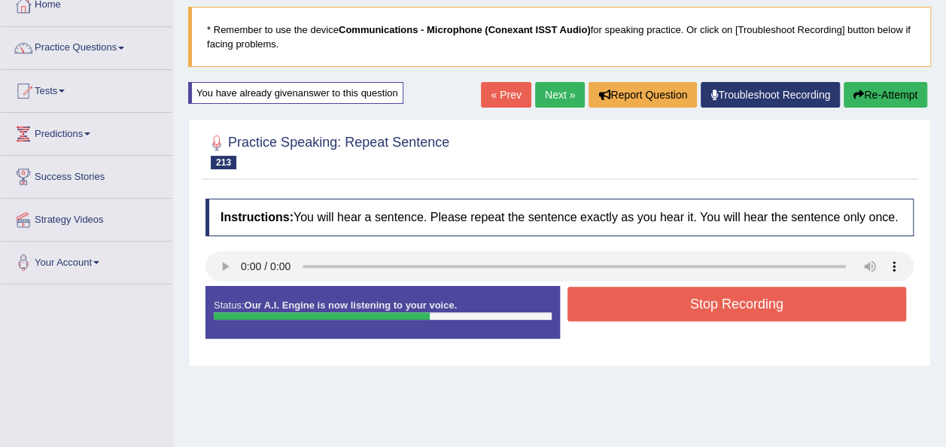
click at [679, 298] on button "Stop Recording" at bounding box center [736, 304] width 339 height 35
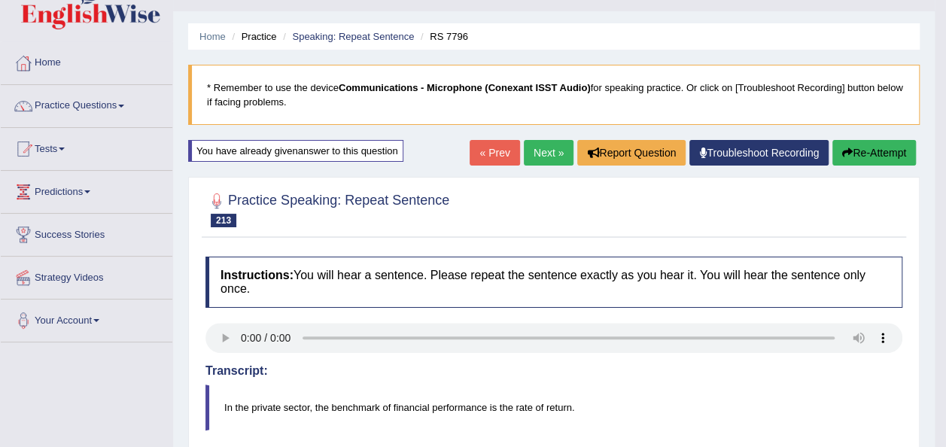
scroll to position [30, 0]
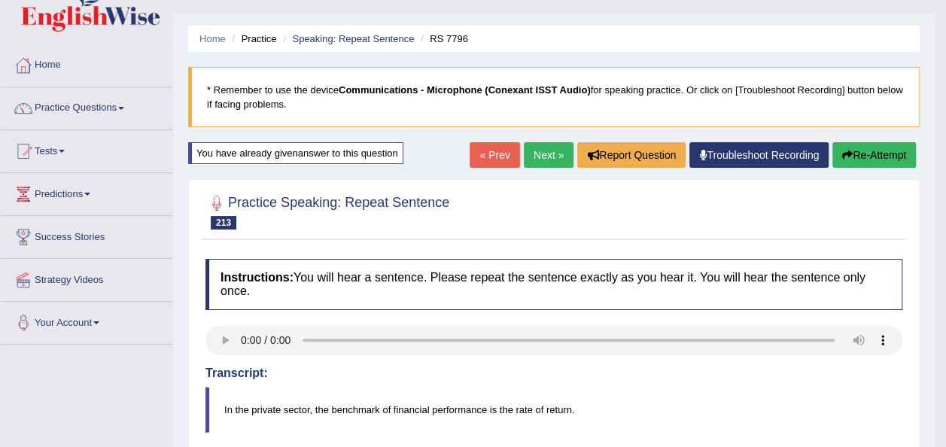
click at [548, 157] on link "Next »" at bounding box center [549, 155] width 50 height 26
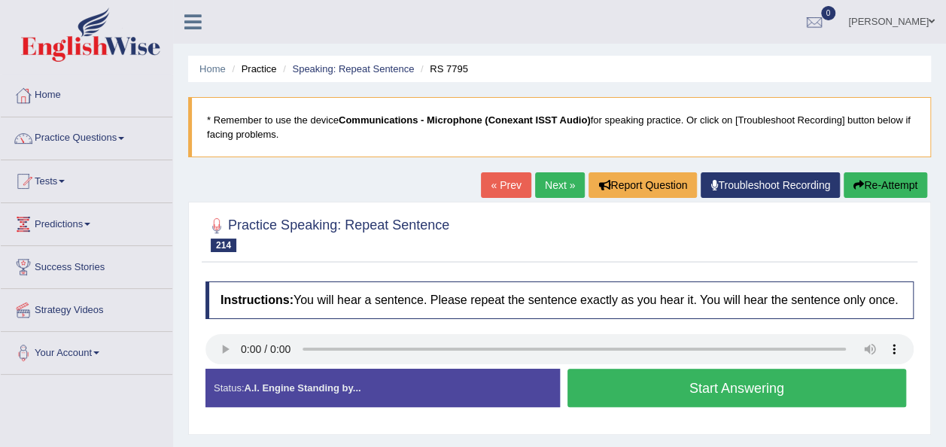
click at [200, 322] on div "Practice Speaking: Repeat Sentence 214 RS 7795 Instructions: You will hear a se…" at bounding box center [559, 318] width 743 height 233
click at [594, 387] on button "Start Answering" at bounding box center [736, 388] width 339 height 38
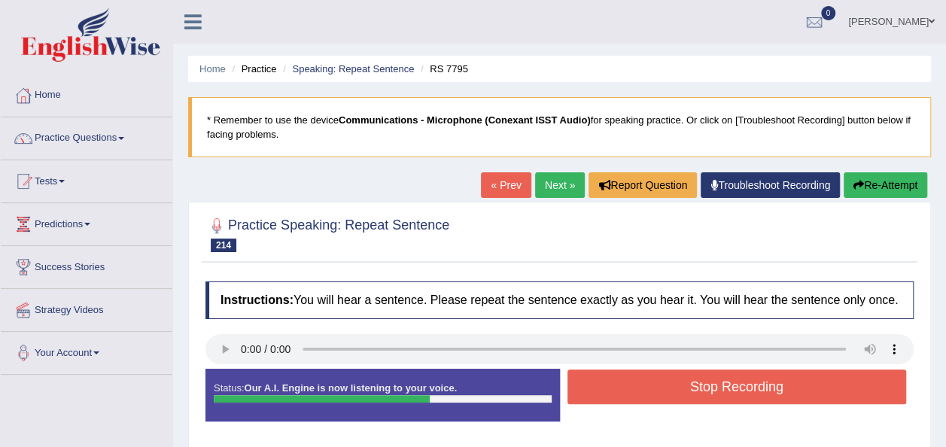
click at [594, 387] on button "Stop Recording" at bounding box center [736, 386] width 339 height 35
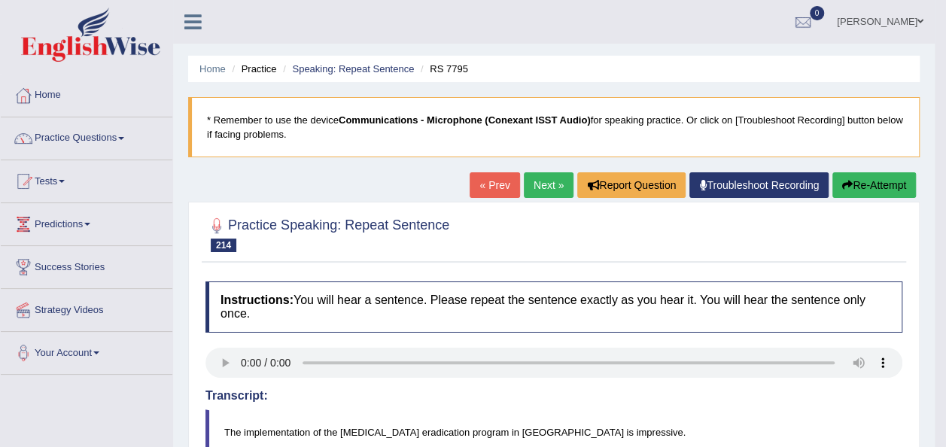
click at [870, 181] on button "Re-Attempt" at bounding box center [874, 185] width 84 height 26
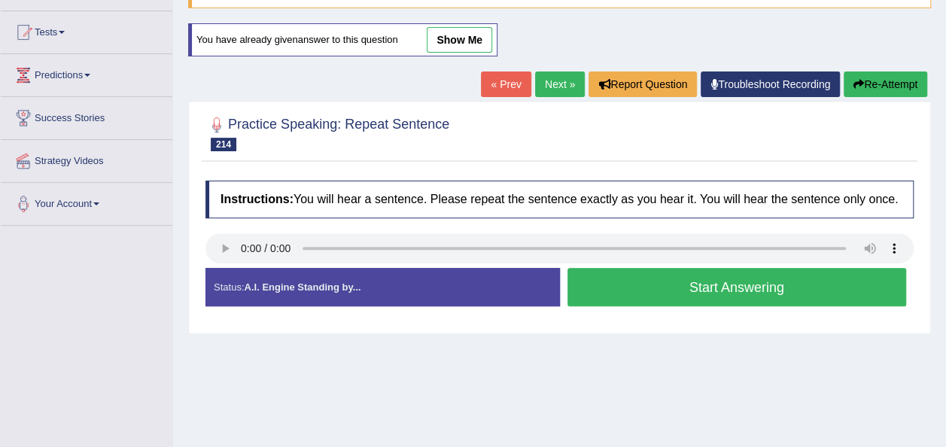
scroll to position [153, 0]
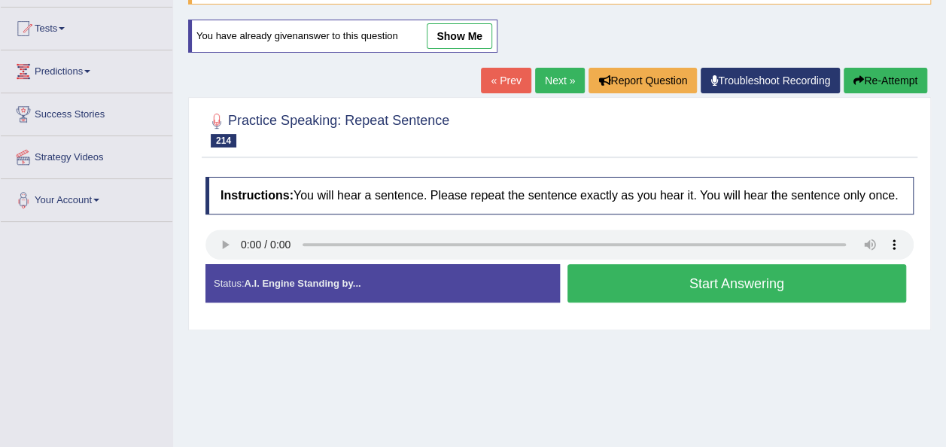
click at [603, 269] on button "Start Answering" at bounding box center [736, 283] width 339 height 38
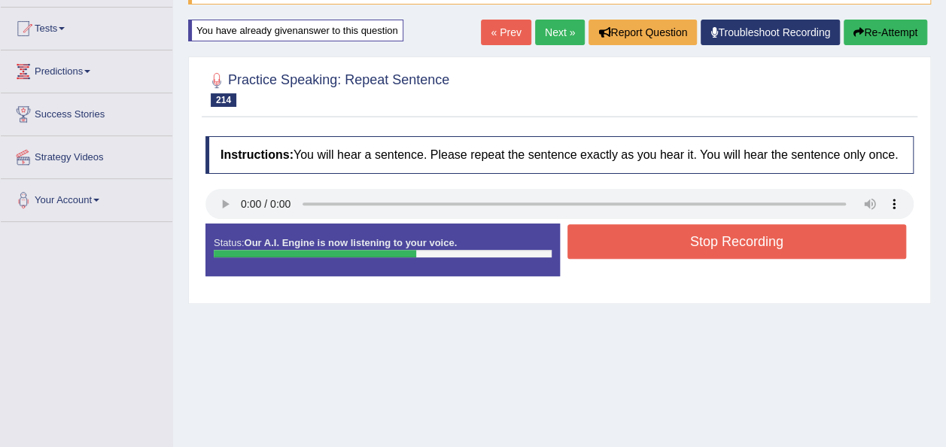
click at [606, 233] on button "Stop Recording" at bounding box center [736, 241] width 339 height 35
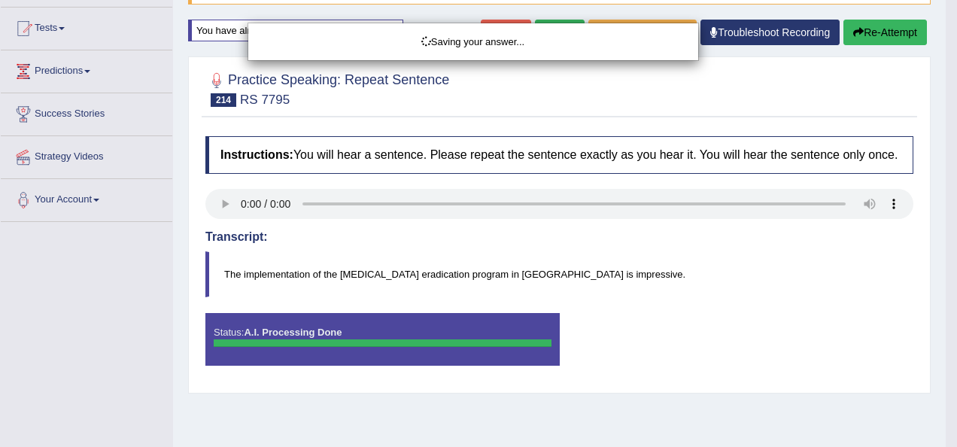
click at [719, 315] on div "Saving your answer..." at bounding box center [478, 223] width 957 height 447
click at [719, 294] on body "Toggle navigation Home Practice Questions Speaking Practice Read Aloud Repeat S…" at bounding box center [478, 70] width 957 height 447
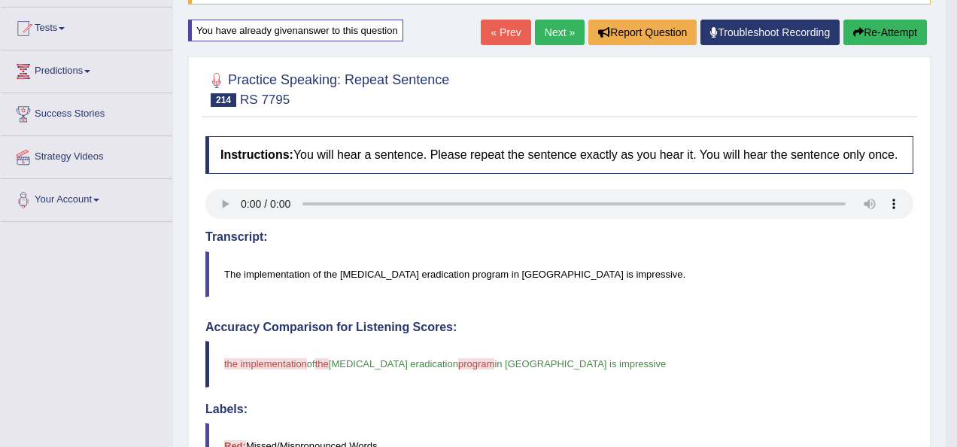
click at [719, 315] on div "Comparing text to speech..." at bounding box center [478, 223] width 957 height 447
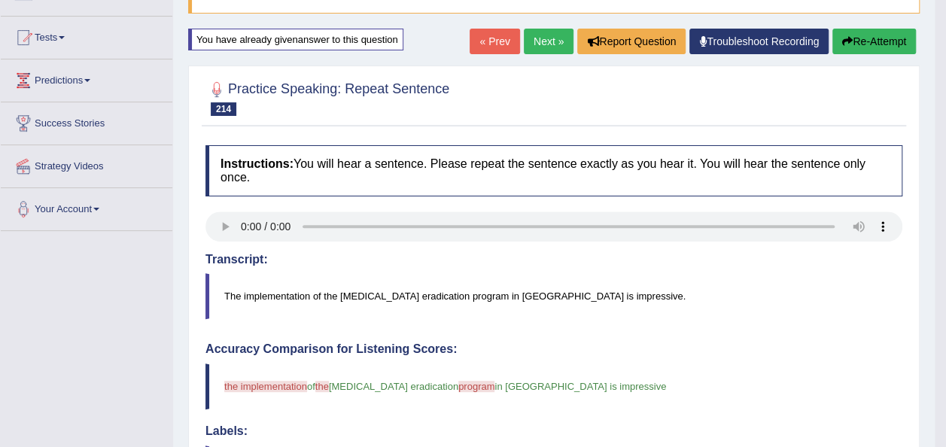
scroll to position [123, 0]
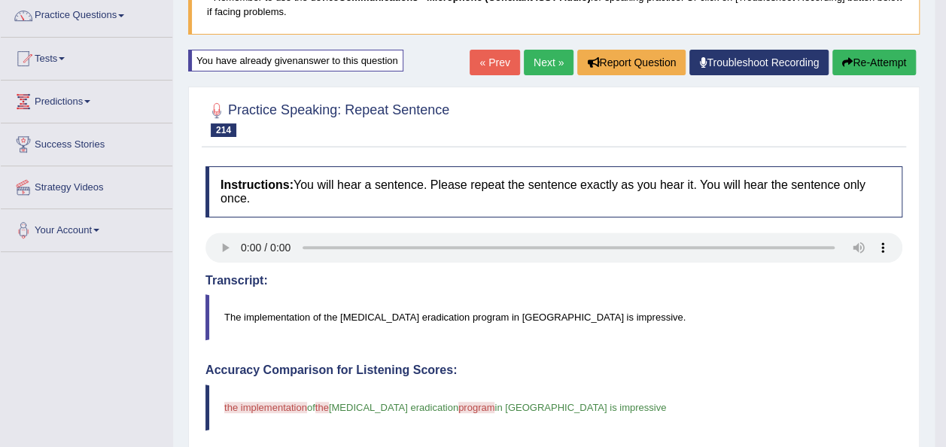
click at [548, 61] on link "Next »" at bounding box center [549, 63] width 50 height 26
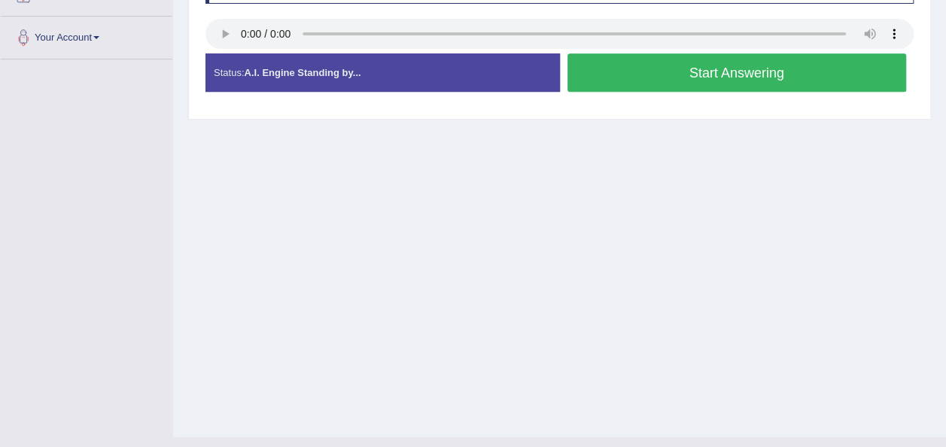
scroll to position [331, 0]
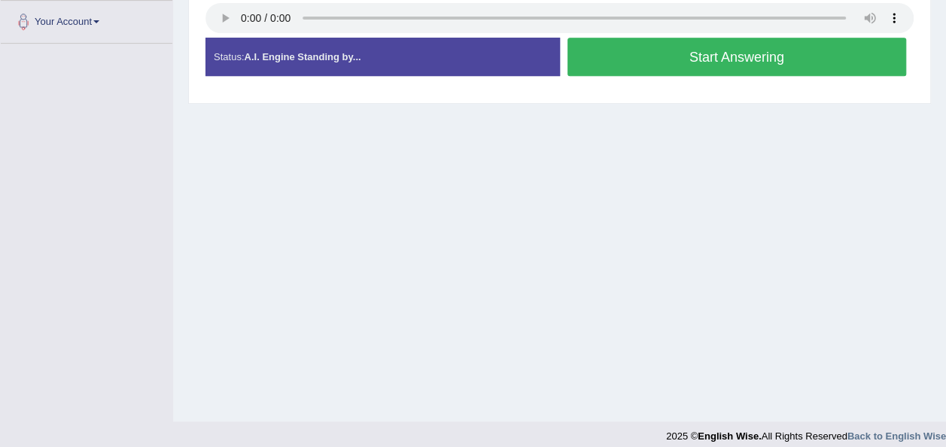
click at [640, 63] on button "Start Answering" at bounding box center [736, 57] width 339 height 38
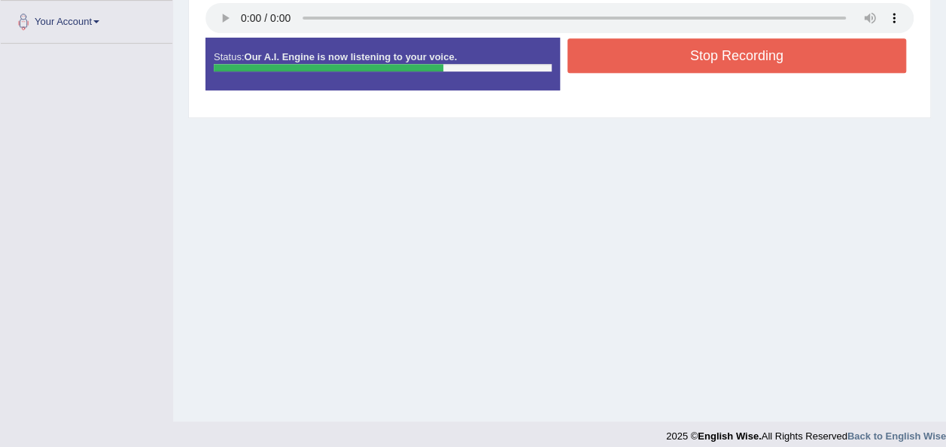
click at [677, 47] on button "Stop Recording" at bounding box center [736, 55] width 339 height 35
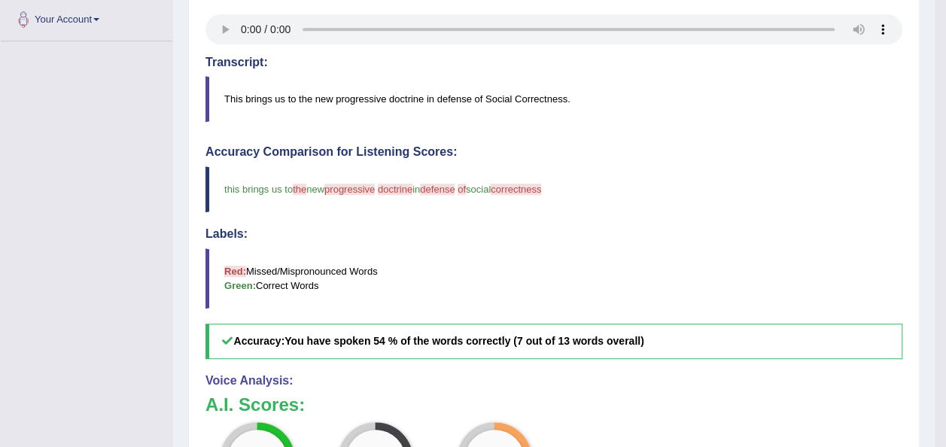
scroll to position [0, 0]
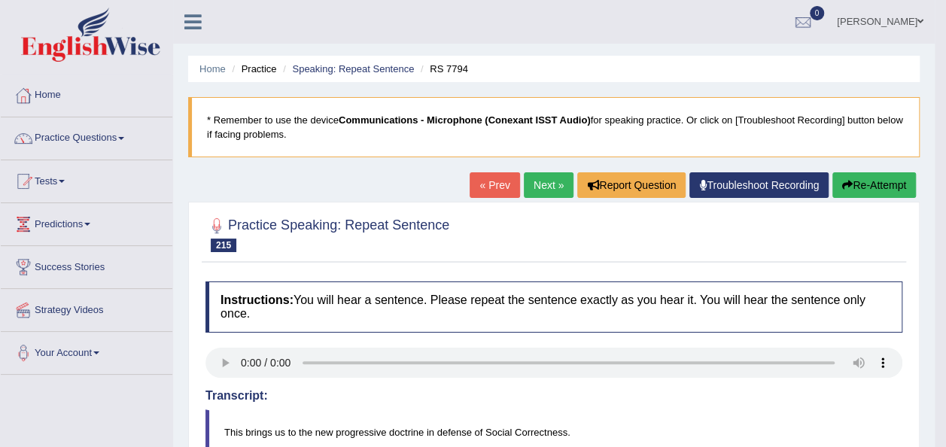
click at [879, 187] on button "Re-Attempt" at bounding box center [874, 185] width 84 height 26
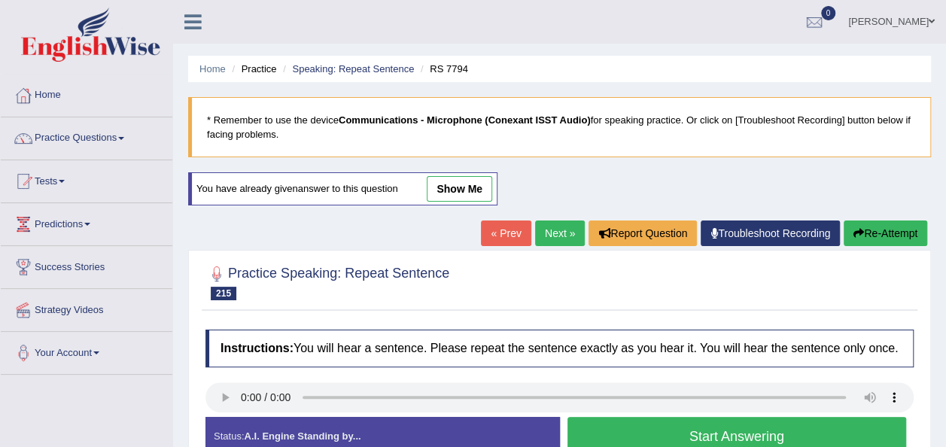
click at [619, 424] on button "Start Answering" at bounding box center [736, 436] width 339 height 38
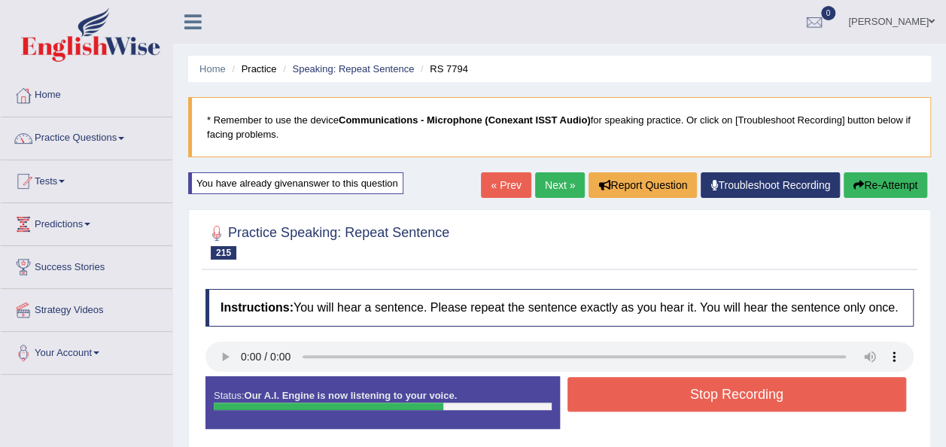
click at [622, 397] on button "Stop Recording" at bounding box center [736, 394] width 339 height 35
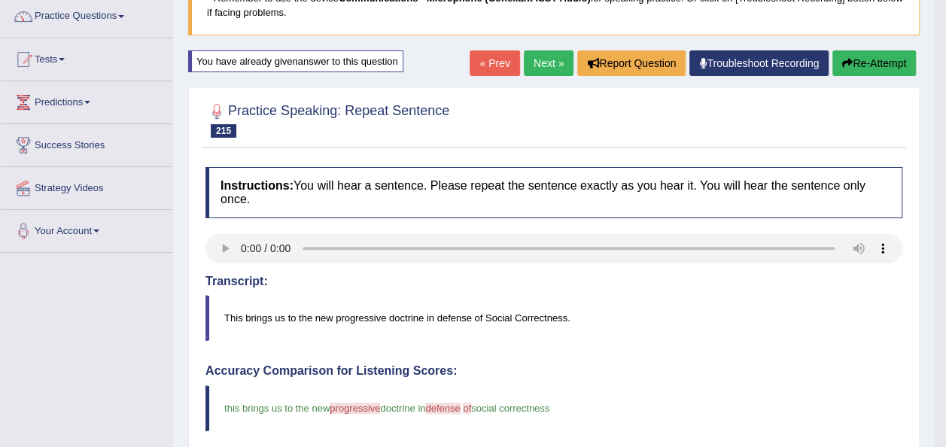
scroll to position [120, 0]
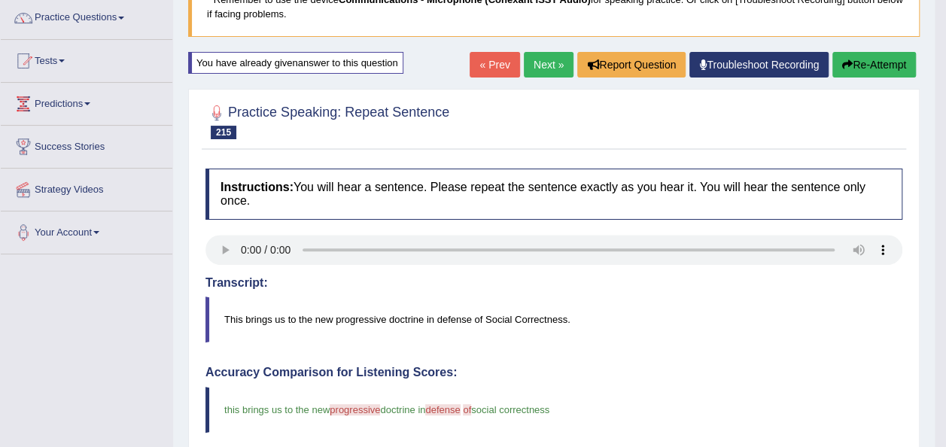
click at [542, 67] on link "Next »" at bounding box center [549, 65] width 50 height 26
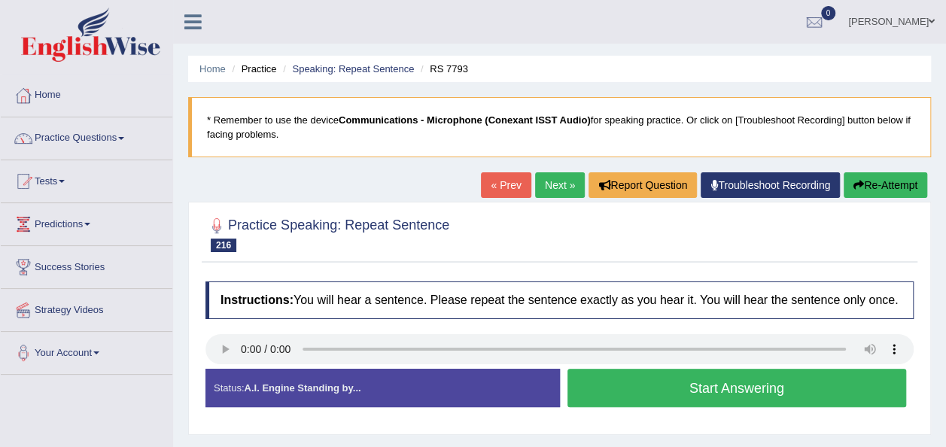
click at [652, 392] on button "Start Answering" at bounding box center [736, 388] width 339 height 38
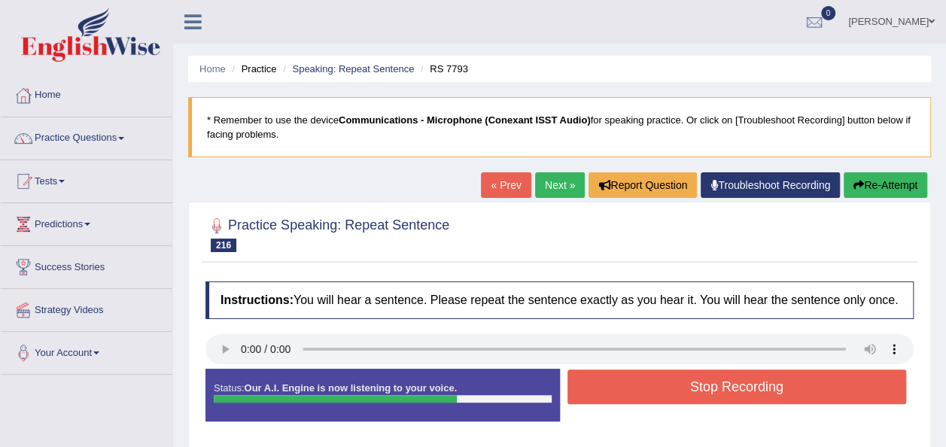
click at [652, 392] on button "Stop Recording" at bounding box center [736, 386] width 339 height 35
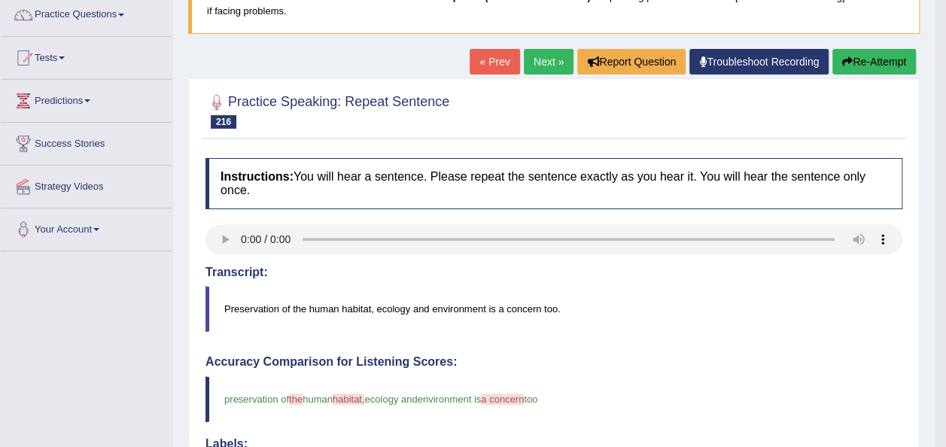
scroll to position [120, 0]
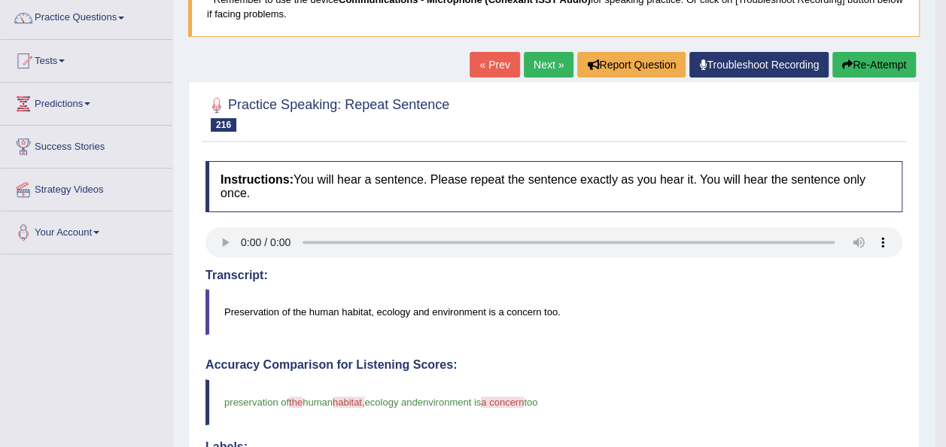
click at [856, 67] on button "Re-Attempt" at bounding box center [874, 65] width 84 height 26
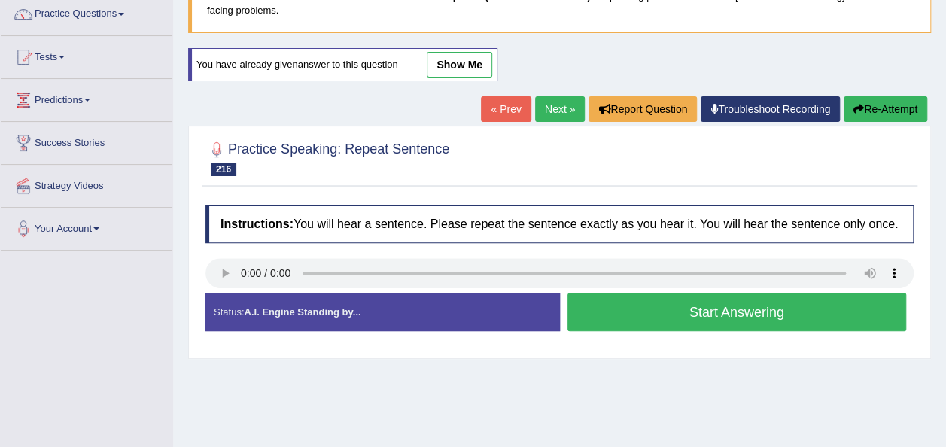
click at [644, 316] on button "Start Answering" at bounding box center [736, 312] width 339 height 38
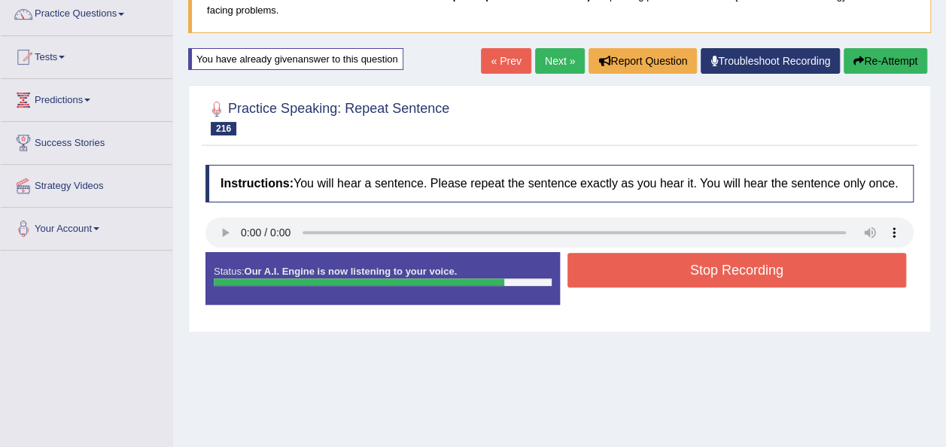
click at [688, 274] on button "Stop Recording" at bounding box center [736, 270] width 339 height 35
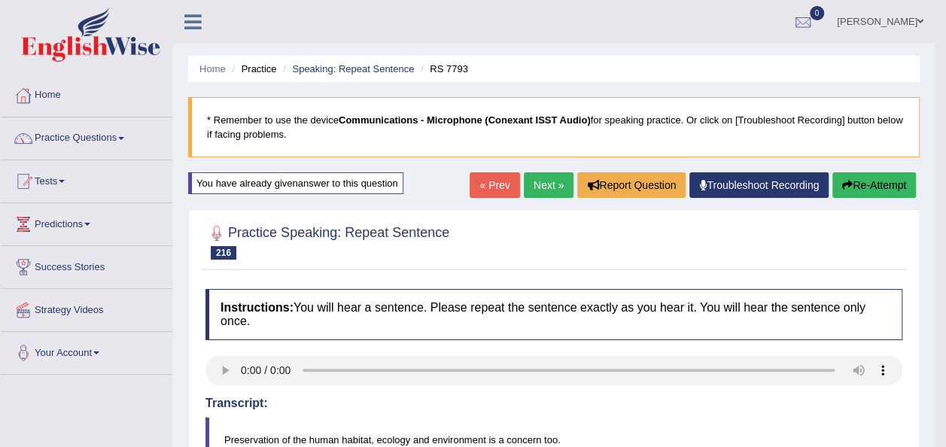
click at [547, 178] on link "Next »" at bounding box center [549, 185] width 50 height 26
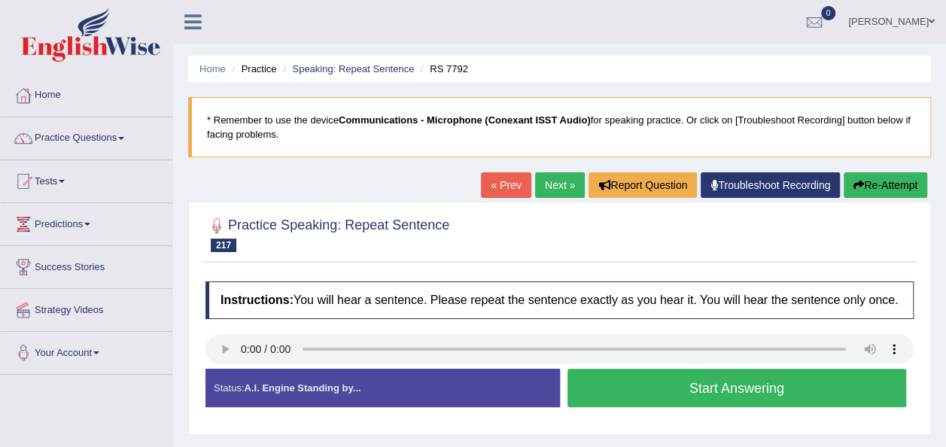
click at [594, 375] on button "Start Answering" at bounding box center [736, 388] width 339 height 38
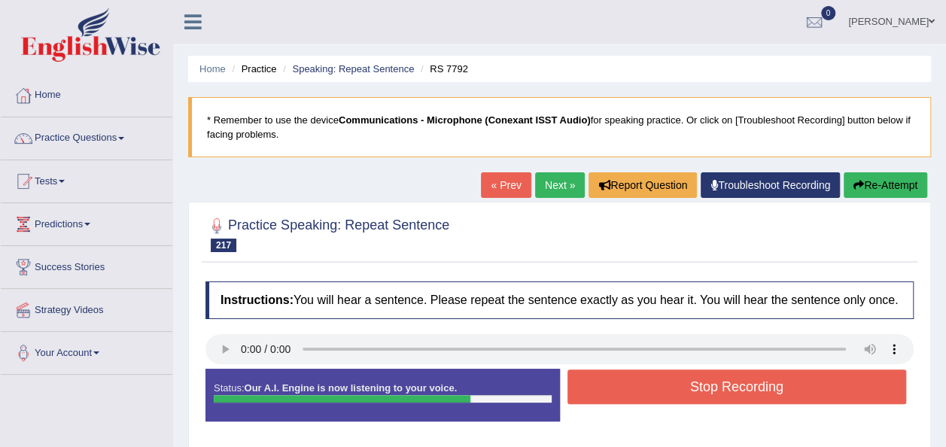
click at [594, 375] on button "Stop Recording" at bounding box center [736, 386] width 339 height 35
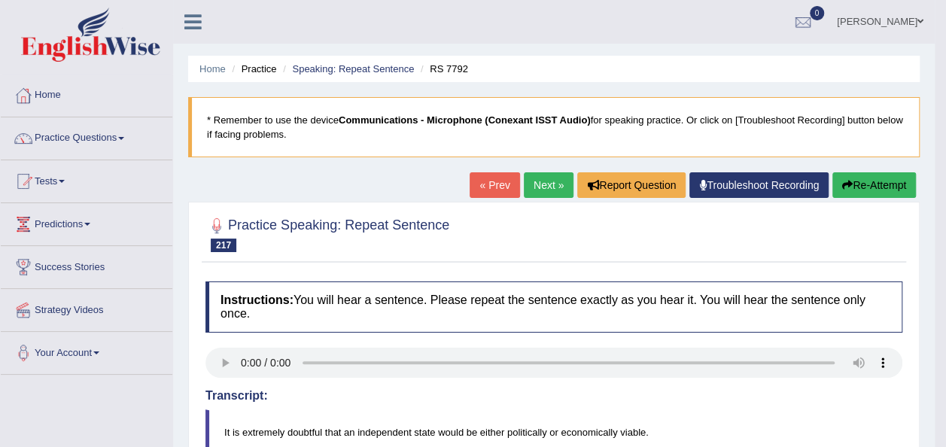
click at [847, 176] on button "Re-Attempt" at bounding box center [874, 185] width 84 height 26
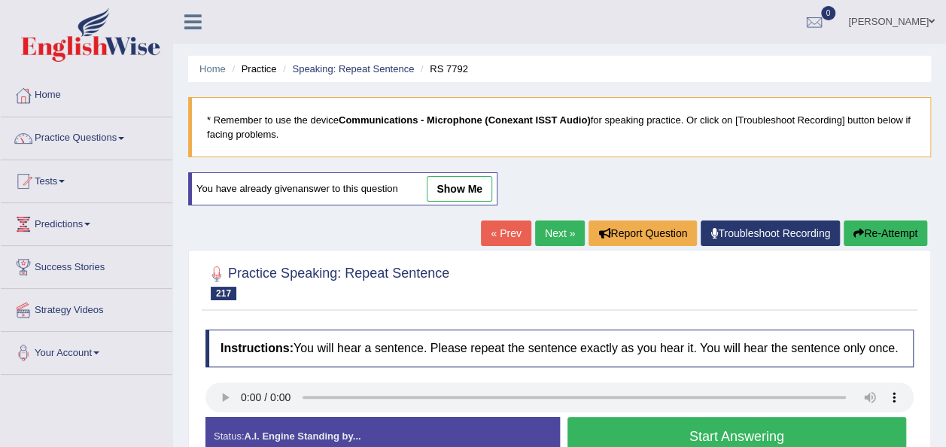
click at [664, 429] on button "Start Answering" at bounding box center [736, 436] width 339 height 38
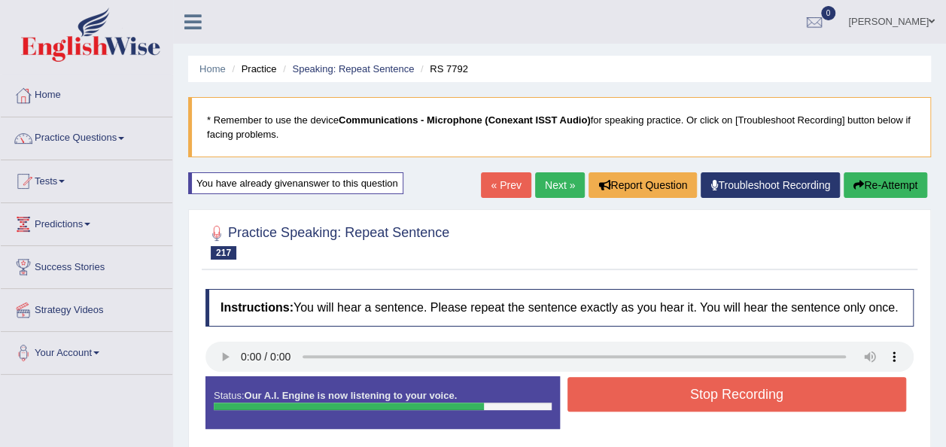
click at [682, 395] on button "Stop Recording" at bounding box center [736, 394] width 339 height 35
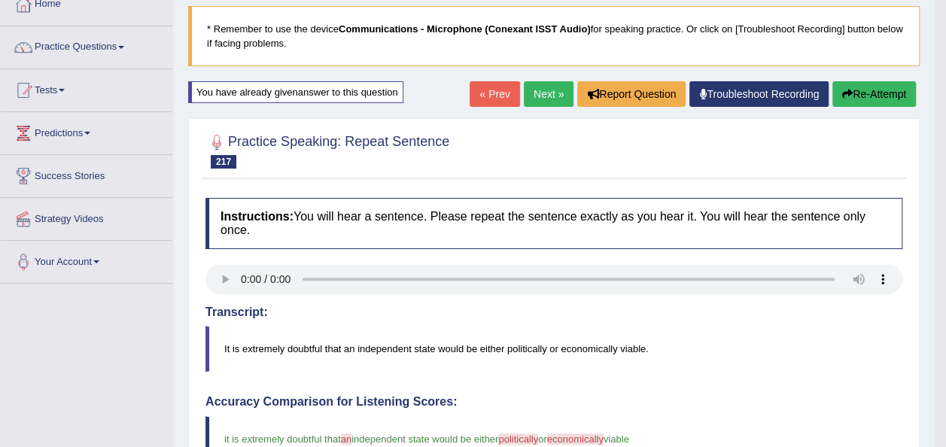
scroll to position [90, 0]
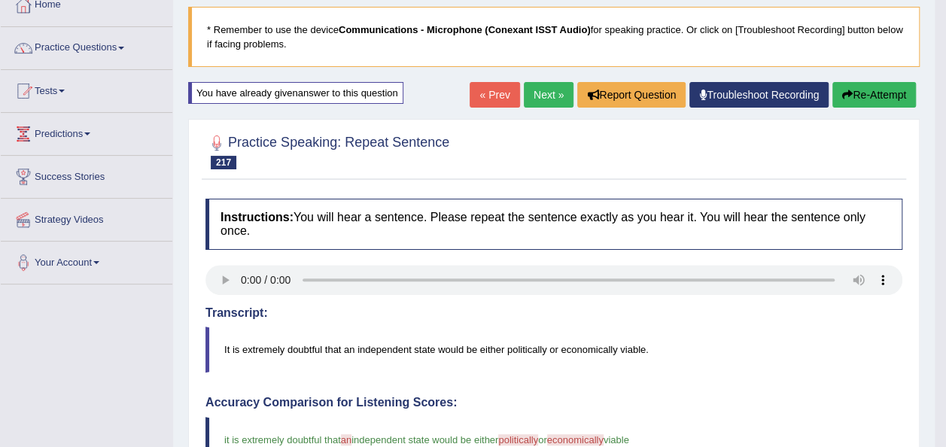
click at [557, 92] on link "Next »" at bounding box center [549, 95] width 50 height 26
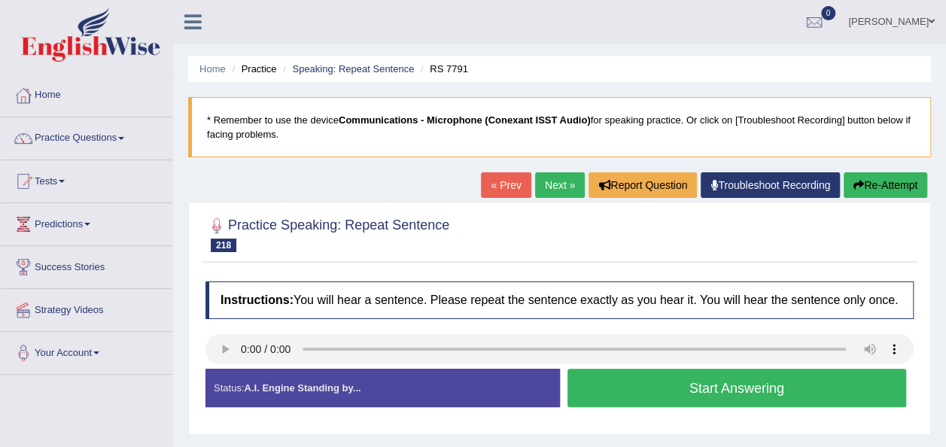
click at [613, 384] on button "Start Answering" at bounding box center [736, 388] width 339 height 38
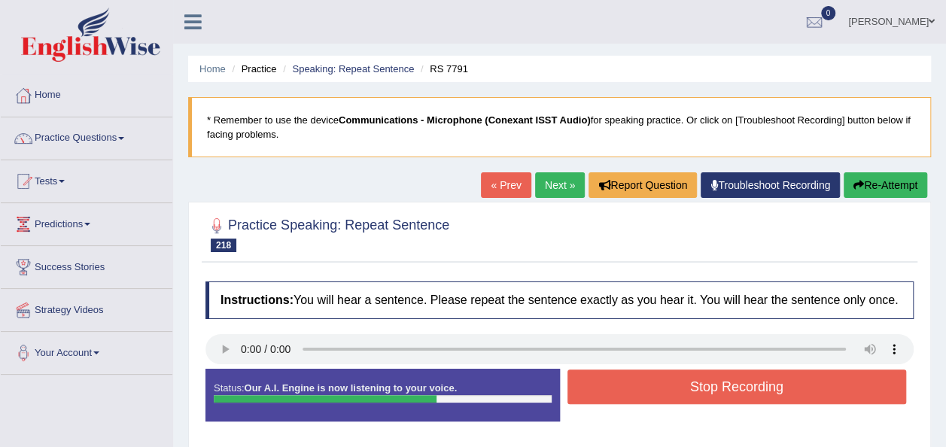
click at [613, 384] on button "Stop Recording" at bounding box center [736, 386] width 339 height 35
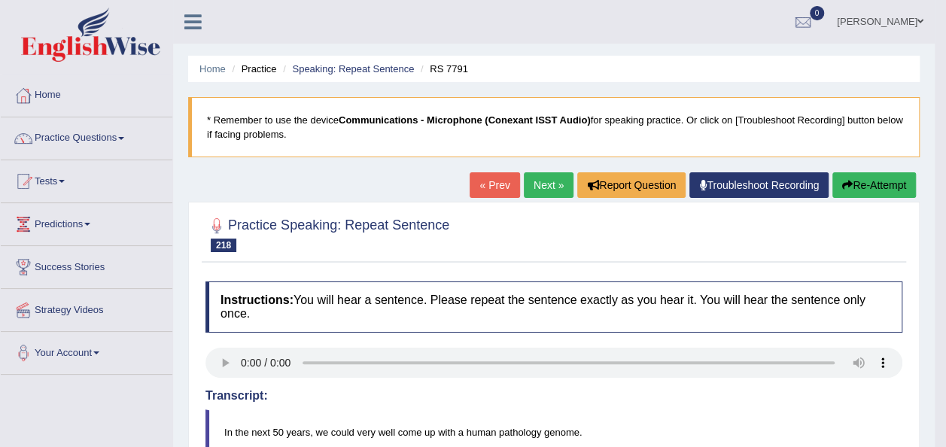
click at [853, 183] on button "Re-Attempt" at bounding box center [874, 185] width 84 height 26
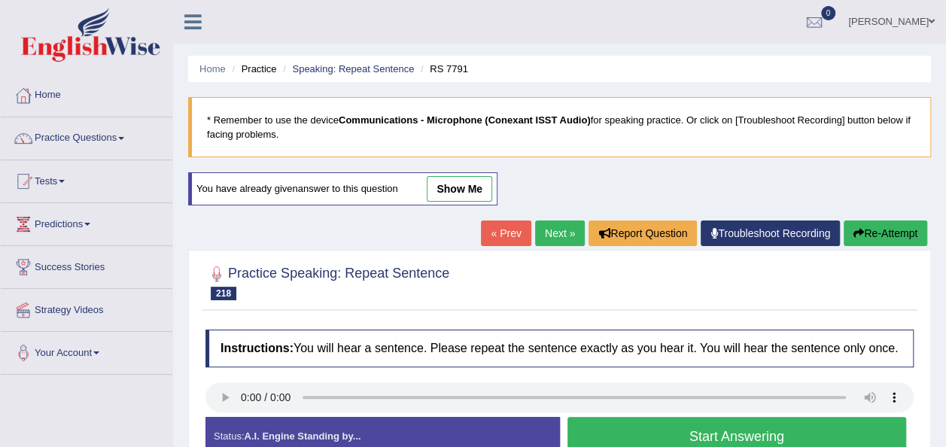
click at [646, 424] on button "Start Answering" at bounding box center [736, 436] width 339 height 38
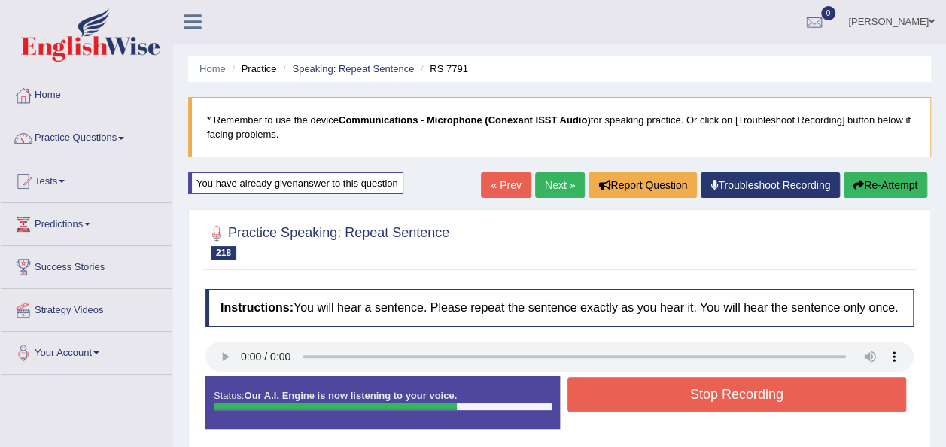
click at [620, 396] on button "Stop Recording" at bounding box center [736, 394] width 339 height 35
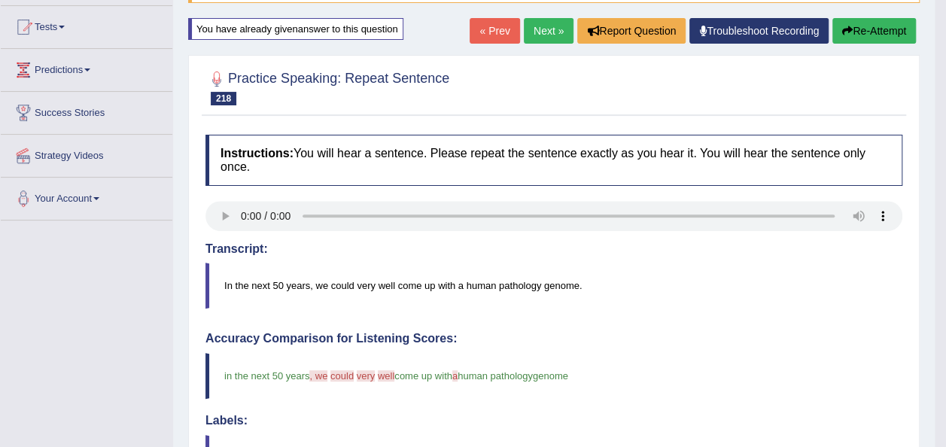
scroll to position [150, 0]
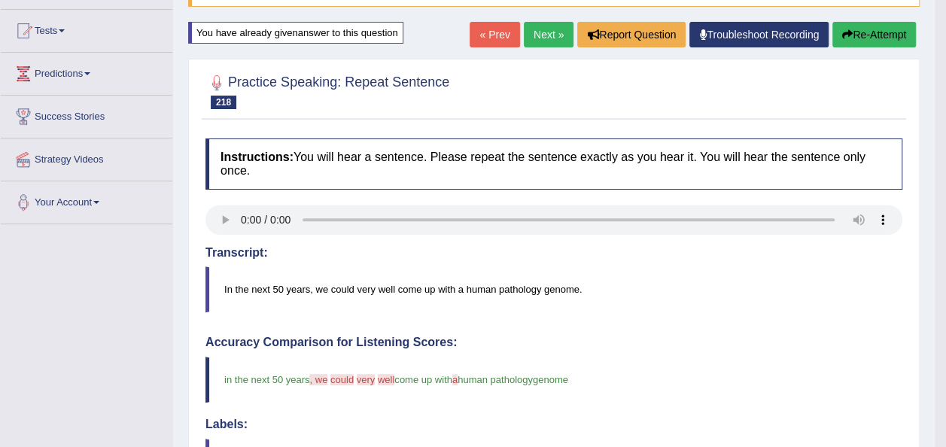
click at [539, 31] on link "Next »" at bounding box center [549, 35] width 50 height 26
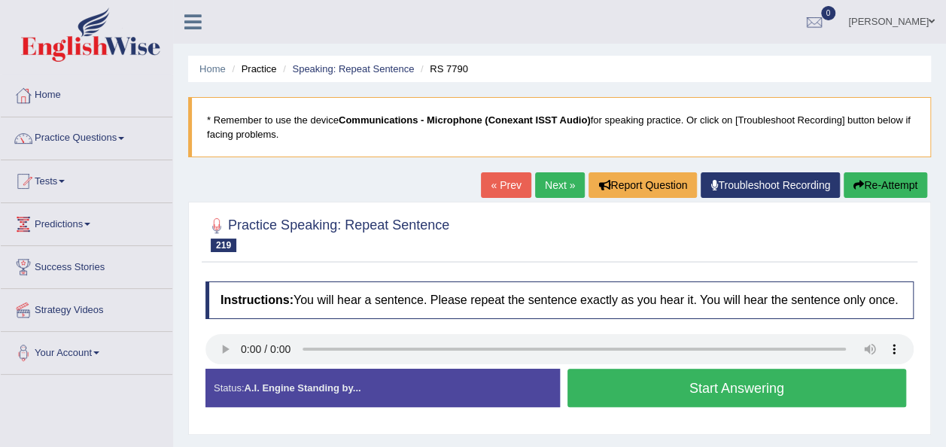
click at [602, 390] on button "Start Answering" at bounding box center [736, 388] width 339 height 38
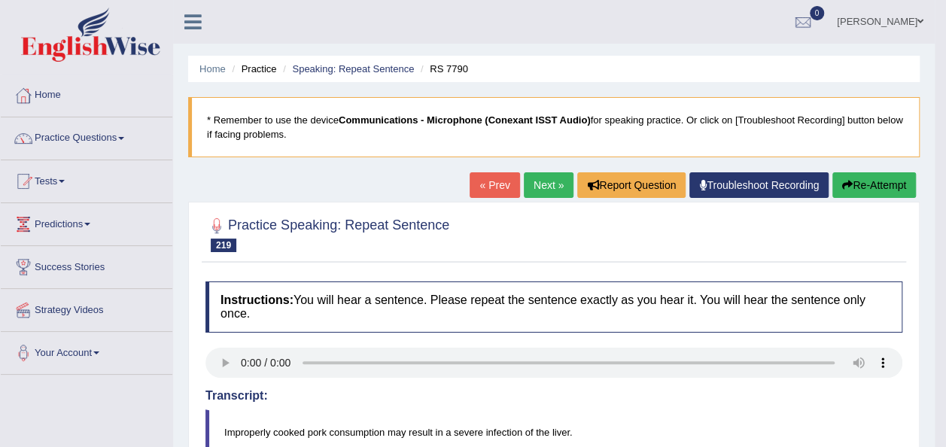
click at [862, 184] on button "Re-Attempt" at bounding box center [874, 185] width 84 height 26
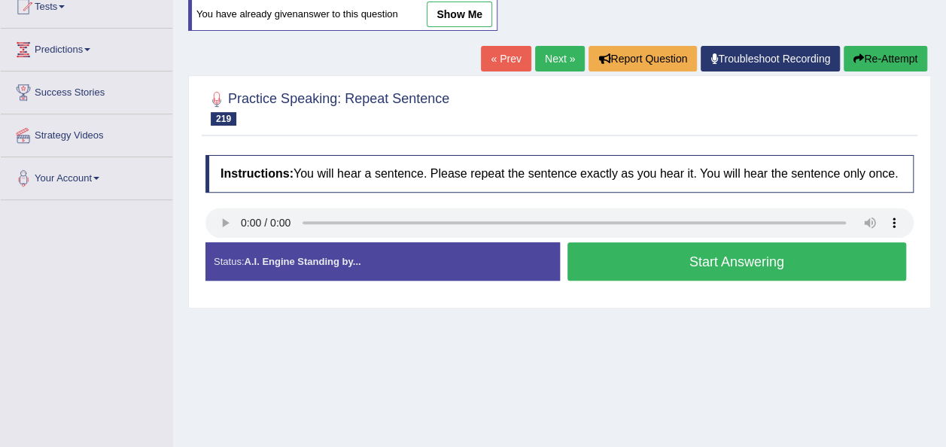
scroll to position [181, 0]
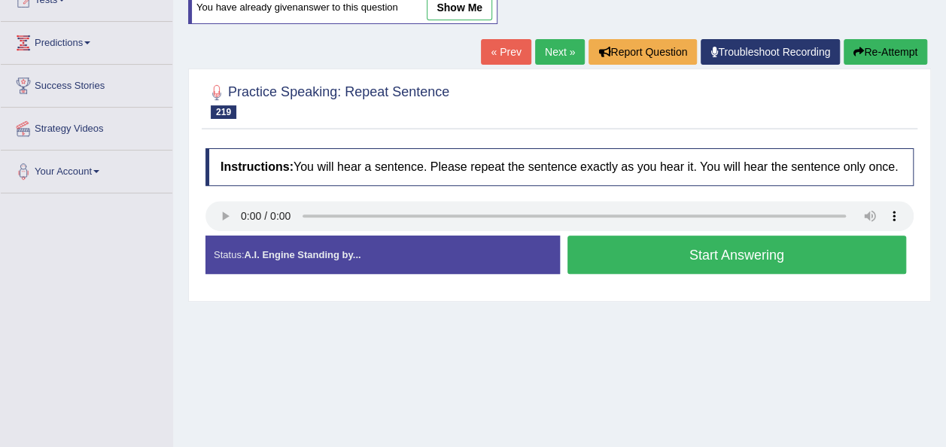
click at [595, 257] on button "Start Answering" at bounding box center [736, 255] width 339 height 38
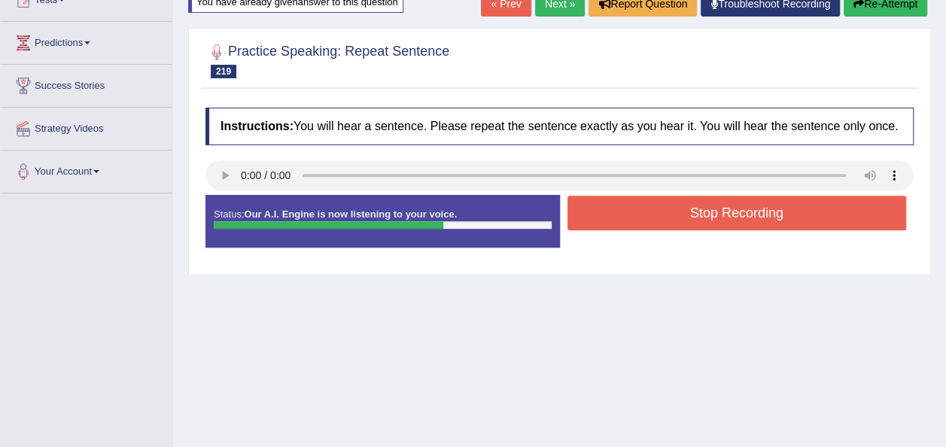
click at [590, 212] on button "Stop Recording" at bounding box center [736, 213] width 339 height 35
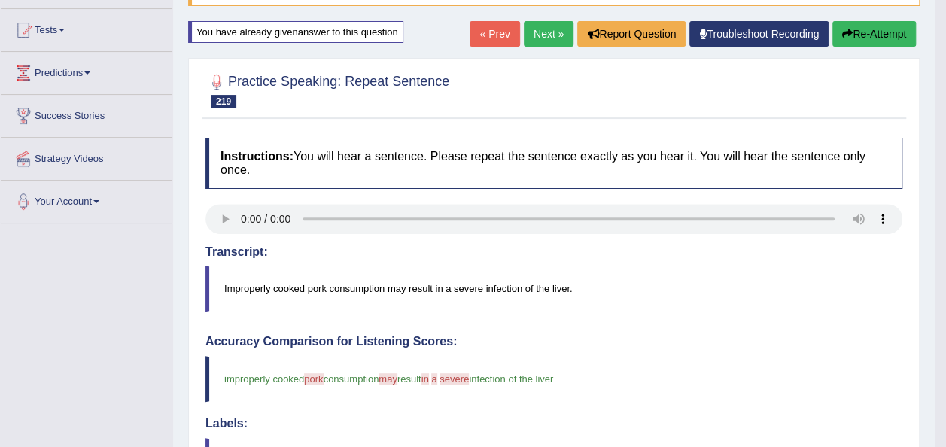
scroll to position [0, 0]
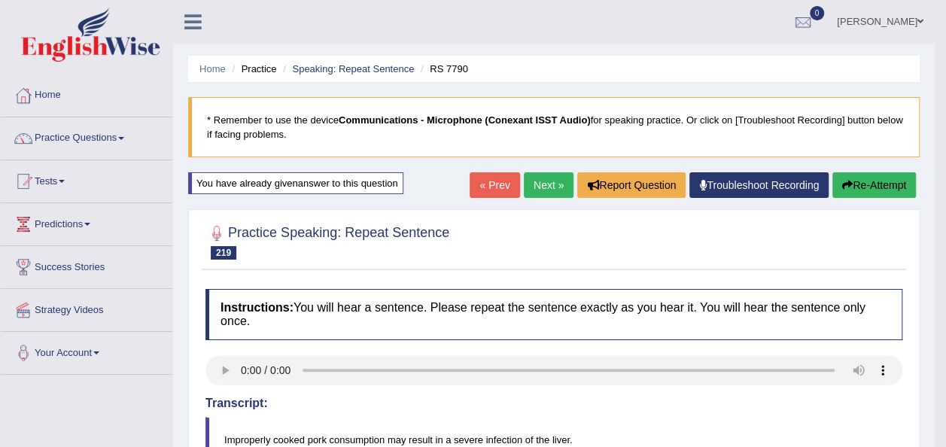
click at [856, 176] on button "Re-Attempt" at bounding box center [874, 185] width 84 height 26
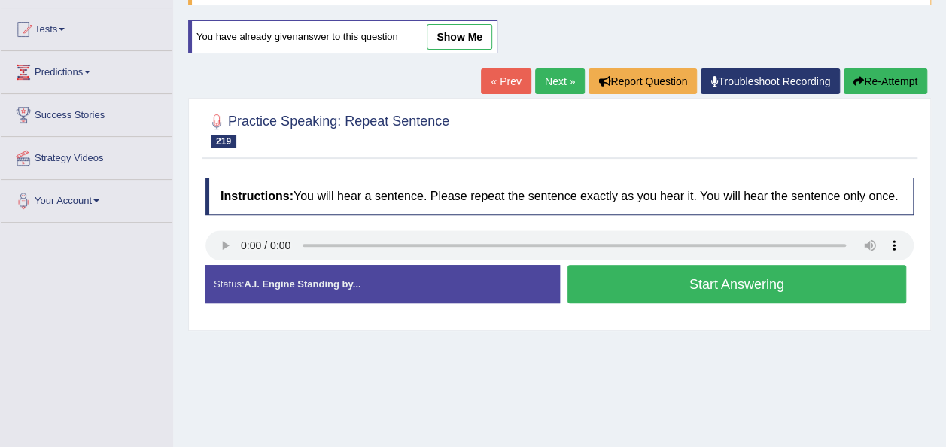
scroll to position [176, 0]
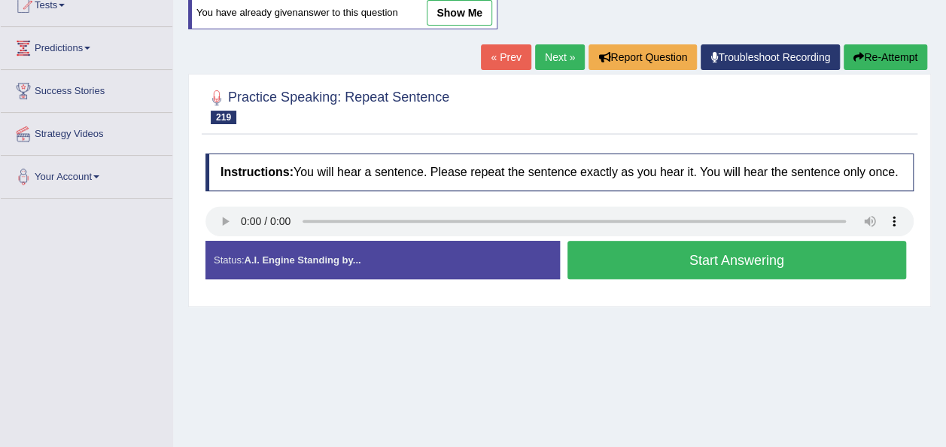
click at [620, 260] on button "Start Answering" at bounding box center [736, 260] width 339 height 38
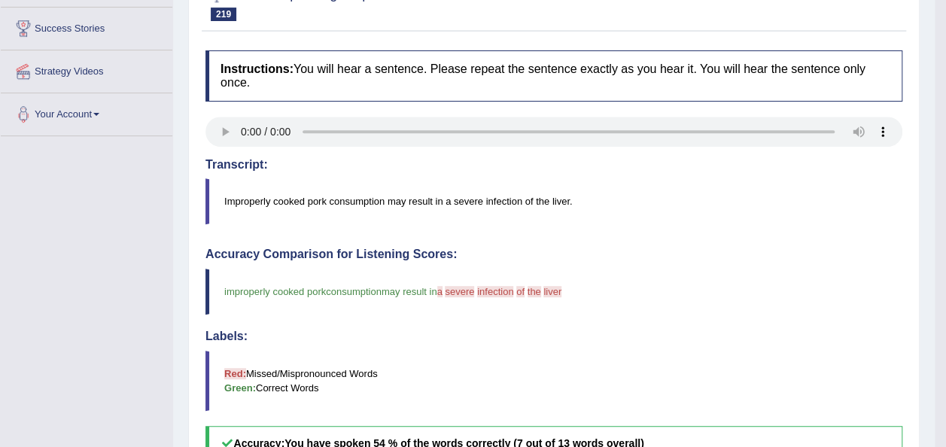
scroll to position [0, 0]
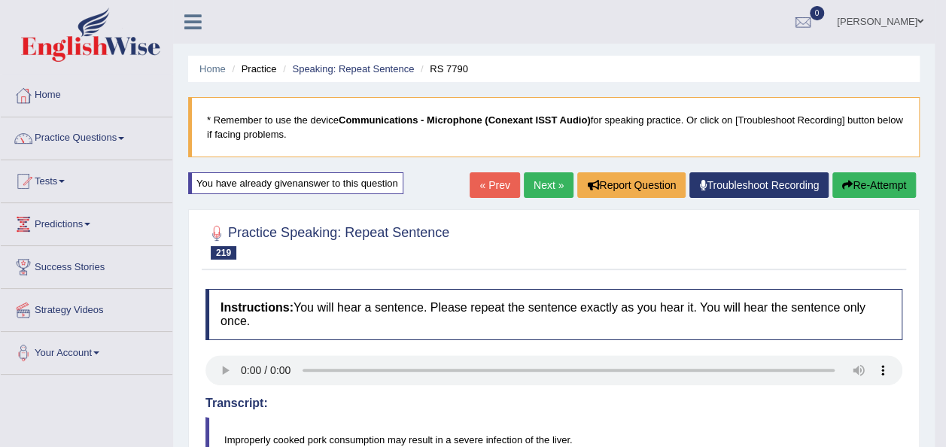
click at [534, 179] on link "Next »" at bounding box center [549, 185] width 50 height 26
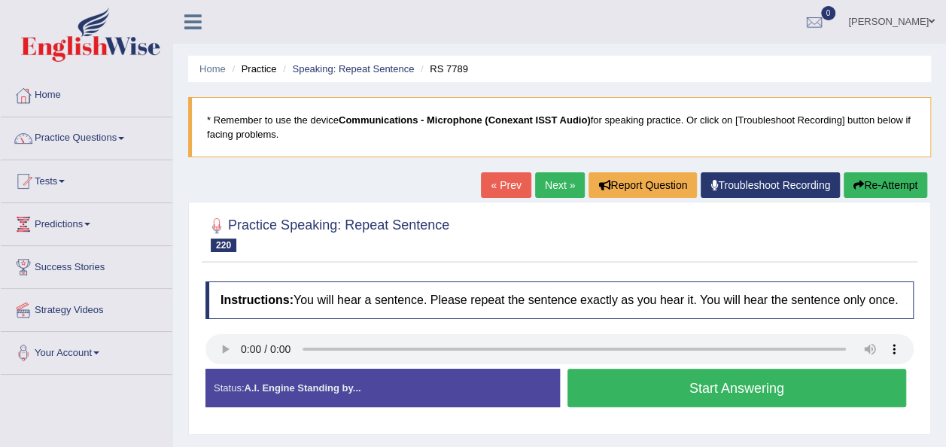
click at [638, 400] on button "Start Answering" at bounding box center [736, 388] width 339 height 38
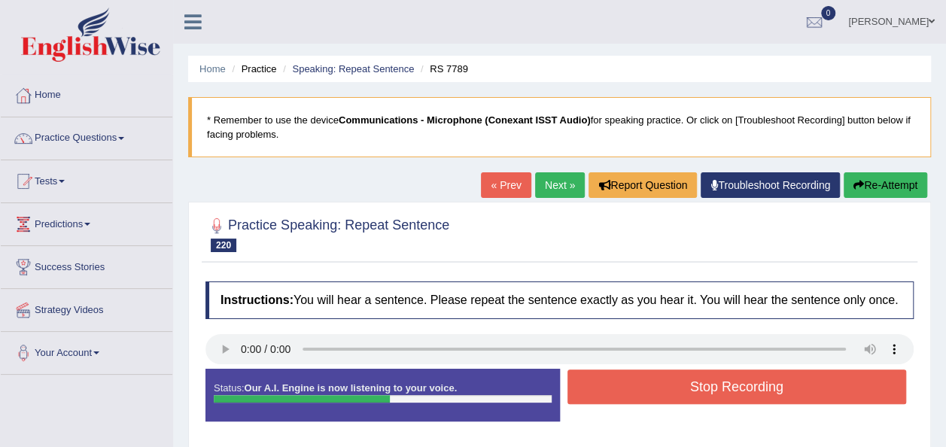
click at [878, 182] on button "Re-Attempt" at bounding box center [886, 185] width 84 height 26
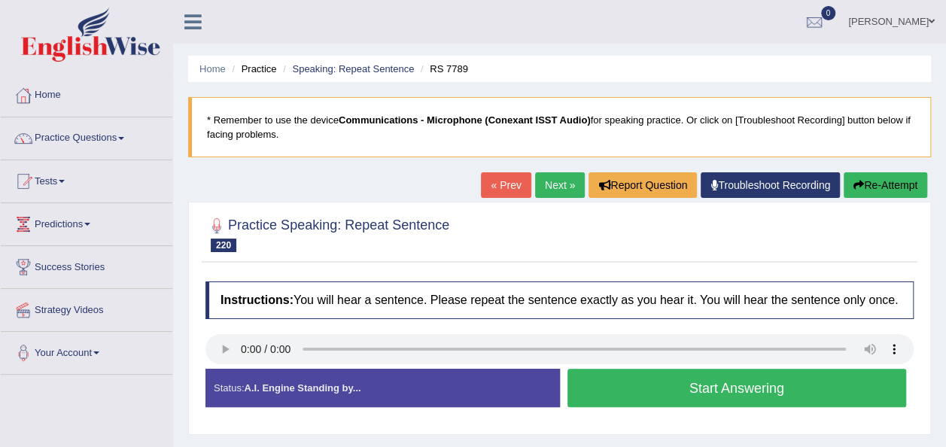
click at [619, 391] on button "Start Answering" at bounding box center [736, 388] width 339 height 38
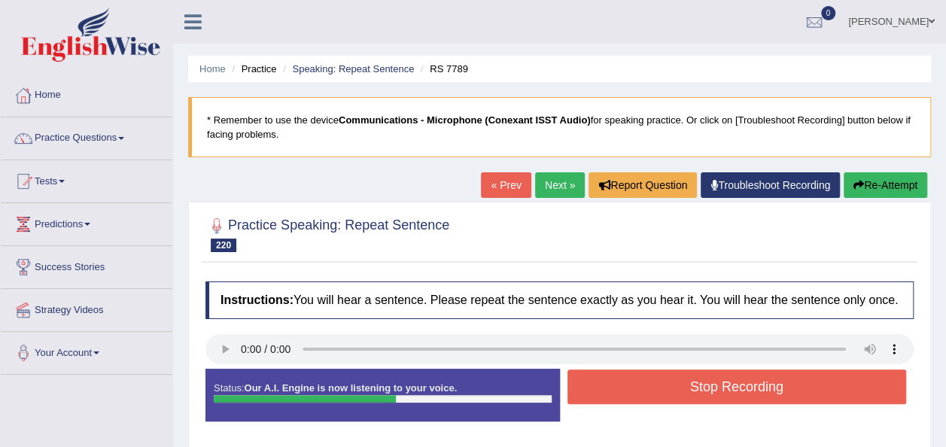
click at [619, 391] on button "Stop Recording" at bounding box center [736, 386] width 339 height 35
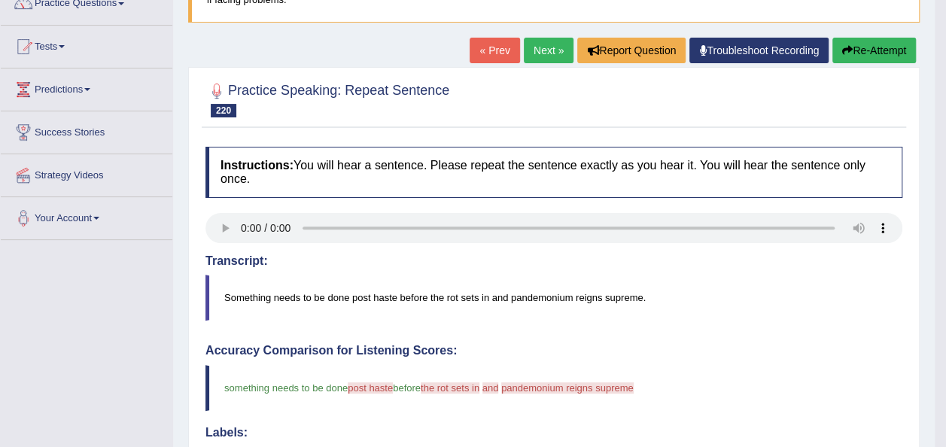
scroll to position [90, 0]
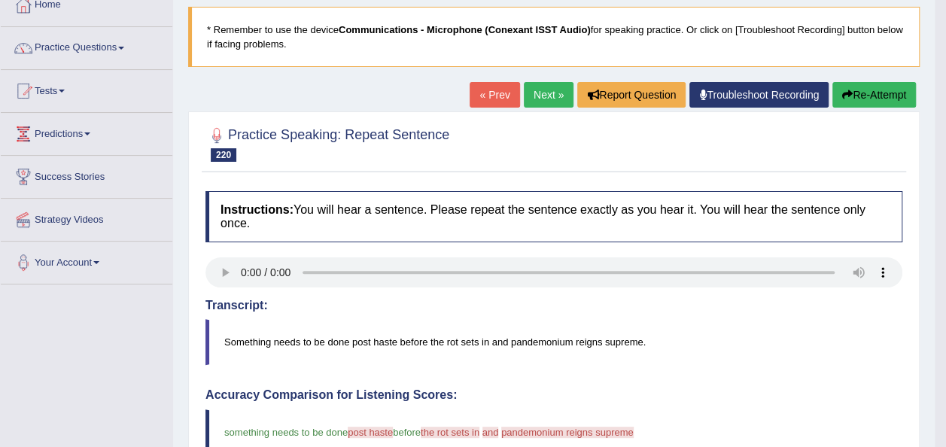
click at [853, 96] on button "Re-Attempt" at bounding box center [874, 95] width 84 height 26
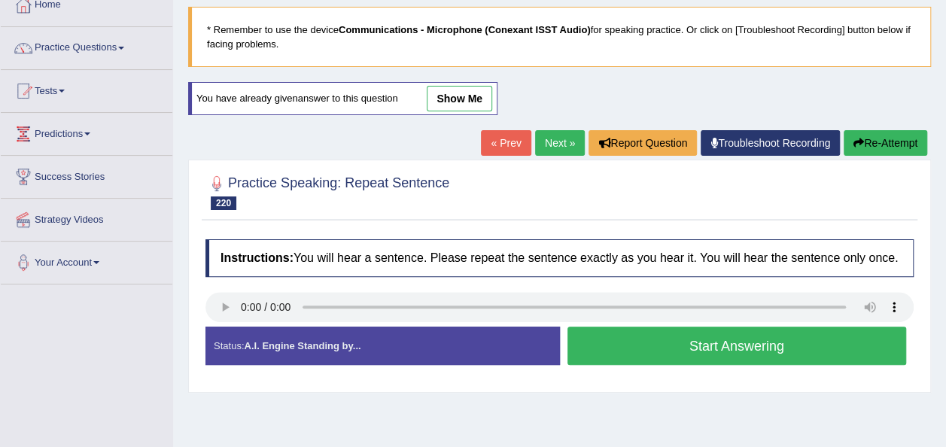
click at [853, 96] on div "Home Practice Speaking: Repeat Sentence RS 7789 * Remember to use the device Co…" at bounding box center [559, 286] width 773 height 752
click at [615, 339] on button "Start Answering" at bounding box center [736, 346] width 339 height 38
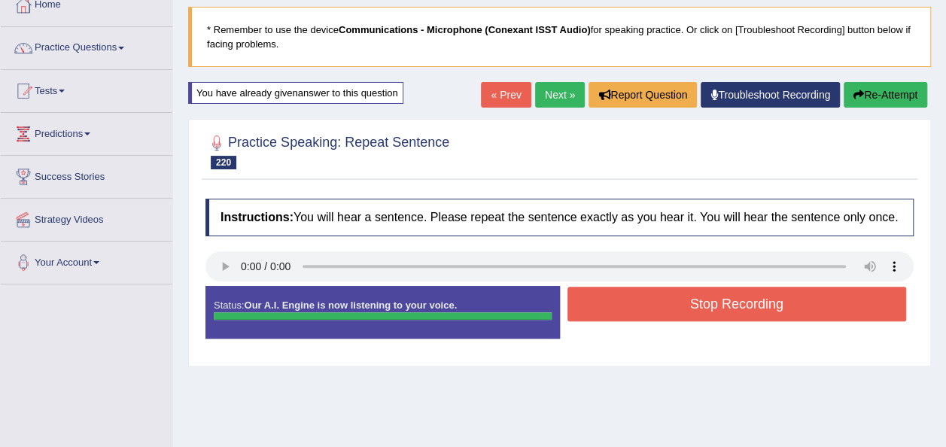
click at [769, 307] on button "Stop Recording" at bounding box center [736, 304] width 339 height 35
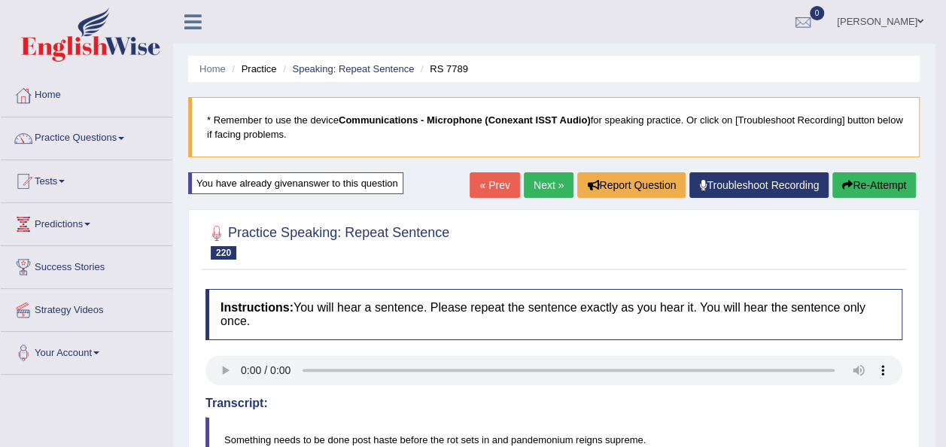
click at [539, 184] on link "Next »" at bounding box center [549, 185] width 50 height 26
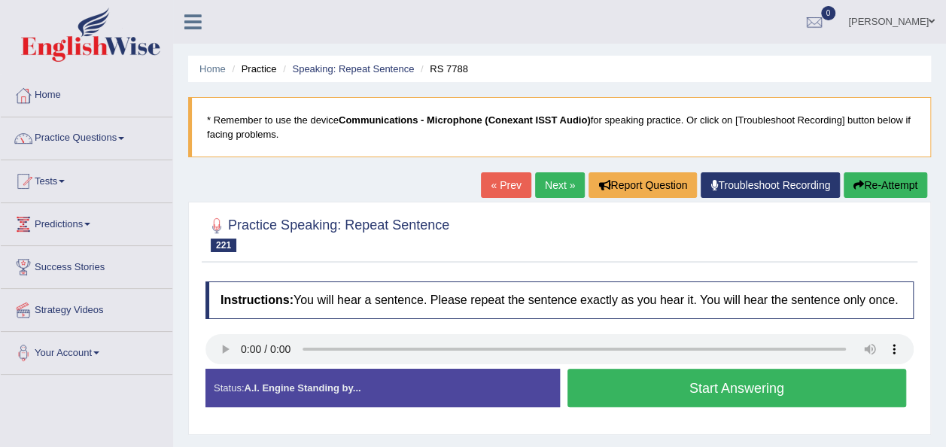
click at [604, 384] on button "Start Answering" at bounding box center [736, 388] width 339 height 38
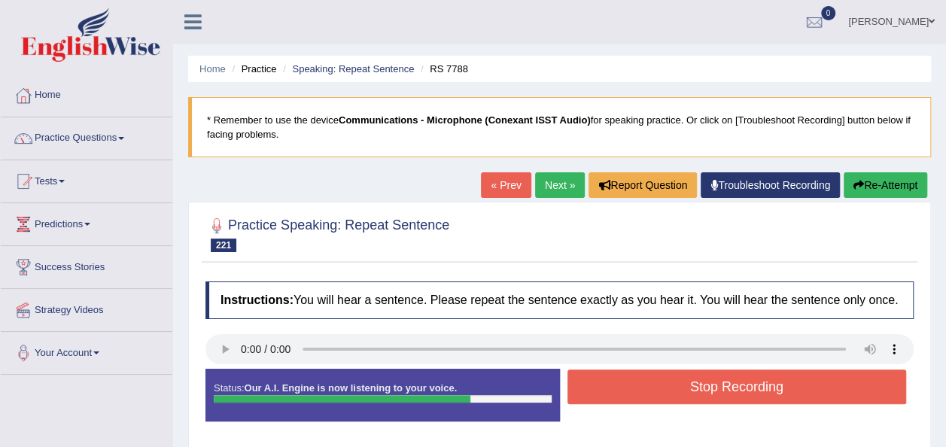
click at [604, 384] on button "Stop Recording" at bounding box center [736, 386] width 339 height 35
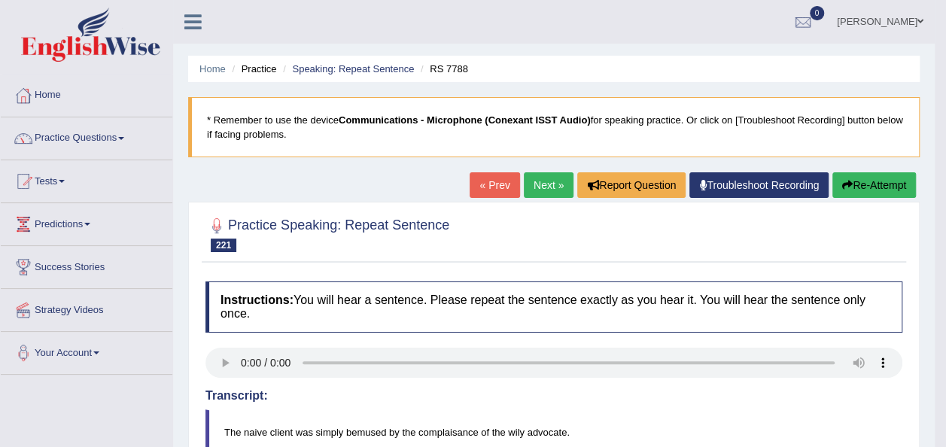
click at [856, 184] on button "Re-Attempt" at bounding box center [874, 185] width 84 height 26
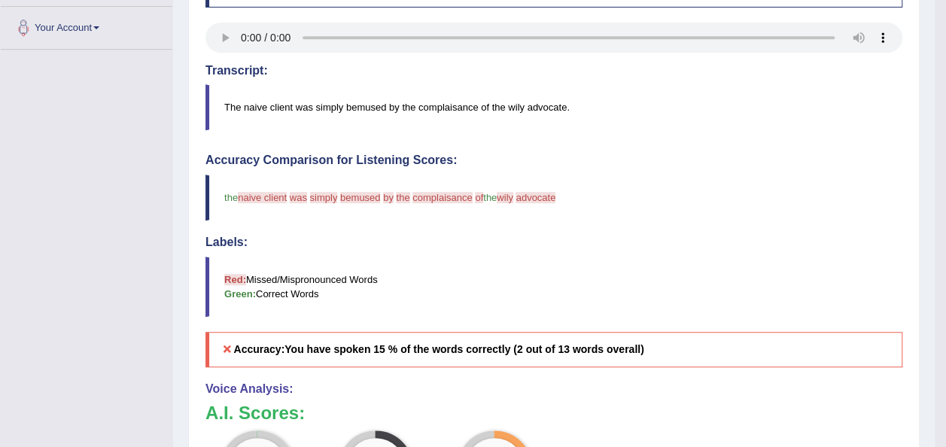
scroll to position [331, 0]
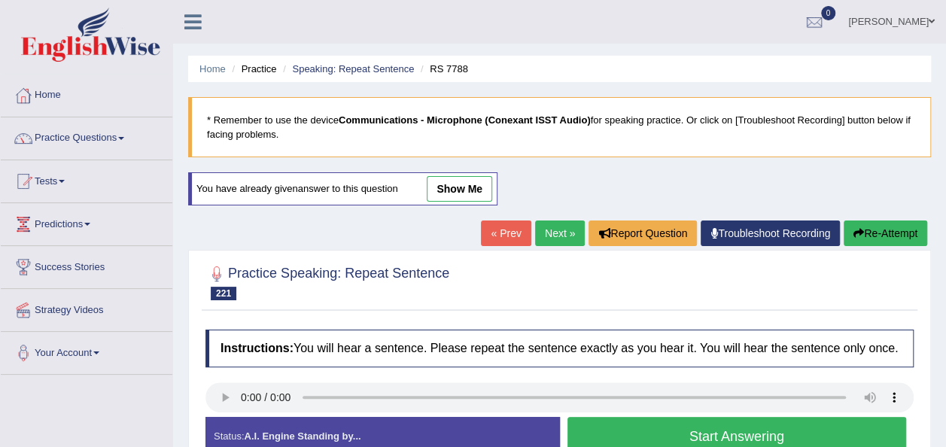
click at [788, 430] on button "Start Answering" at bounding box center [736, 436] width 339 height 38
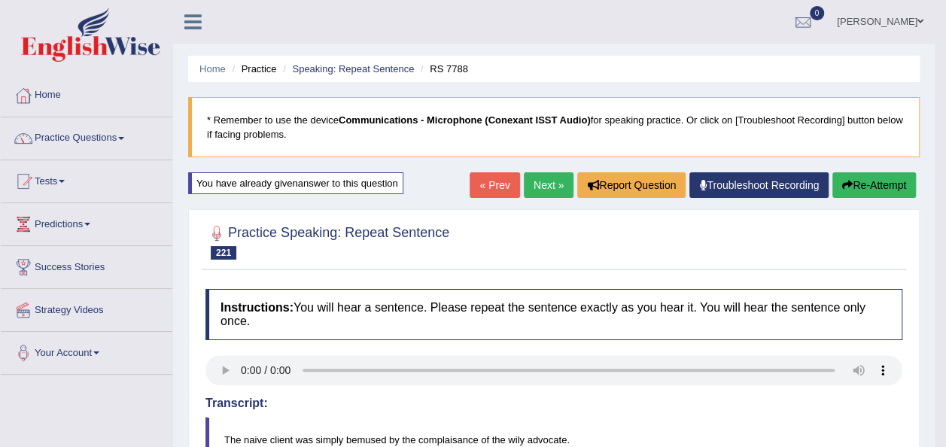
click at [858, 182] on button "Re-Attempt" at bounding box center [874, 185] width 84 height 26
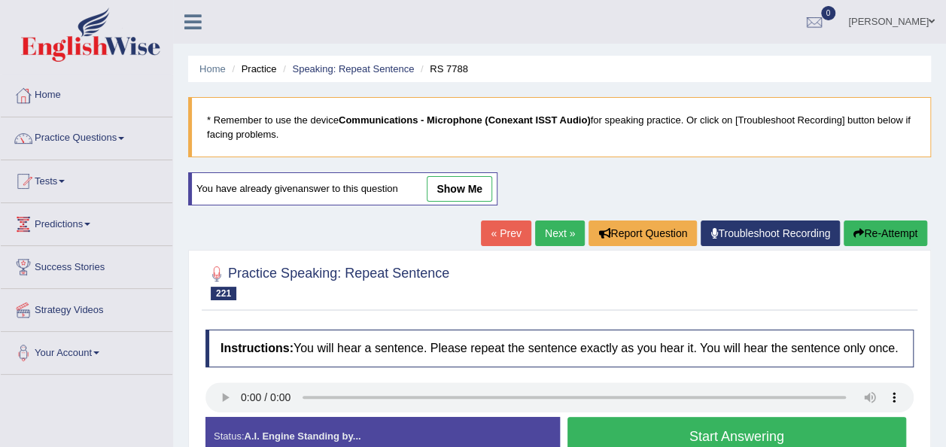
drag, startPoint x: 944, startPoint y: 223, endPoint x: 950, endPoint y: 241, distance: 18.8
click at [945, 241] on html "Toggle navigation Home Practice Questions Speaking Practice Read Aloud Repeat S…" at bounding box center [473, 223] width 946 height 447
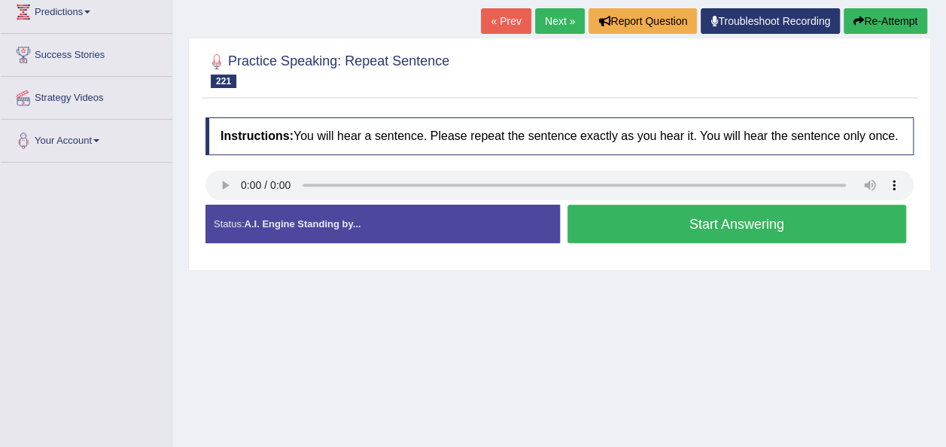
scroll to position [222, 0]
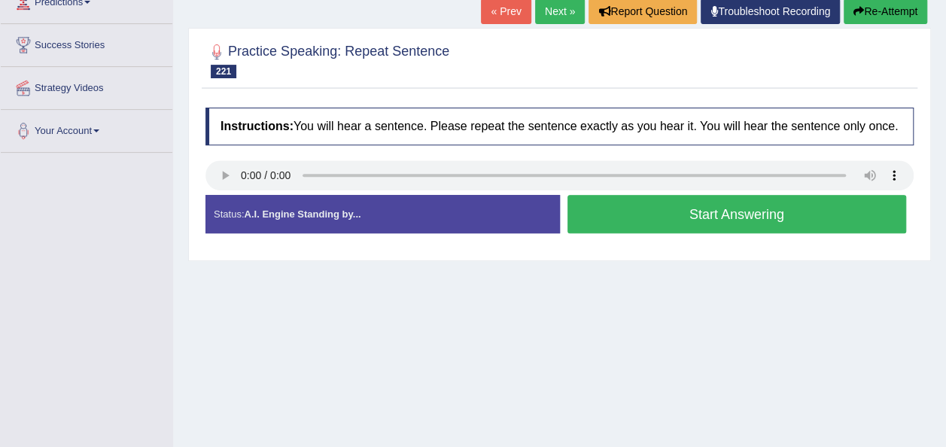
click at [723, 205] on button "Start Answering" at bounding box center [736, 214] width 339 height 38
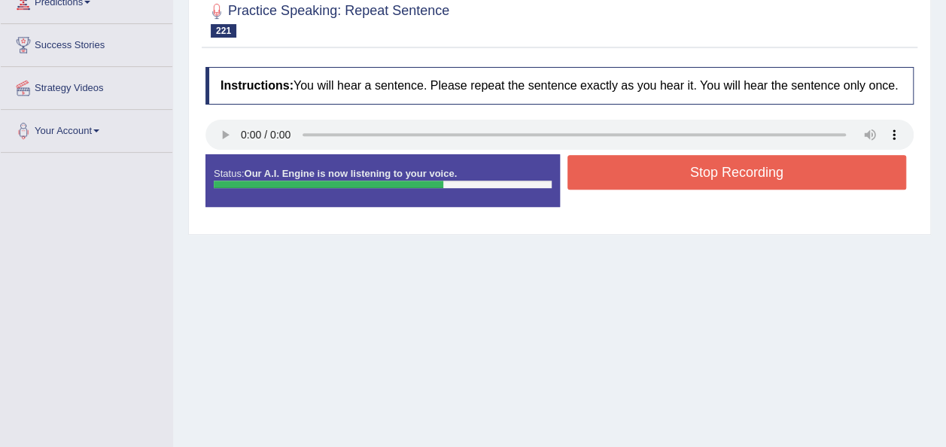
click at [678, 161] on button "Stop Recording" at bounding box center [736, 172] width 339 height 35
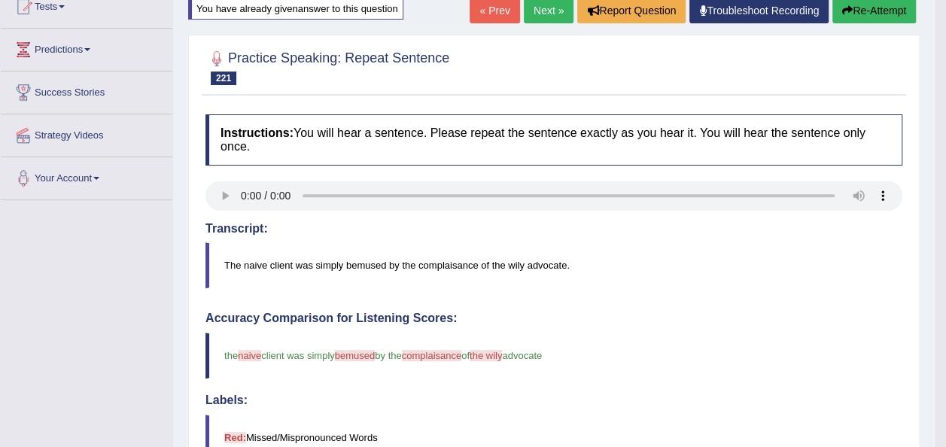
scroll to position [132, 0]
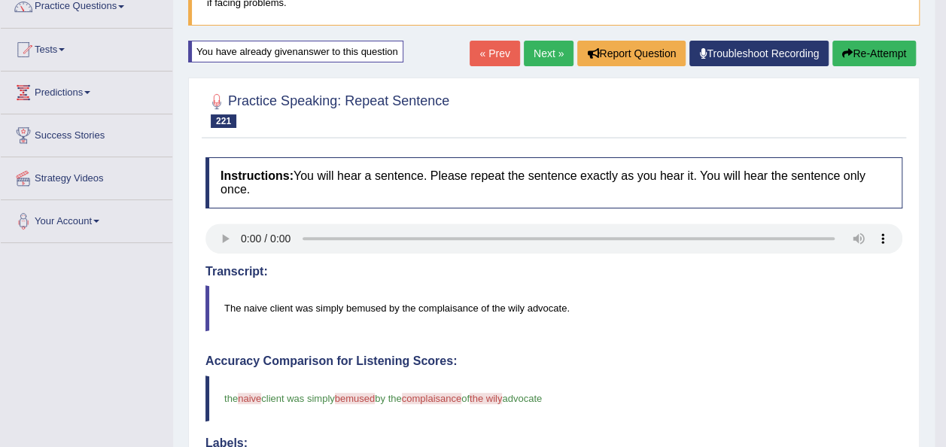
click at [555, 57] on link "Next »" at bounding box center [549, 54] width 50 height 26
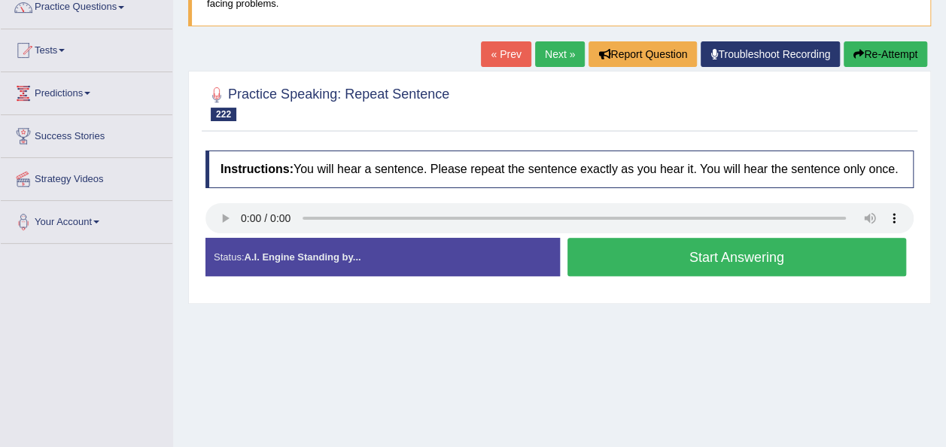
scroll to position [187, 0]
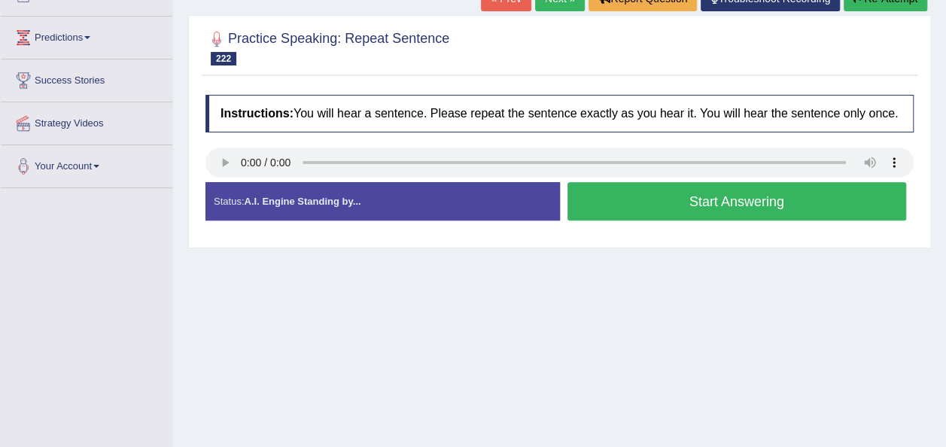
click at [608, 196] on button "Start Answering" at bounding box center [736, 201] width 339 height 38
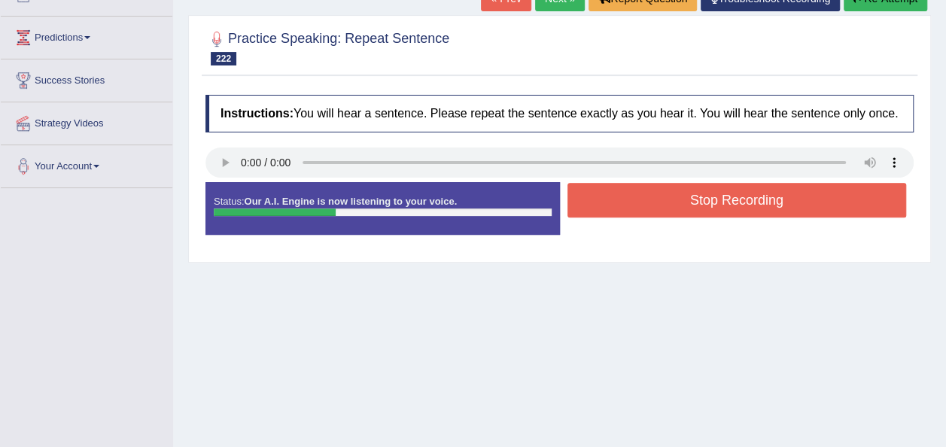
click at [608, 196] on button "Stop Recording" at bounding box center [736, 200] width 339 height 35
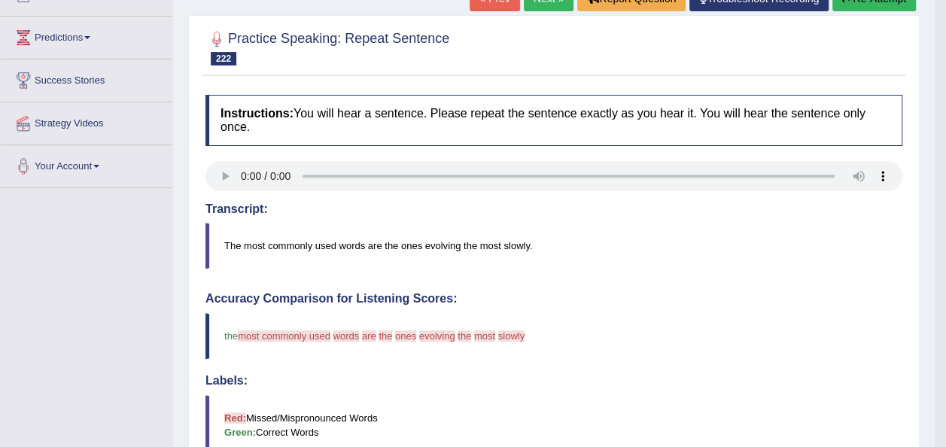
scroll to position [0, 0]
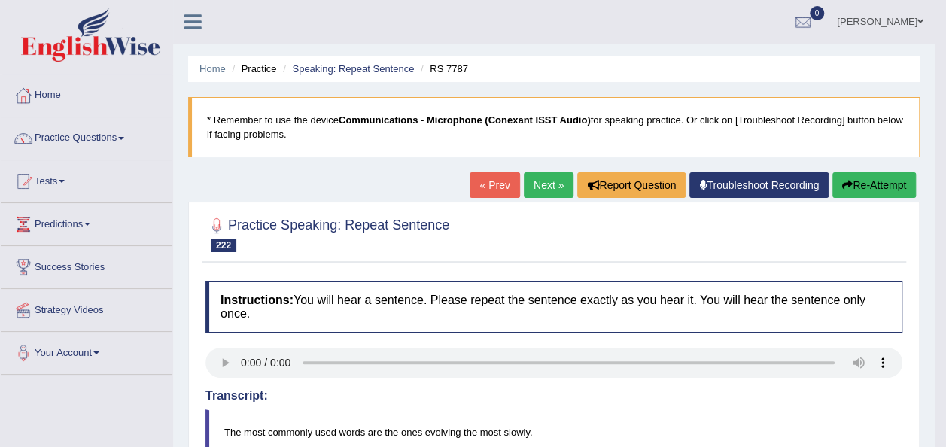
click at [873, 190] on button "Re-Attempt" at bounding box center [874, 185] width 84 height 26
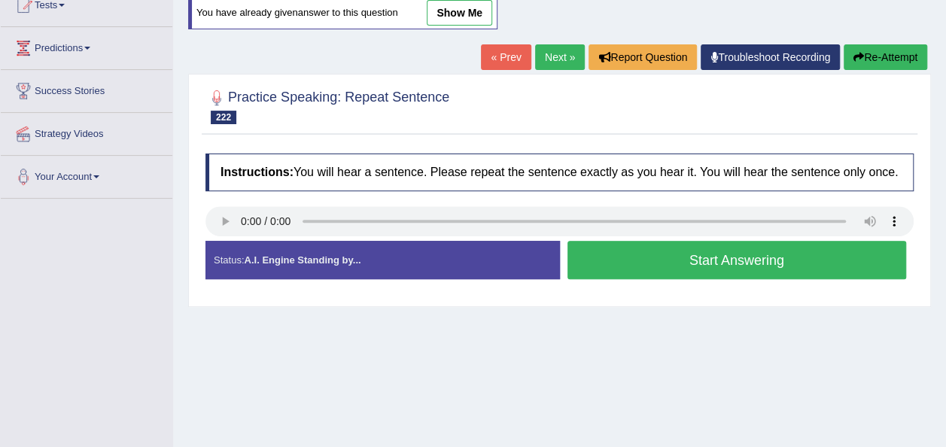
scroll to position [177, 0]
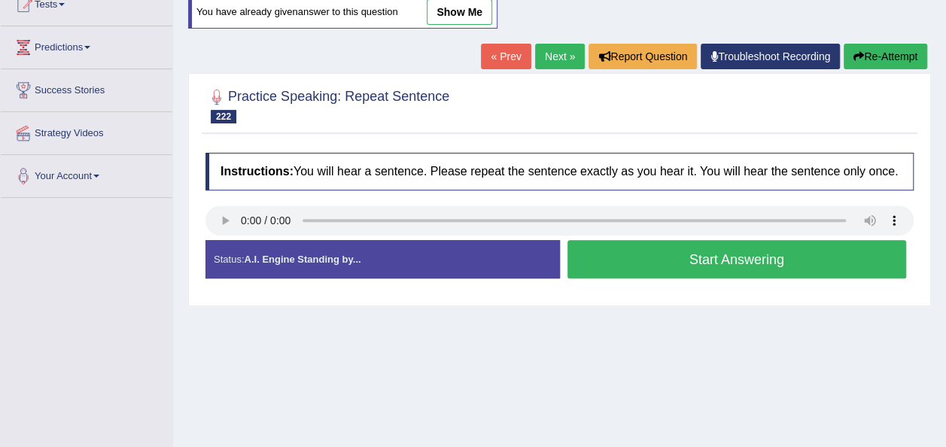
click at [723, 254] on button "Start Answering" at bounding box center [736, 259] width 339 height 38
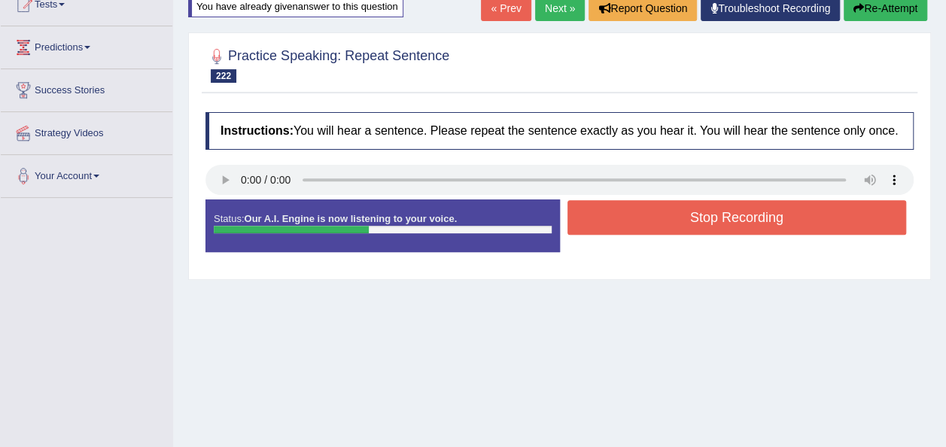
click at [695, 211] on button "Stop Recording" at bounding box center [736, 217] width 339 height 35
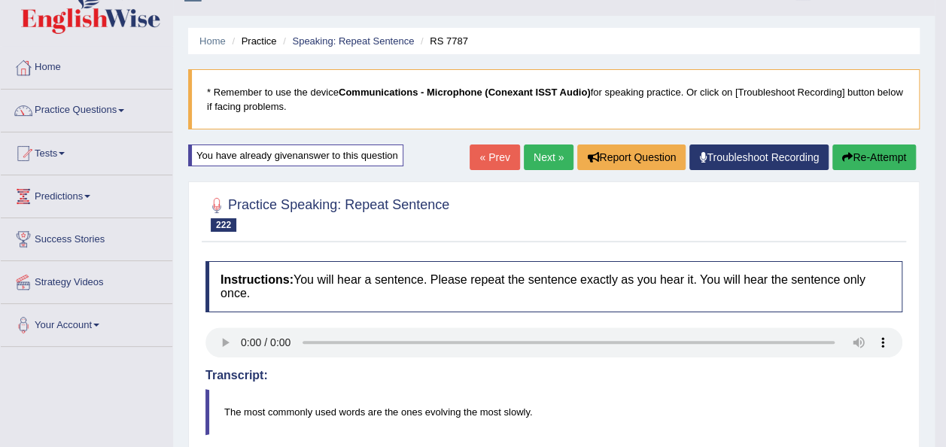
scroll to position [26, 0]
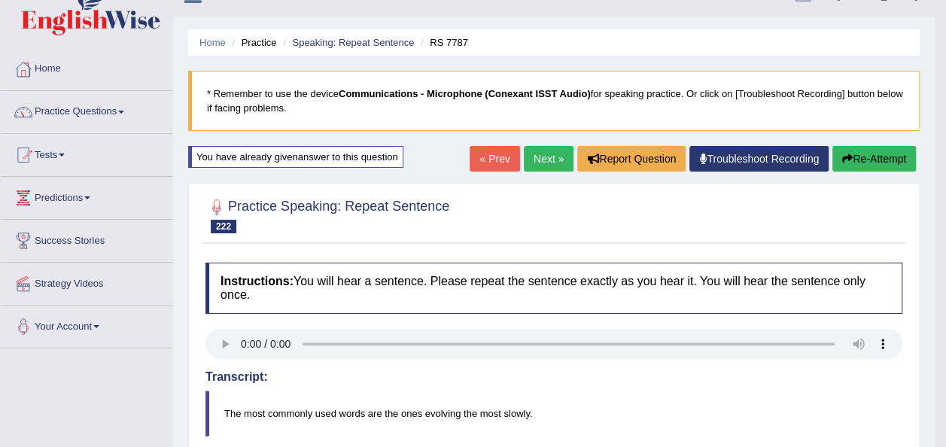
click at [541, 157] on link "Next »" at bounding box center [549, 159] width 50 height 26
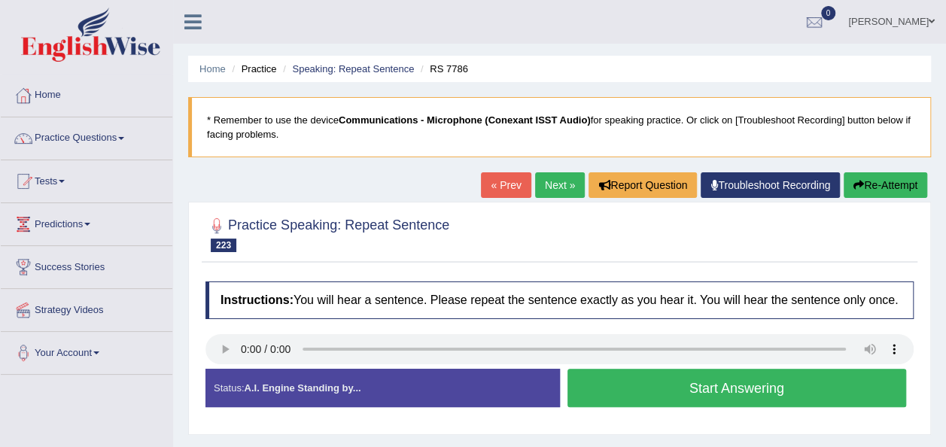
click at [588, 391] on button "Start Answering" at bounding box center [736, 388] width 339 height 38
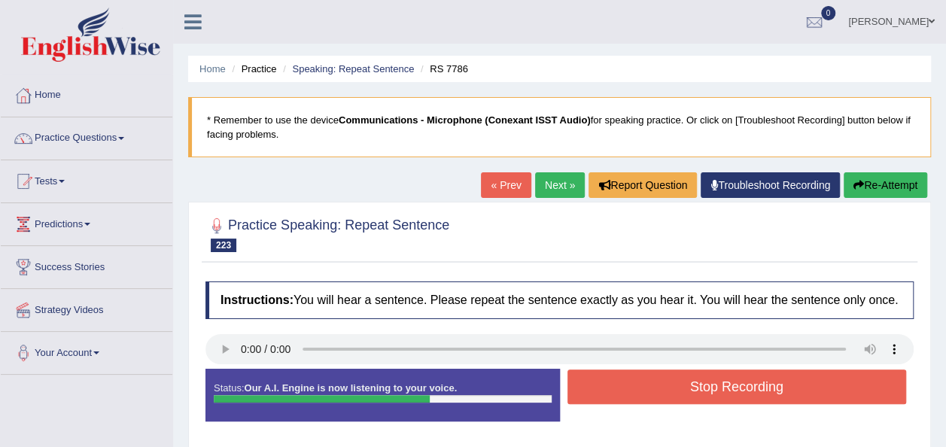
click at [609, 384] on button "Stop Recording" at bounding box center [736, 386] width 339 height 35
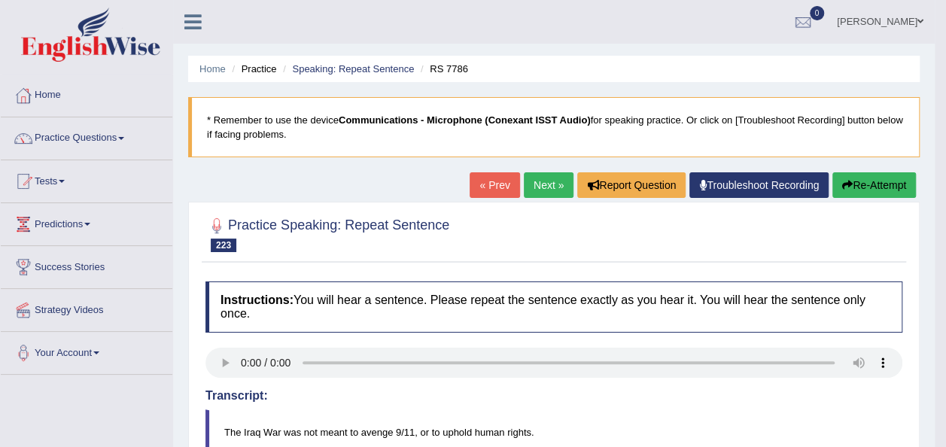
click at [850, 190] on button "Re-Attempt" at bounding box center [874, 185] width 84 height 26
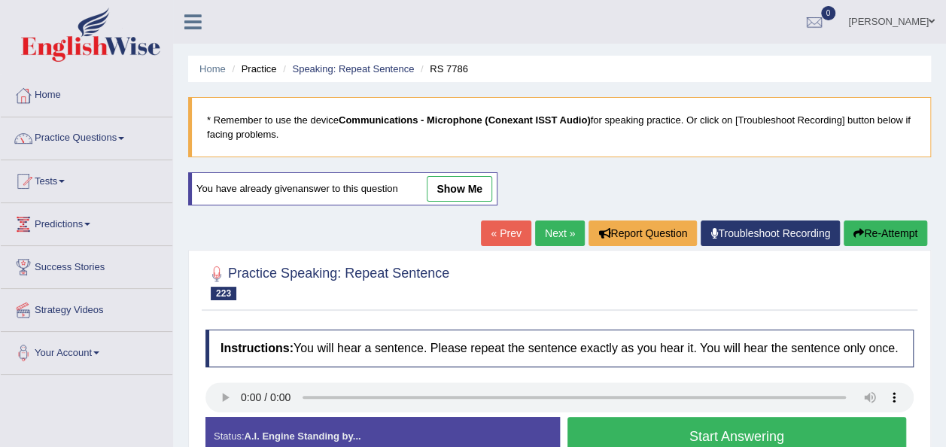
click at [704, 436] on button "Start Answering" at bounding box center [736, 436] width 339 height 38
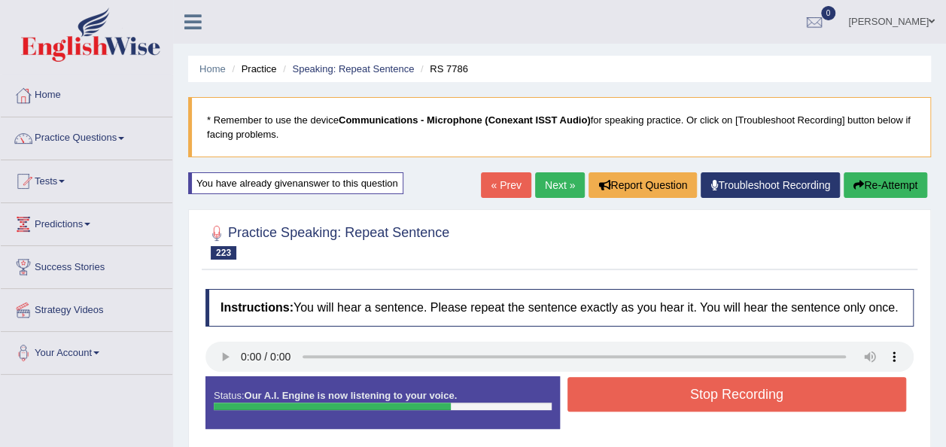
click at [667, 403] on button "Stop Recording" at bounding box center [736, 394] width 339 height 35
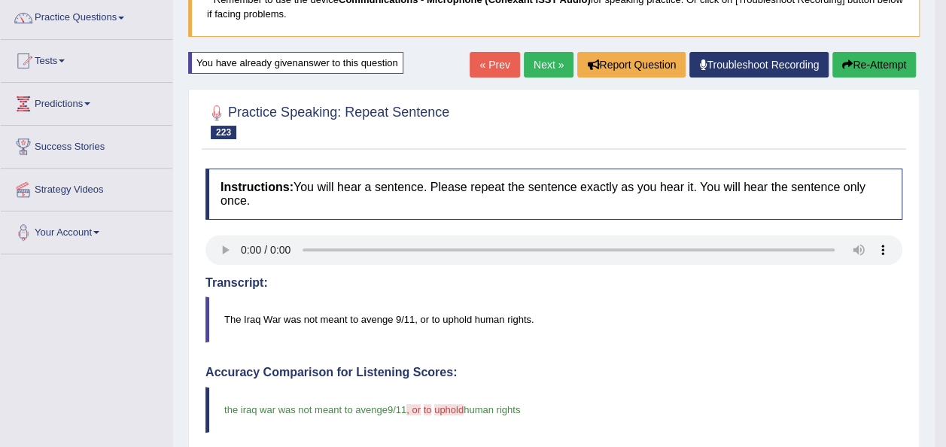
scroll to position [150, 0]
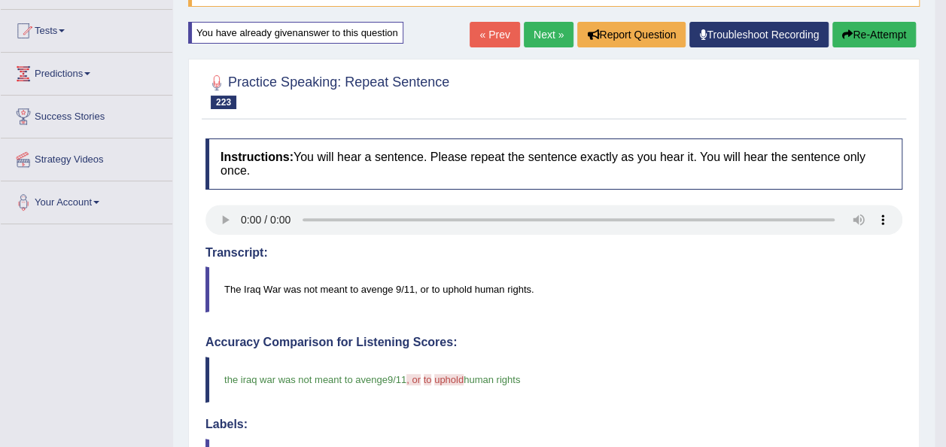
click at [539, 30] on link "Next »" at bounding box center [549, 35] width 50 height 26
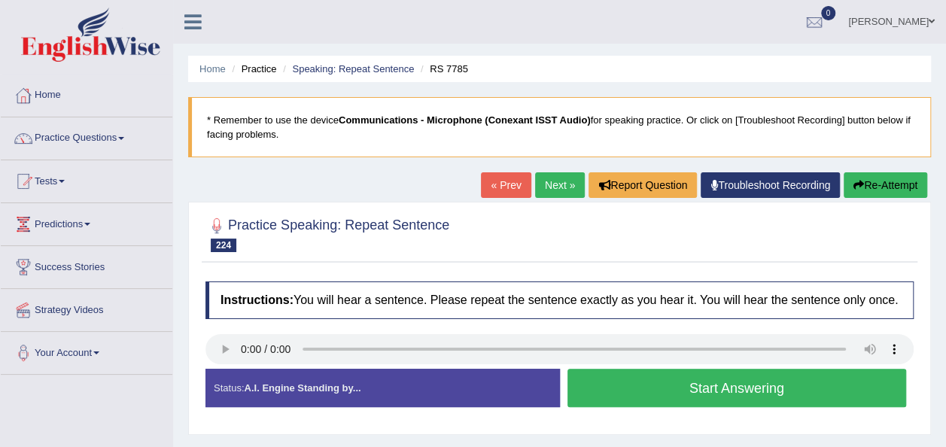
click at [617, 397] on button "Start Answering" at bounding box center [736, 388] width 339 height 38
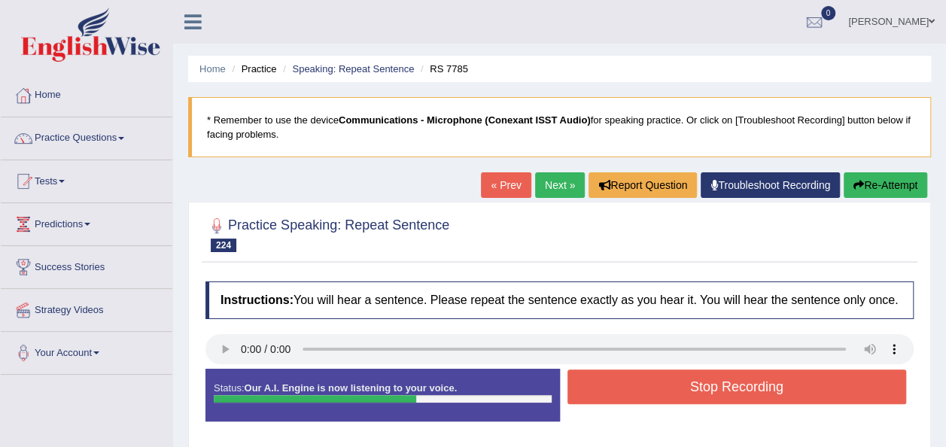
click at [638, 384] on button "Stop Recording" at bounding box center [736, 386] width 339 height 35
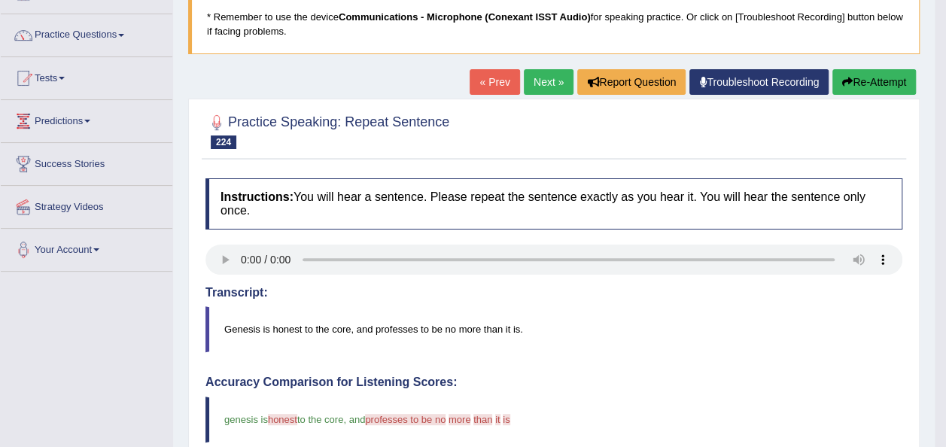
scroll to position [60, 0]
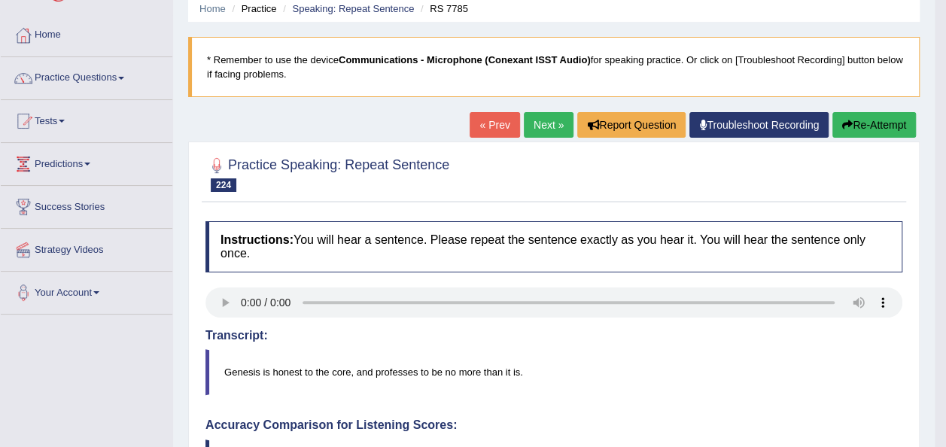
click at [865, 123] on button "Re-Attempt" at bounding box center [874, 125] width 84 height 26
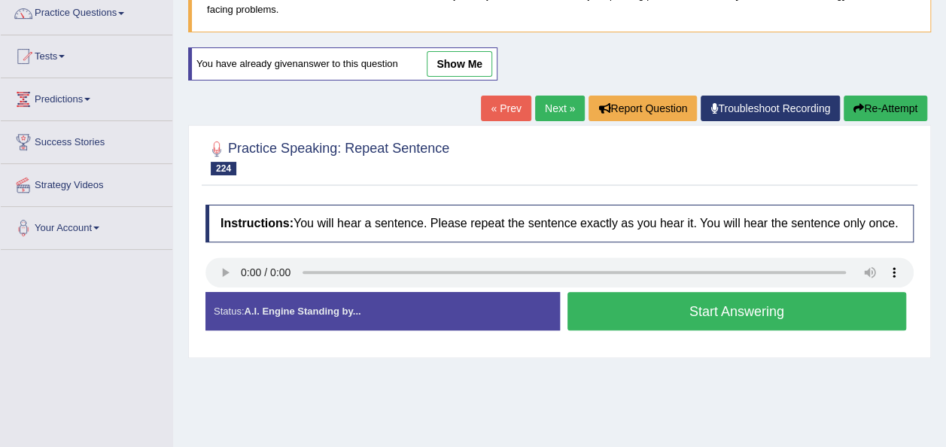
scroll to position [173, 0]
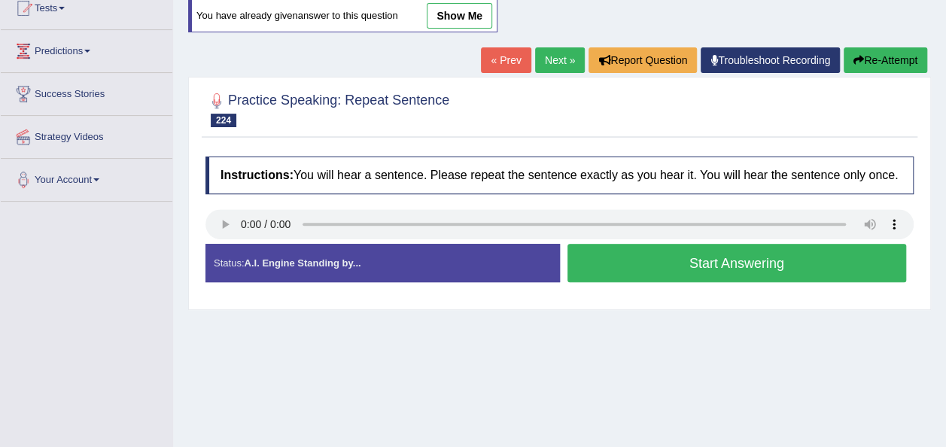
click at [587, 253] on button "Start Answering" at bounding box center [736, 263] width 339 height 38
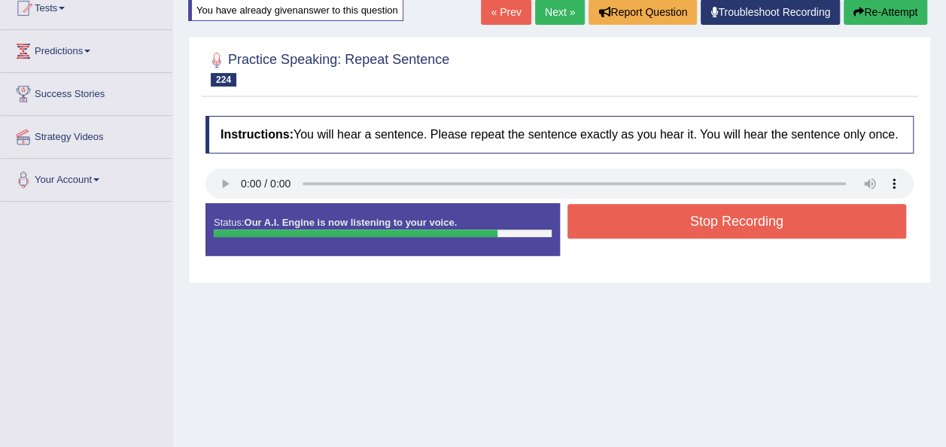
click at [616, 220] on button "Stop Recording" at bounding box center [736, 221] width 339 height 35
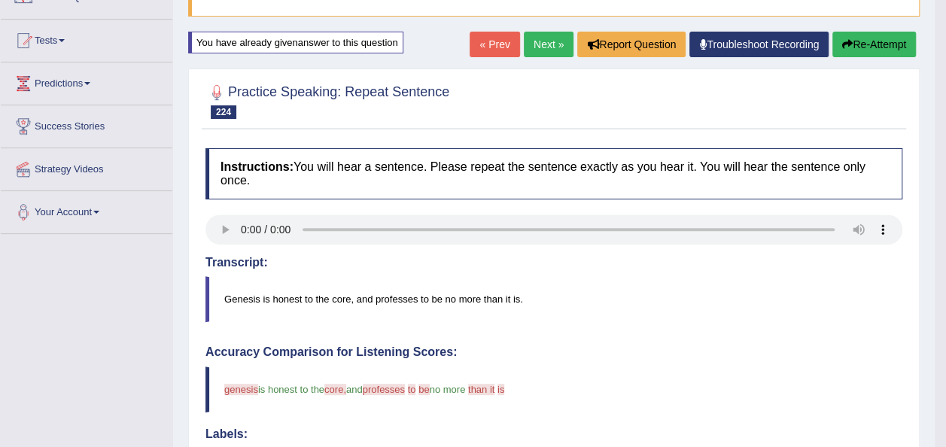
scroll to position [144, 0]
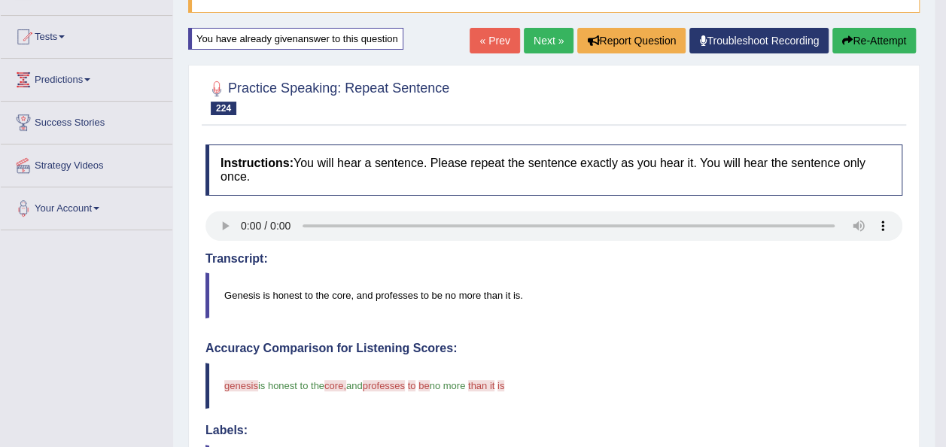
click at [884, 39] on button "Re-Attempt" at bounding box center [874, 41] width 84 height 26
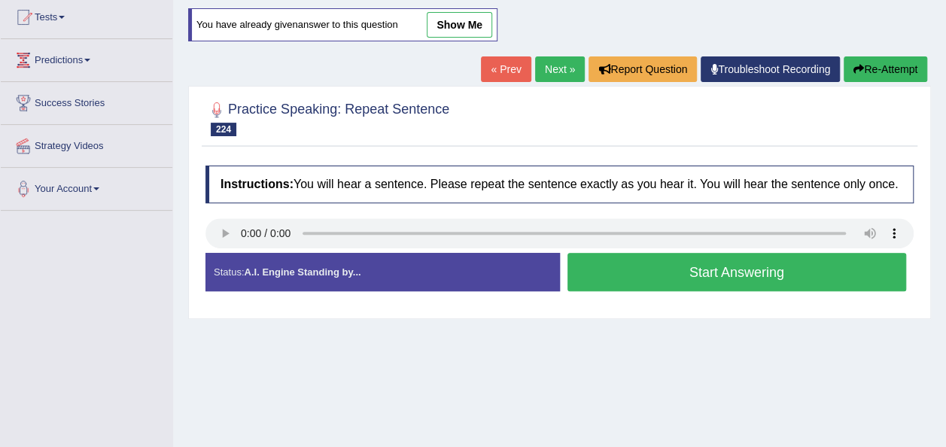
scroll to position [144, 0]
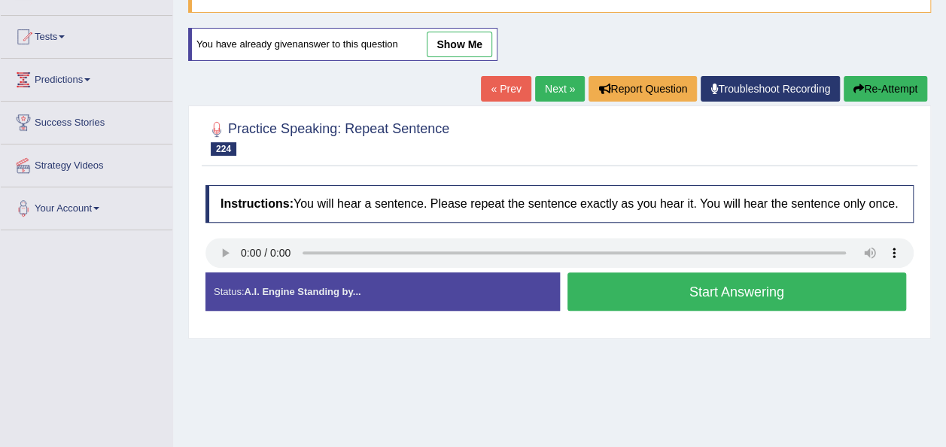
click at [608, 278] on button "Start Answering" at bounding box center [736, 291] width 339 height 38
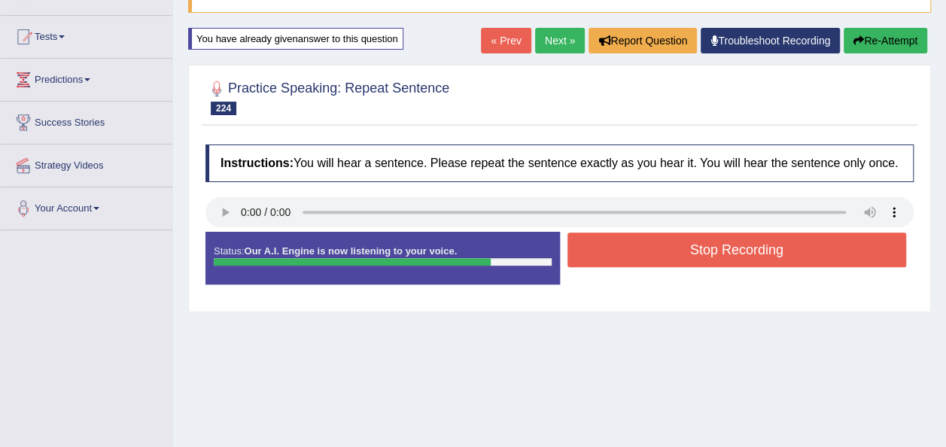
click at [620, 256] on button "Stop Recording" at bounding box center [736, 250] width 339 height 35
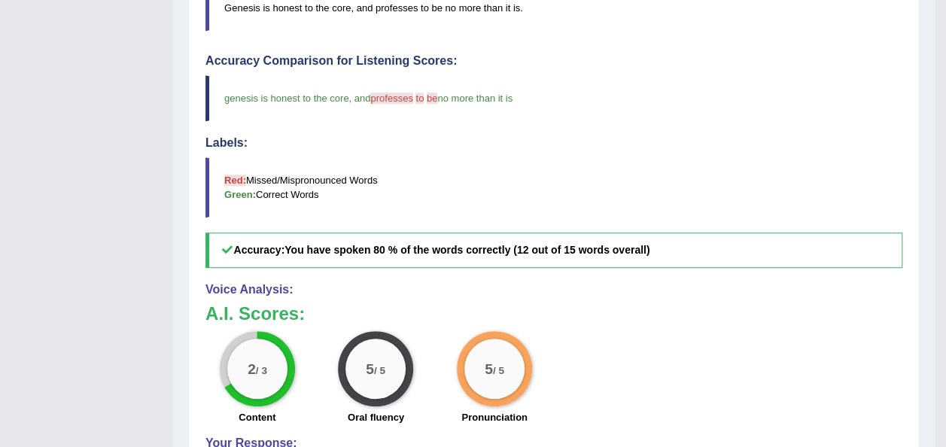
scroll to position [0, 0]
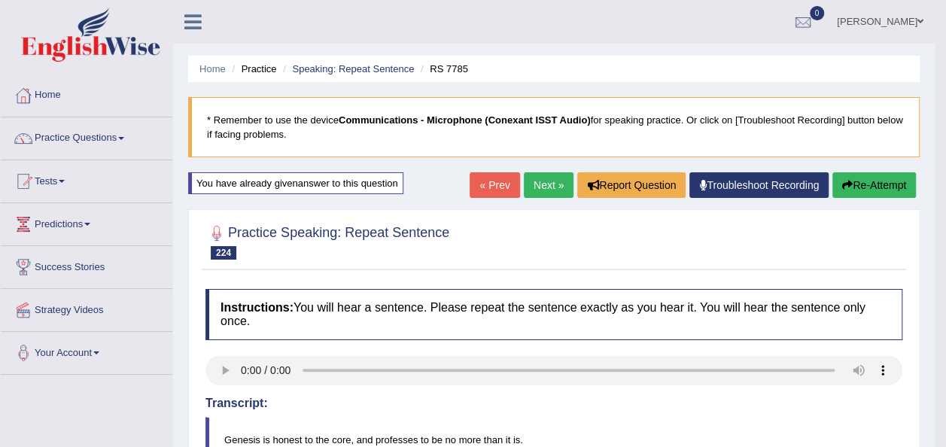
click at [555, 181] on link "Next »" at bounding box center [549, 185] width 50 height 26
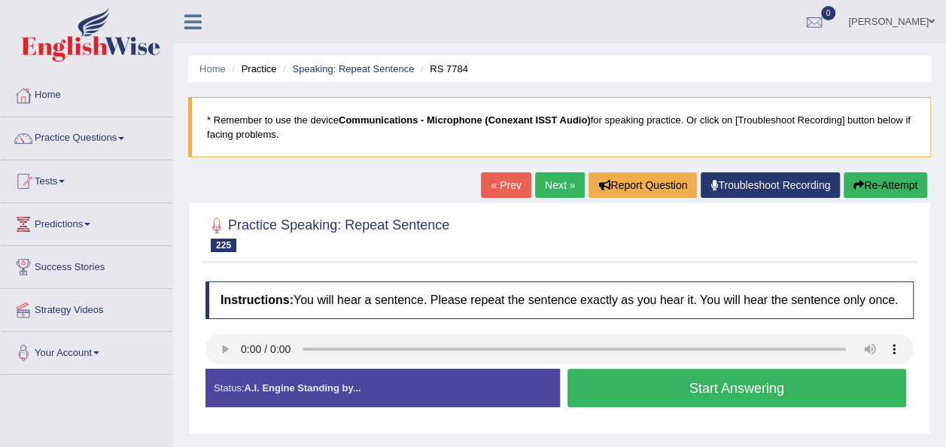
click at [587, 378] on button "Start Answering" at bounding box center [736, 388] width 339 height 38
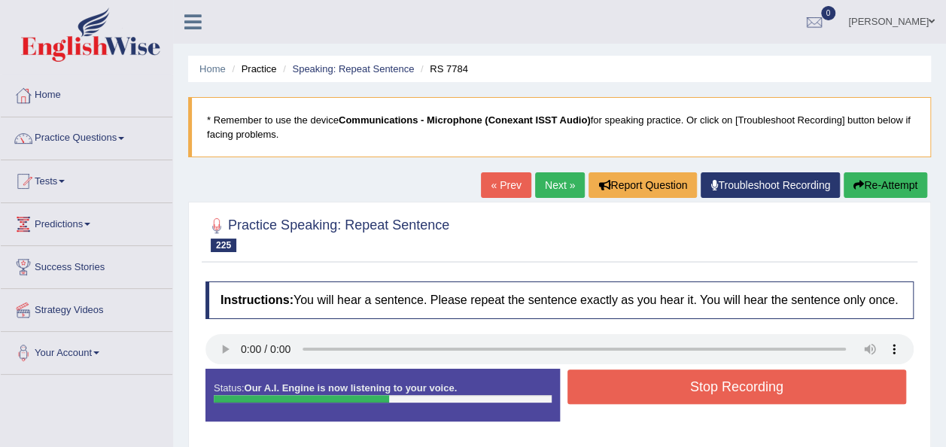
click at [588, 378] on button "Stop Recording" at bounding box center [736, 386] width 339 height 35
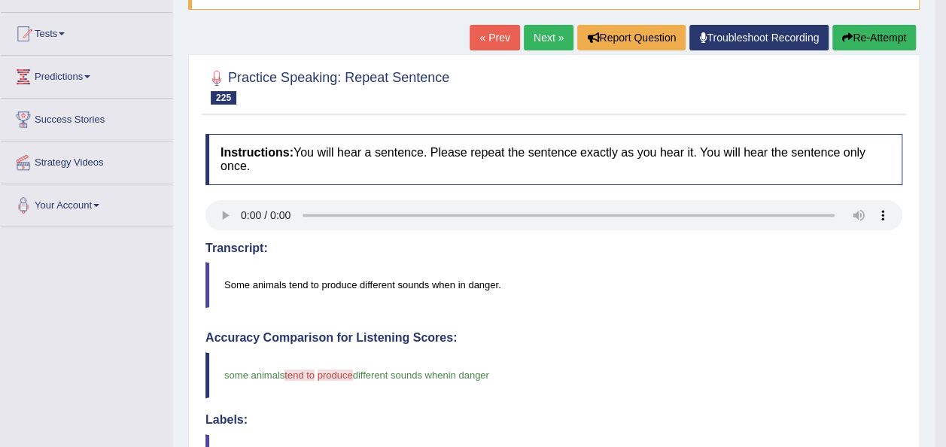
scroll to position [146, 0]
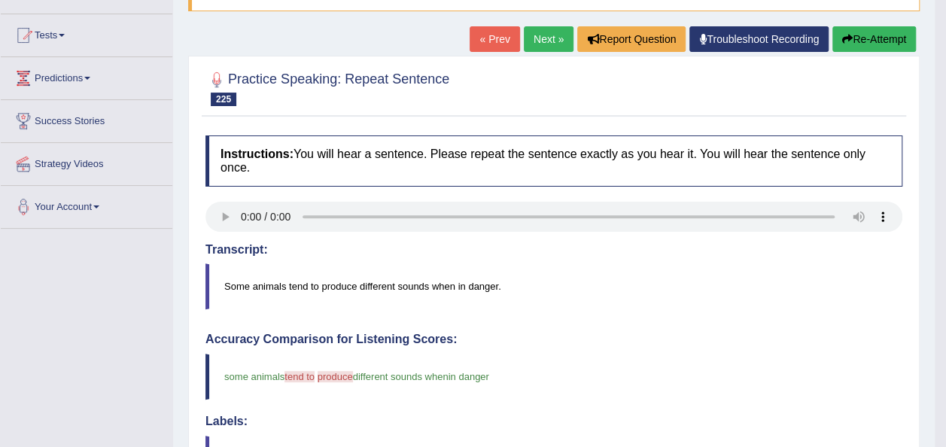
click at [546, 42] on link "Next »" at bounding box center [549, 39] width 50 height 26
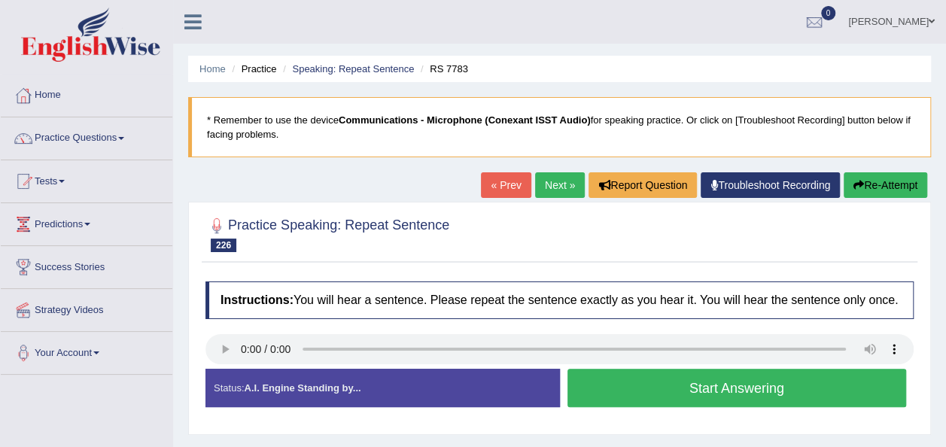
click at [588, 384] on button "Start Answering" at bounding box center [736, 388] width 339 height 38
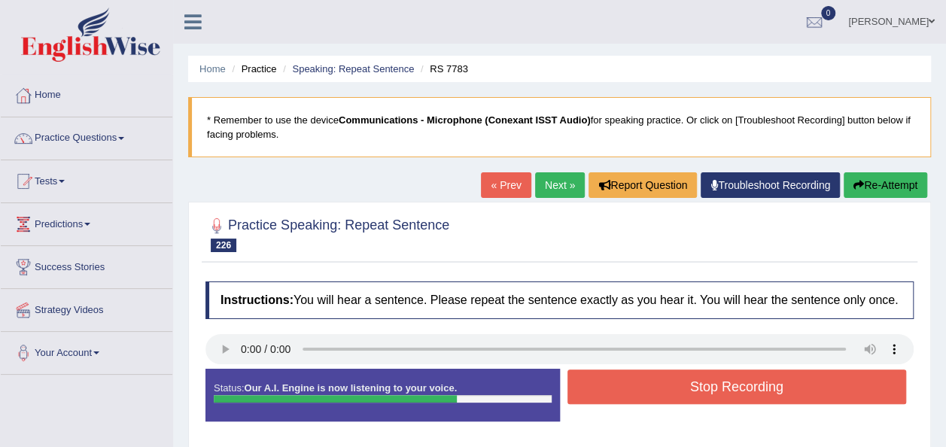
click at [588, 384] on button "Stop Recording" at bounding box center [736, 386] width 339 height 35
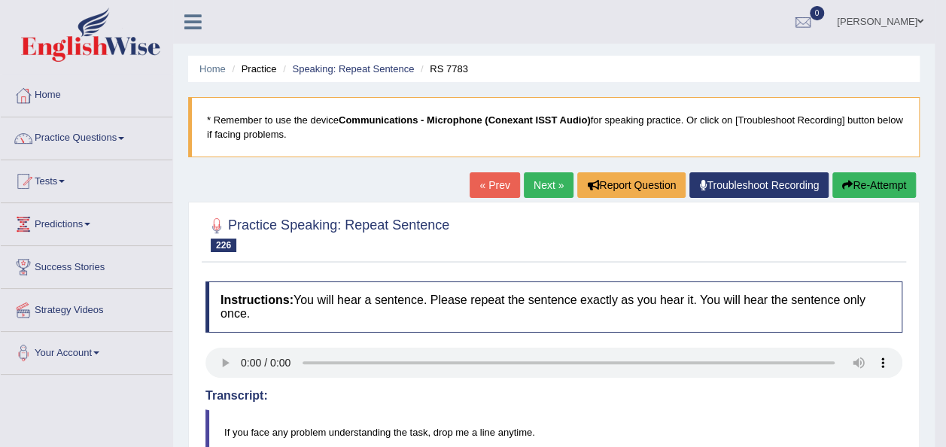
click at [546, 184] on link "Next »" at bounding box center [549, 185] width 50 height 26
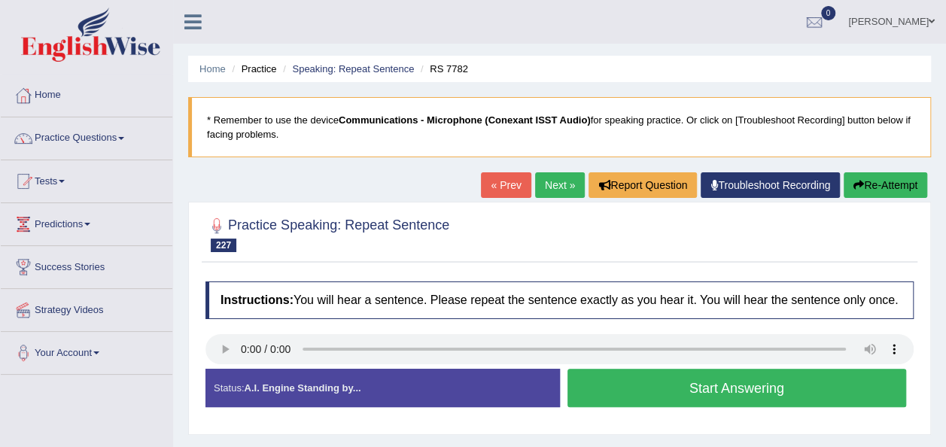
click at [8, 329] on li "Strategy Videos" at bounding box center [87, 310] width 172 height 43
click at [606, 385] on button "Start Answering" at bounding box center [736, 388] width 339 height 38
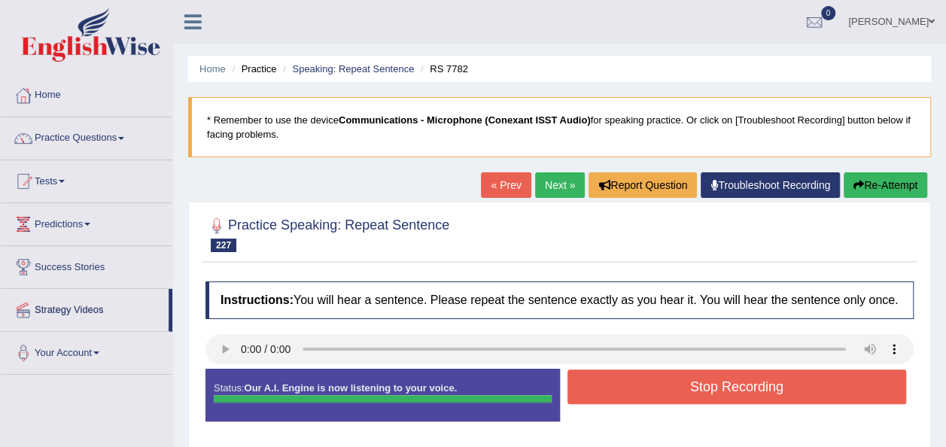
click at [606, 385] on button "Stop Recording" at bounding box center [736, 386] width 339 height 35
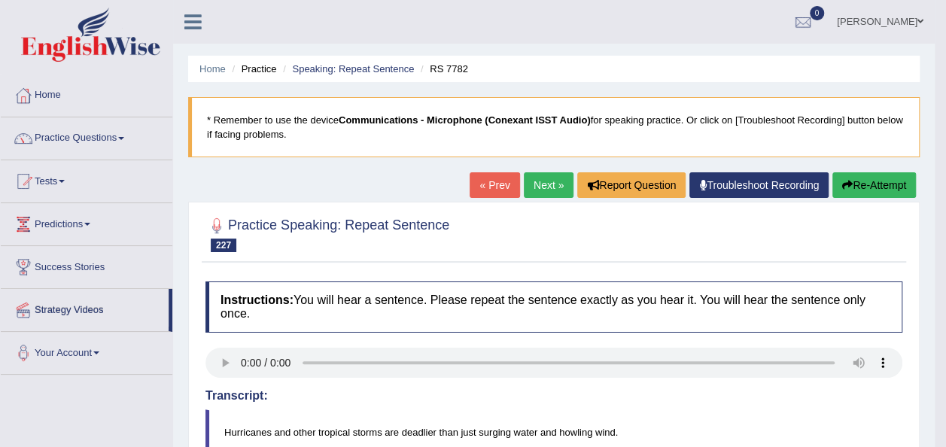
click at [859, 179] on button "Re-Attempt" at bounding box center [874, 185] width 84 height 26
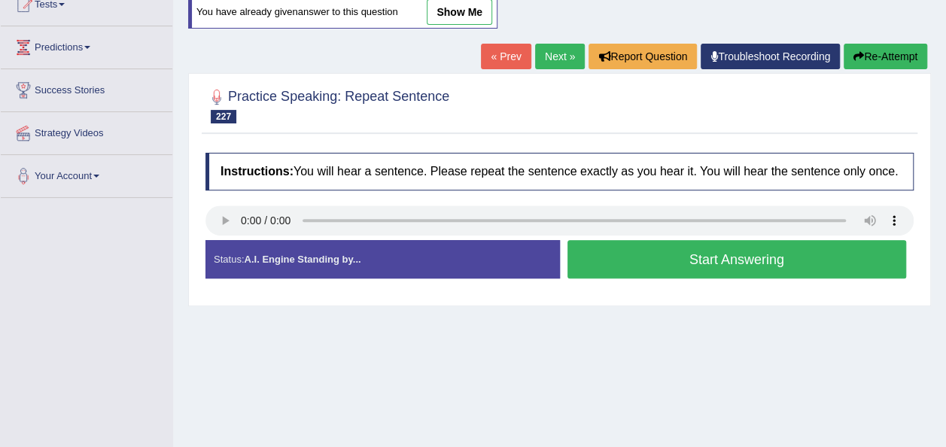
scroll to position [217, 0]
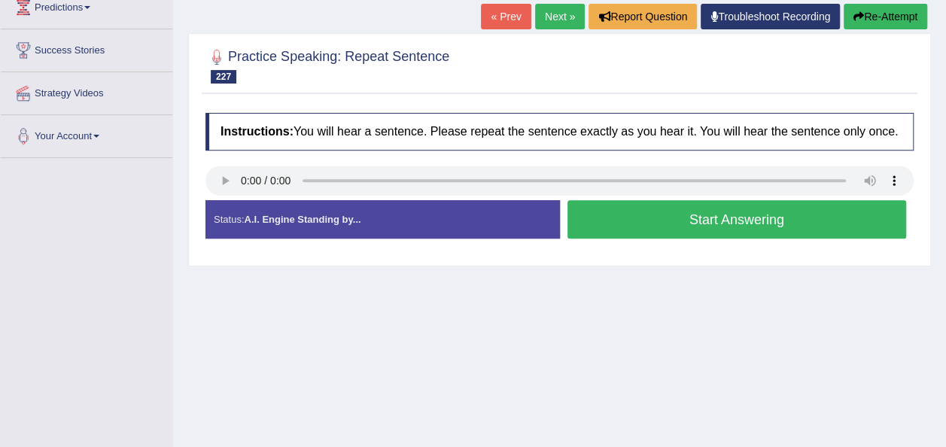
click at [602, 219] on button "Start Answering" at bounding box center [736, 219] width 339 height 38
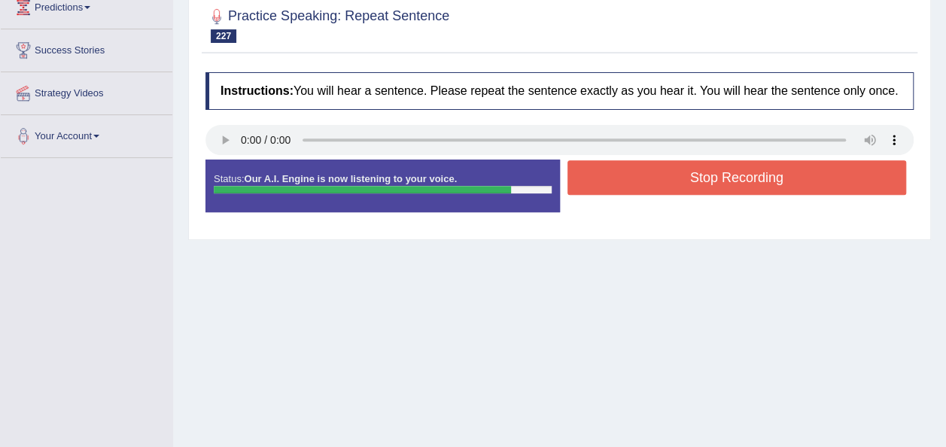
click at [613, 168] on button "Stop Recording" at bounding box center [736, 177] width 339 height 35
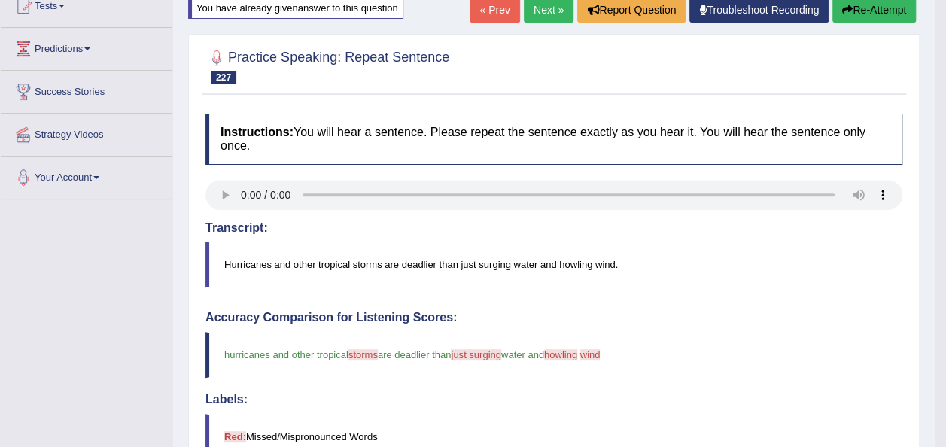
scroll to position [157, 0]
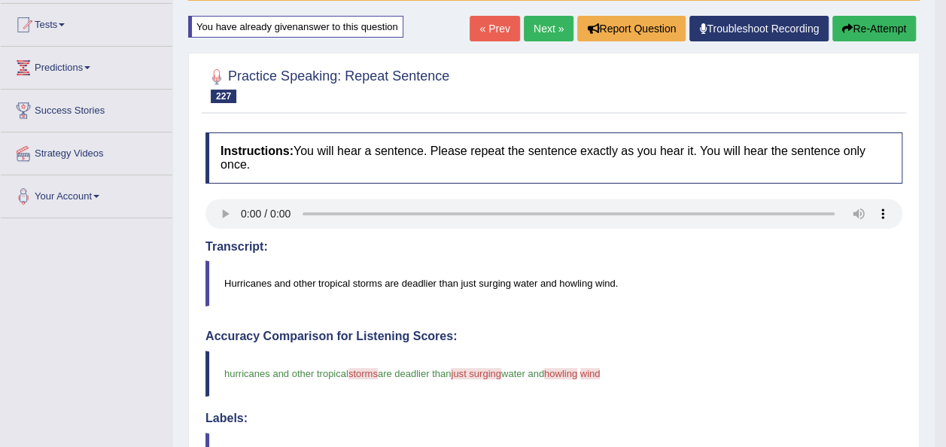
click at [879, 26] on button "Re-Attempt" at bounding box center [874, 29] width 84 height 26
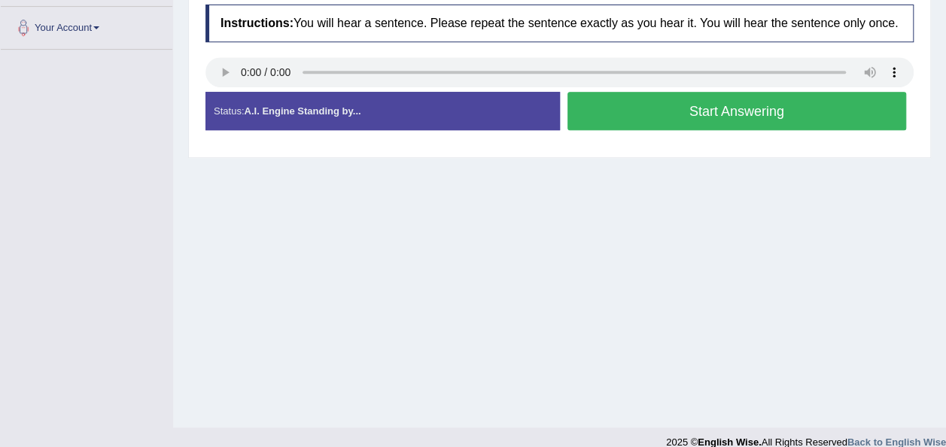
scroll to position [343, 0]
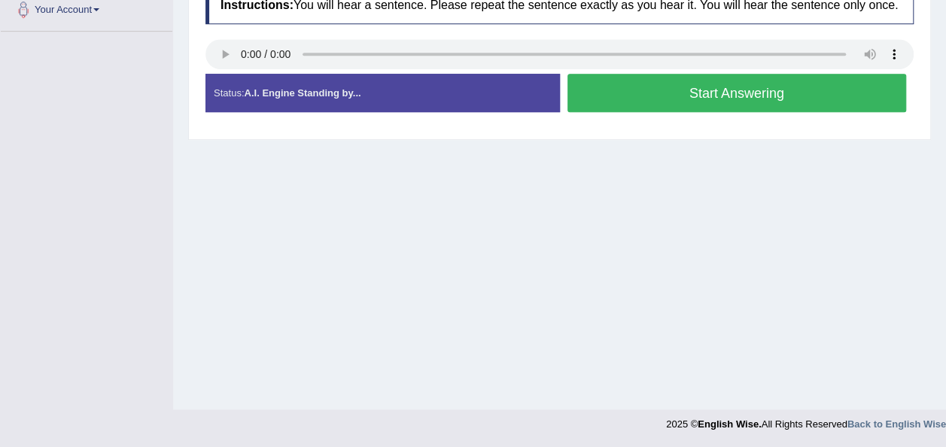
click at [675, 84] on button "Start Answering" at bounding box center [736, 93] width 339 height 38
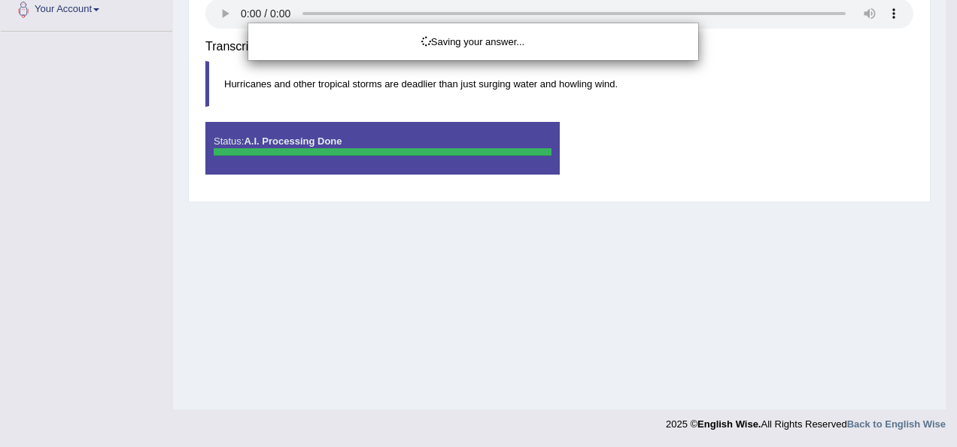
click at [656, 59] on div "Saving your answer..." at bounding box center [478, 223] width 957 height 447
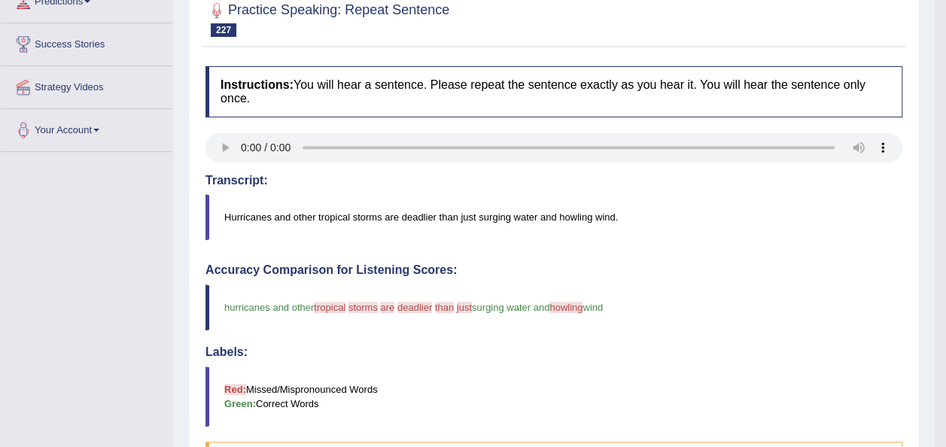
scroll to position [0, 0]
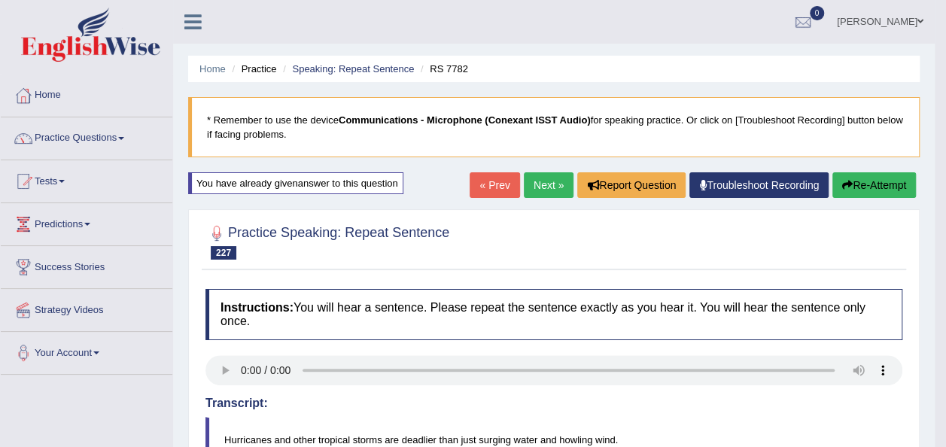
click at [549, 175] on link "Next »" at bounding box center [549, 185] width 50 height 26
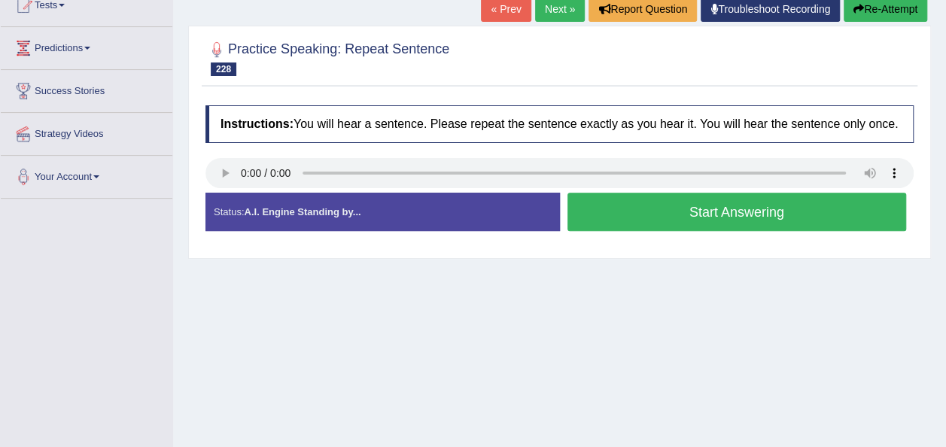
scroll to position [187, 0]
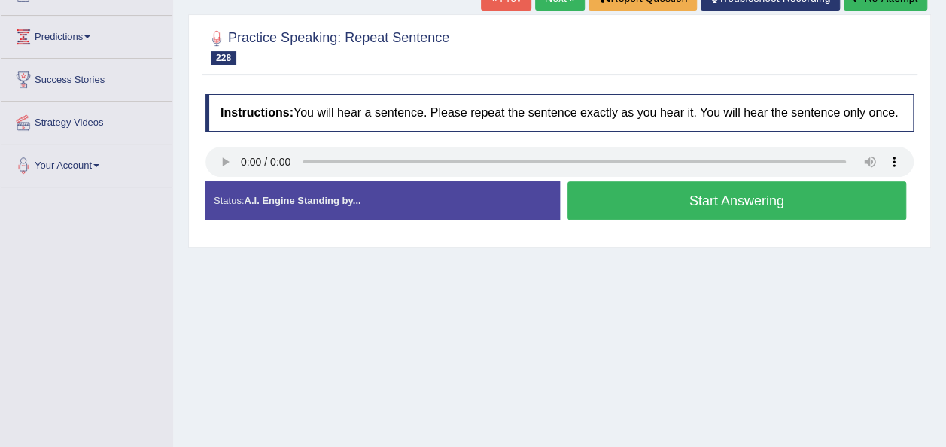
click at [677, 190] on button "Start Answering" at bounding box center [736, 200] width 339 height 38
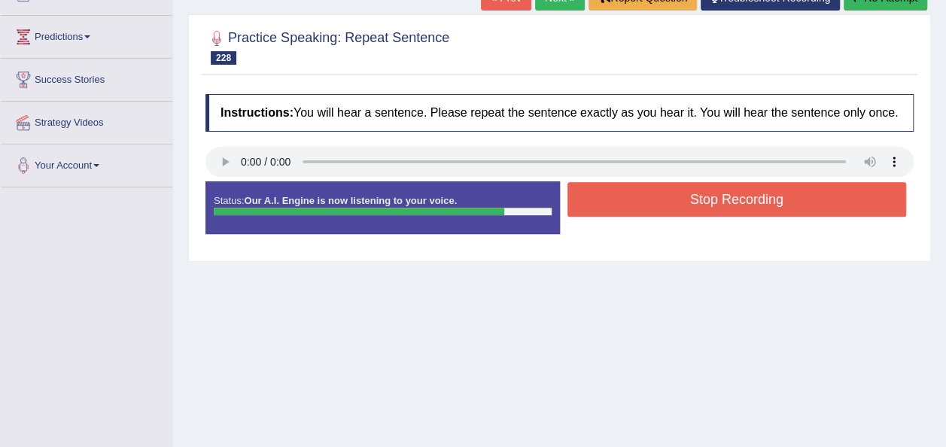
click at [677, 190] on button "Stop Recording" at bounding box center [736, 199] width 339 height 35
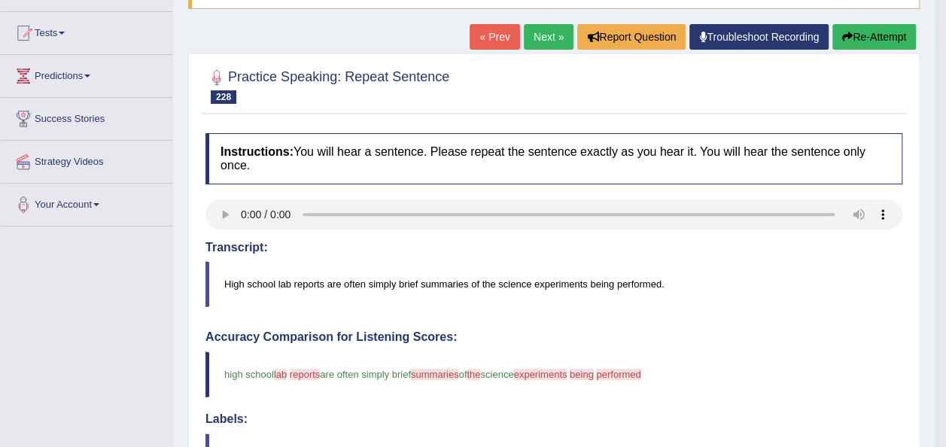
scroll to position [127, 0]
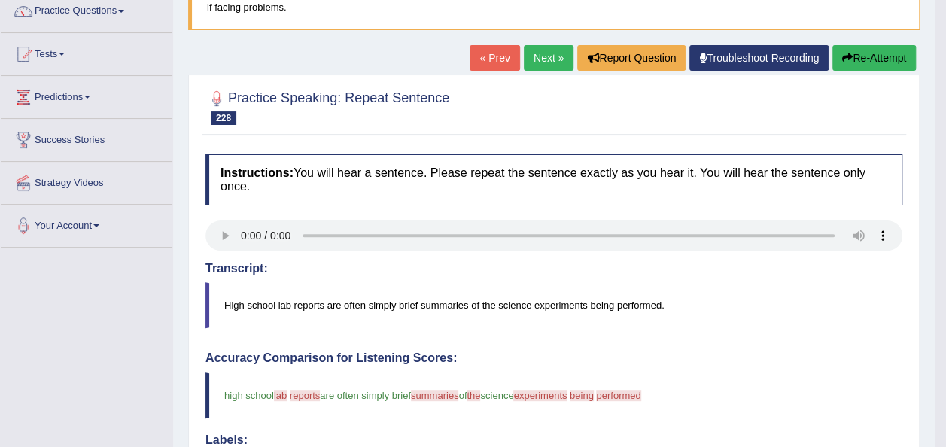
click at [861, 51] on button "Re-Attempt" at bounding box center [874, 58] width 84 height 26
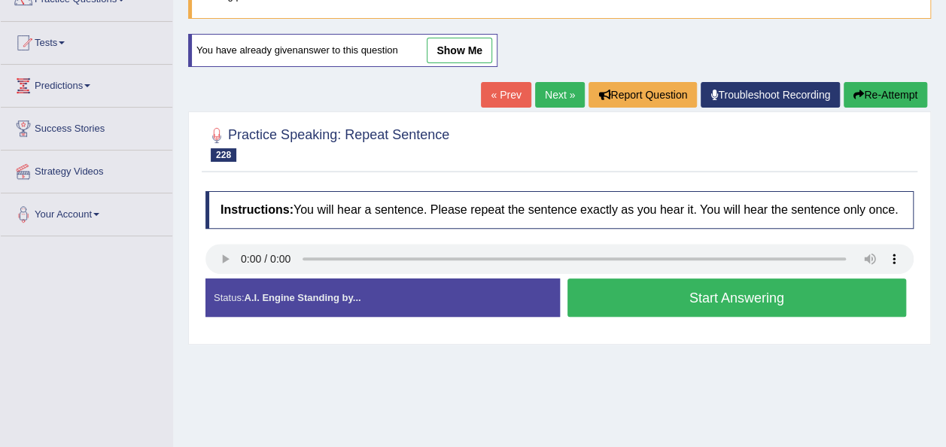
scroll to position [127, 0]
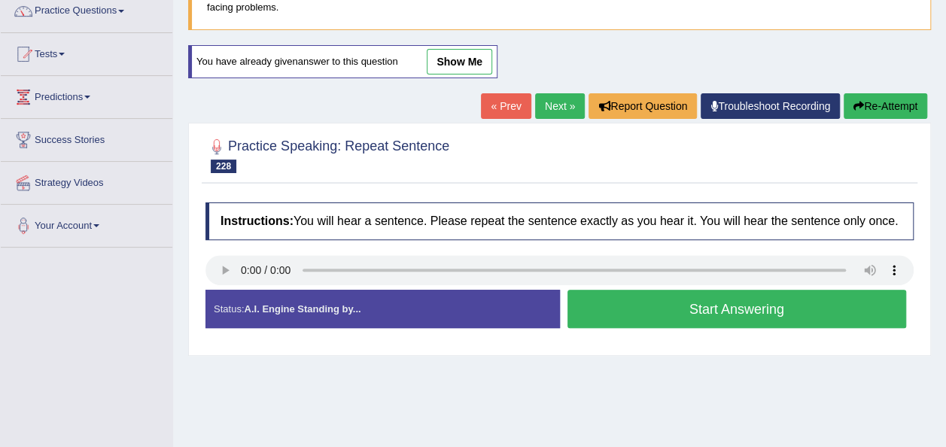
click at [609, 316] on button "Start Answering" at bounding box center [736, 309] width 339 height 38
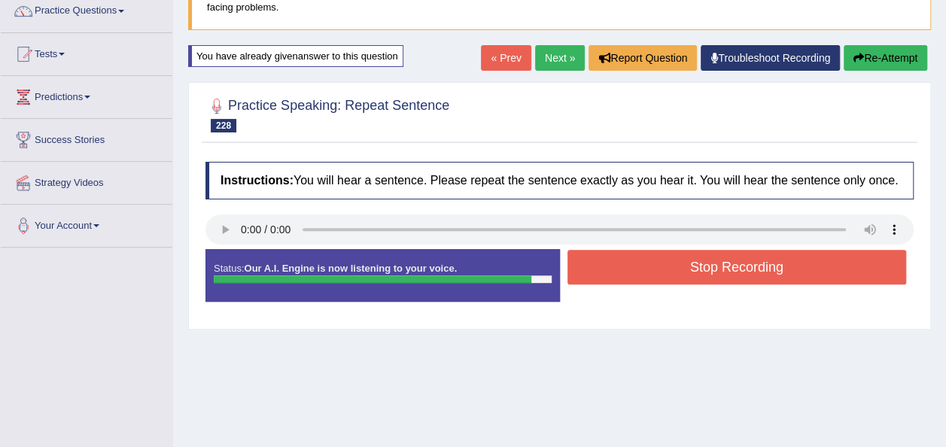
click at [623, 274] on button "Stop Recording" at bounding box center [736, 267] width 339 height 35
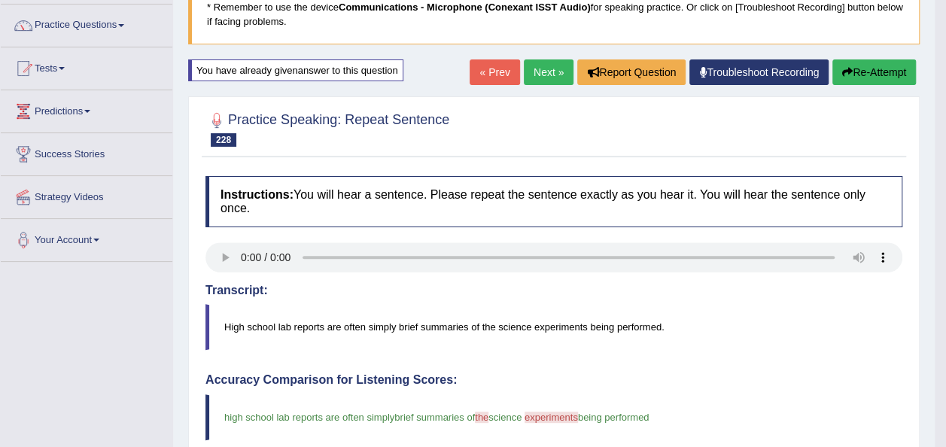
scroll to position [0, 0]
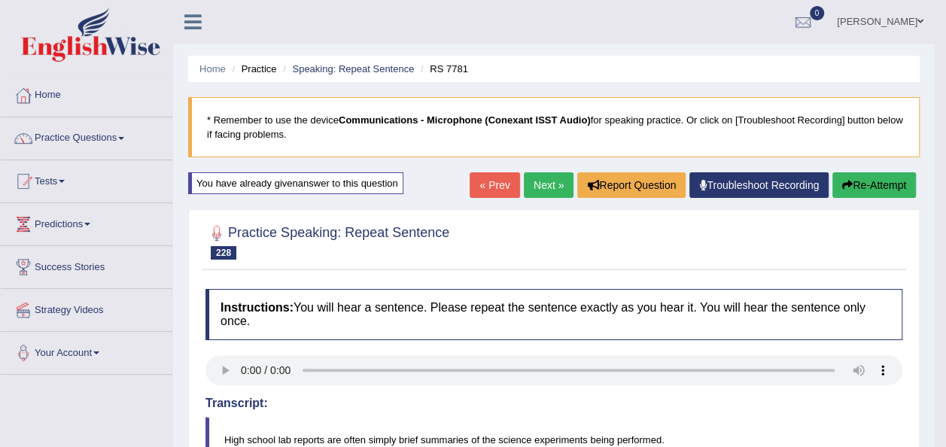
click at [551, 183] on link "Next »" at bounding box center [549, 185] width 50 height 26
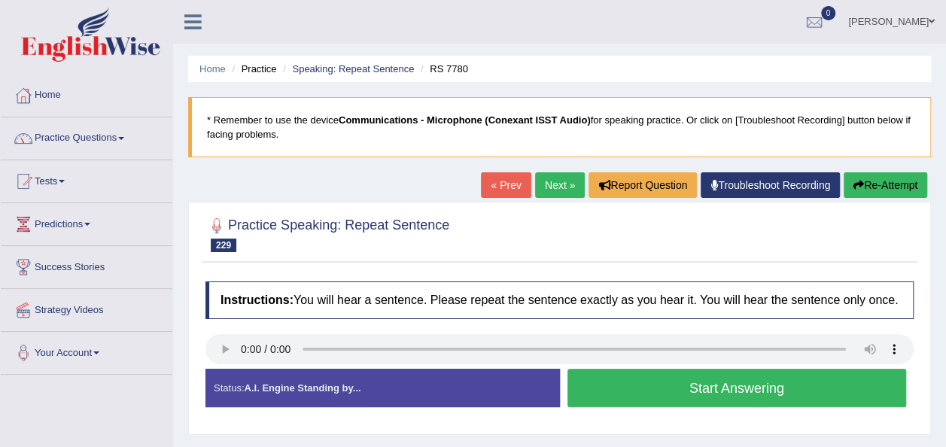
click at [582, 387] on button "Start Answering" at bounding box center [736, 388] width 339 height 38
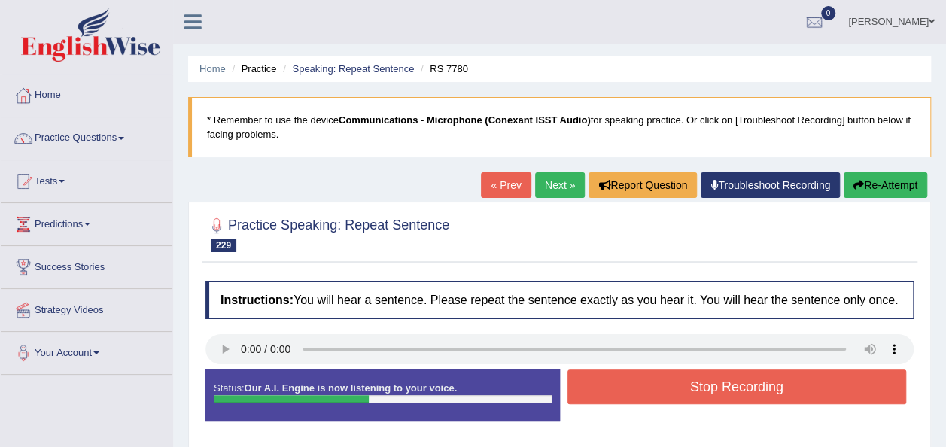
click at [582, 387] on button "Stop Recording" at bounding box center [736, 386] width 339 height 35
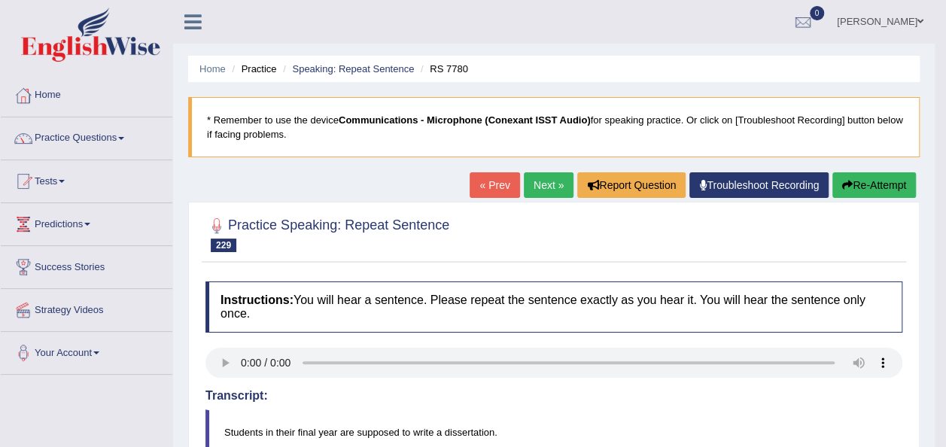
click at [530, 191] on link "Next »" at bounding box center [549, 185] width 50 height 26
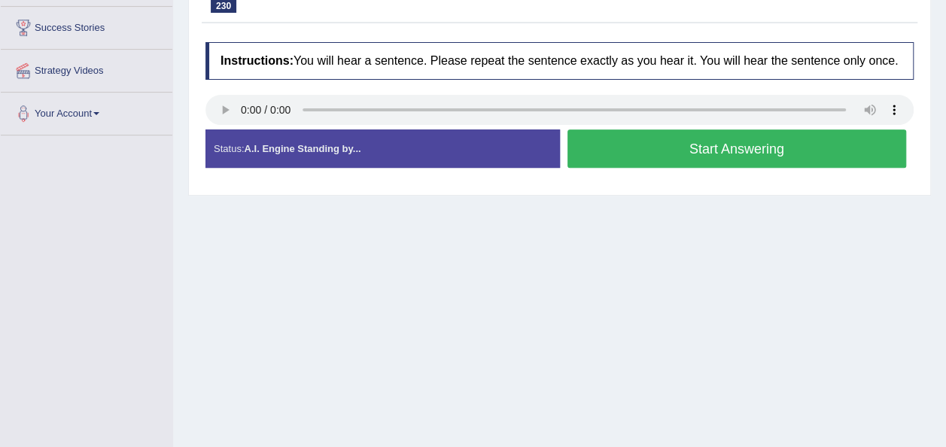
scroll to position [244, 0]
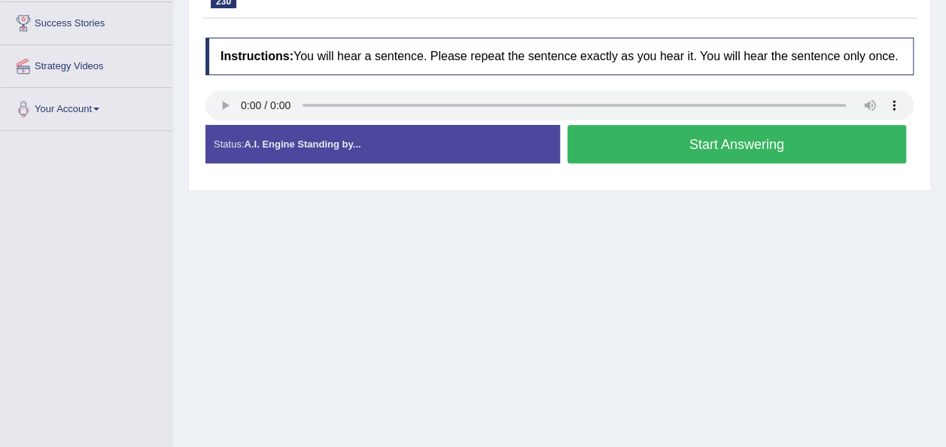
click at [608, 139] on button "Start Answering" at bounding box center [736, 144] width 339 height 38
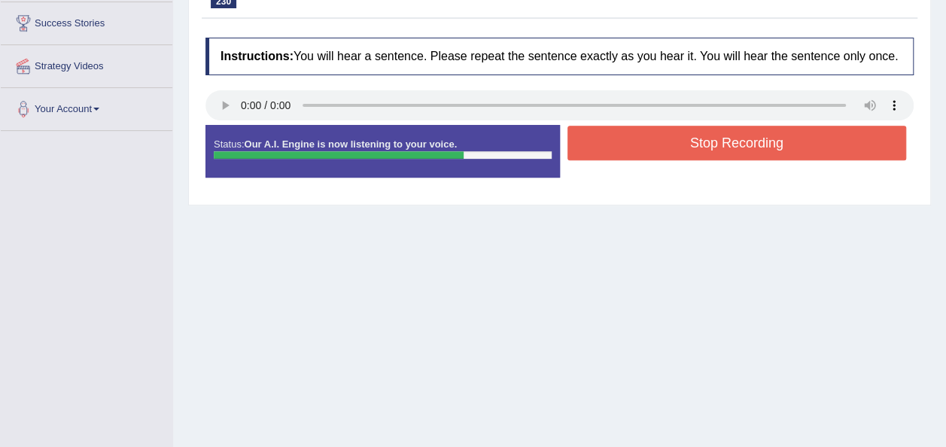
click at [608, 139] on button "Stop Recording" at bounding box center [736, 143] width 339 height 35
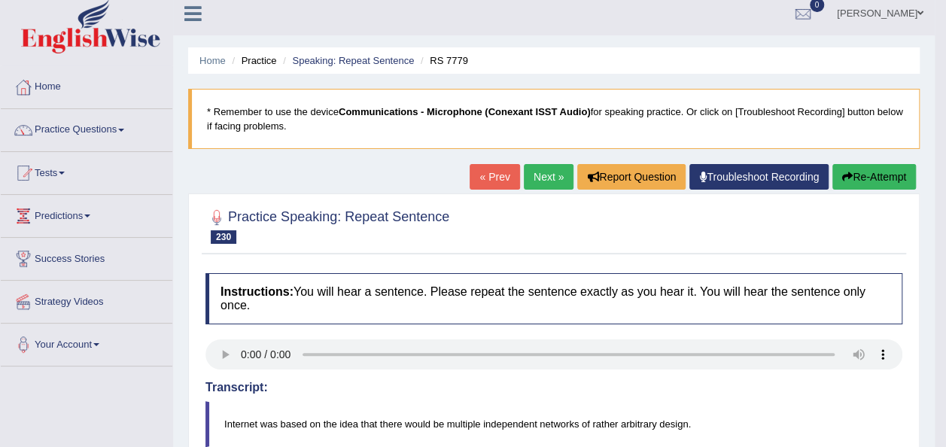
scroll to position [0, 0]
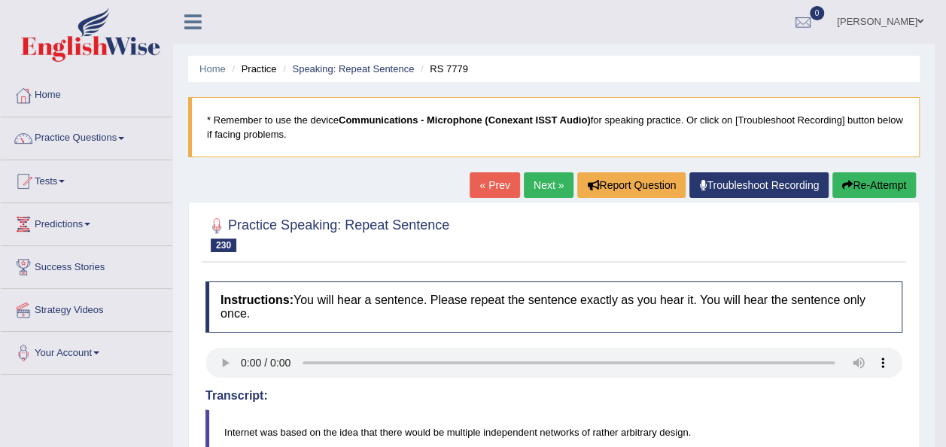
click at [873, 194] on button "Re-Attempt" at bounding box center [874, 185] width 84 height 26
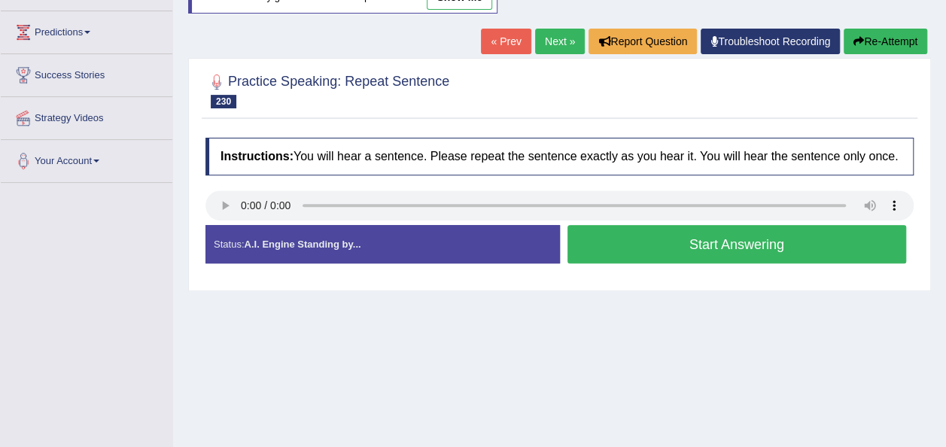
scroll to position [220, 0]
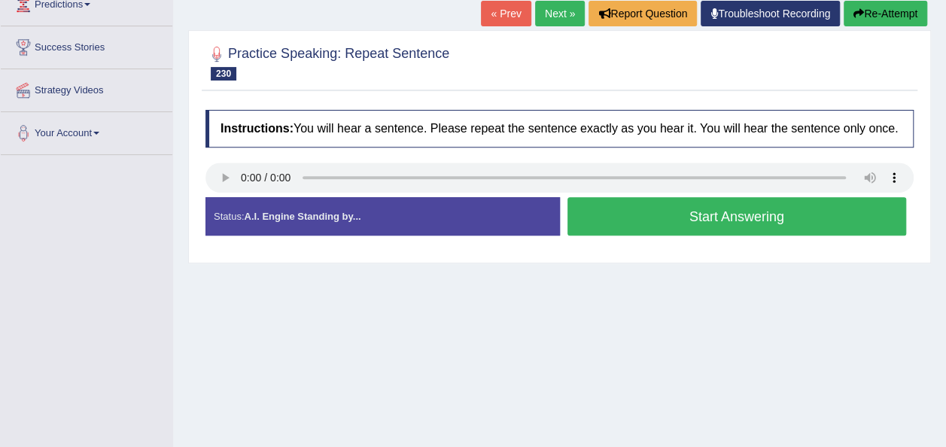
click at [656, 217] on button "Start Answering" at bounding box center [736, 216] width 339 height 38
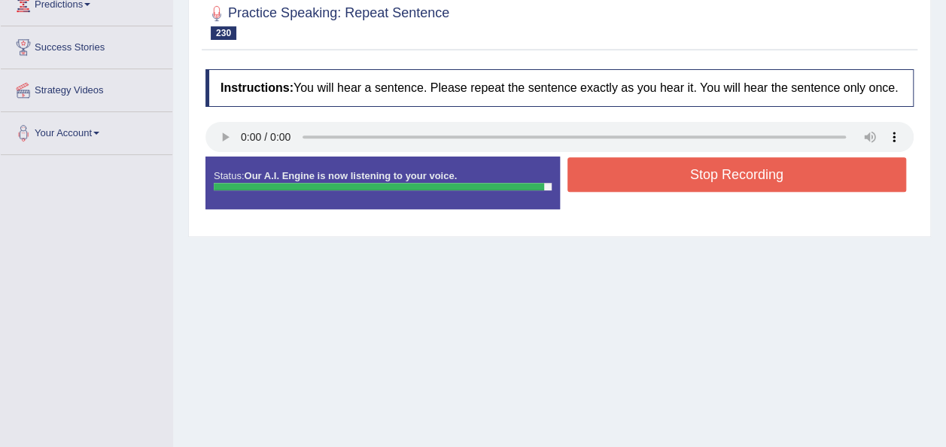
click at [637, 166] on button "Stop Recording" at bounding box center [736, 174] width 339 height 35
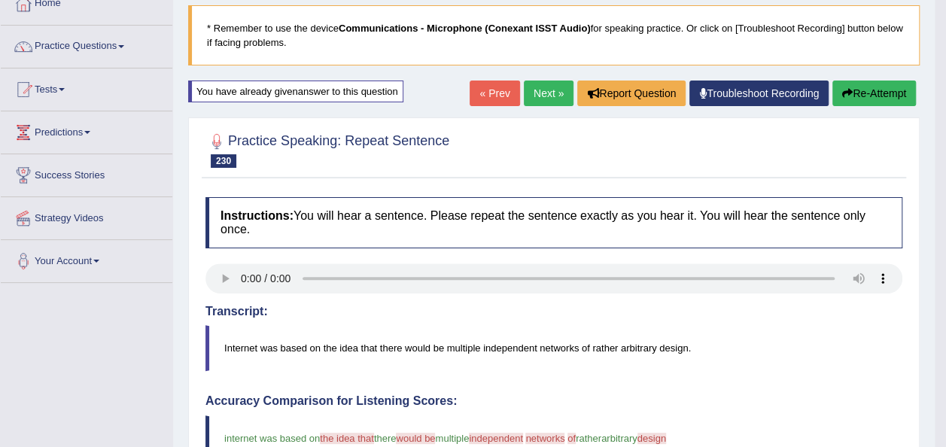
scroll to position [47, 0]
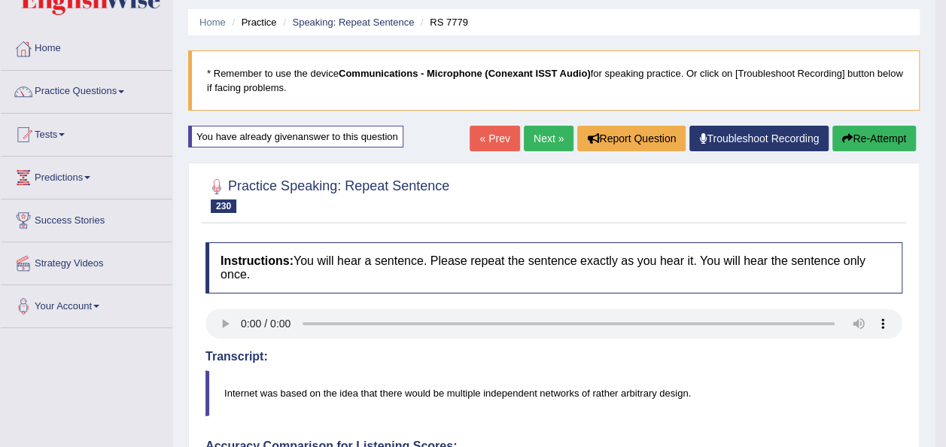
click at [885, 131] on button "Re-Attempt" at bounding box center [874, 139] width 84 height 26
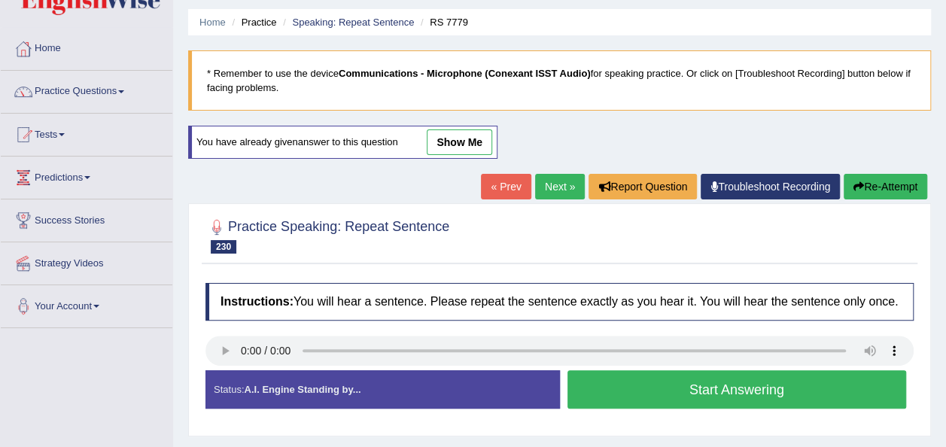
click at [628, 385] on button "Start Answering" at bounding box center [736, 389] width 339 height 38
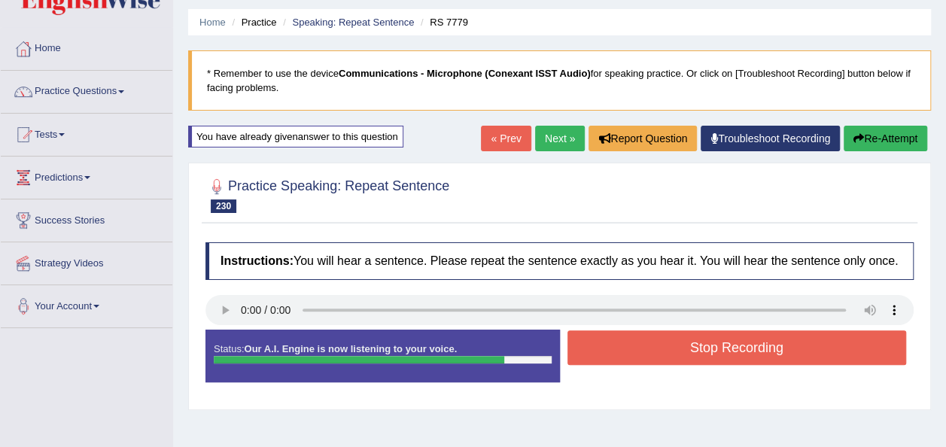
click at [623, 348] on button "Stop Recording" at bounding box center [736, 347] width 339 height 35
